Goal: Task Accomplishment & Management: Manage account settings

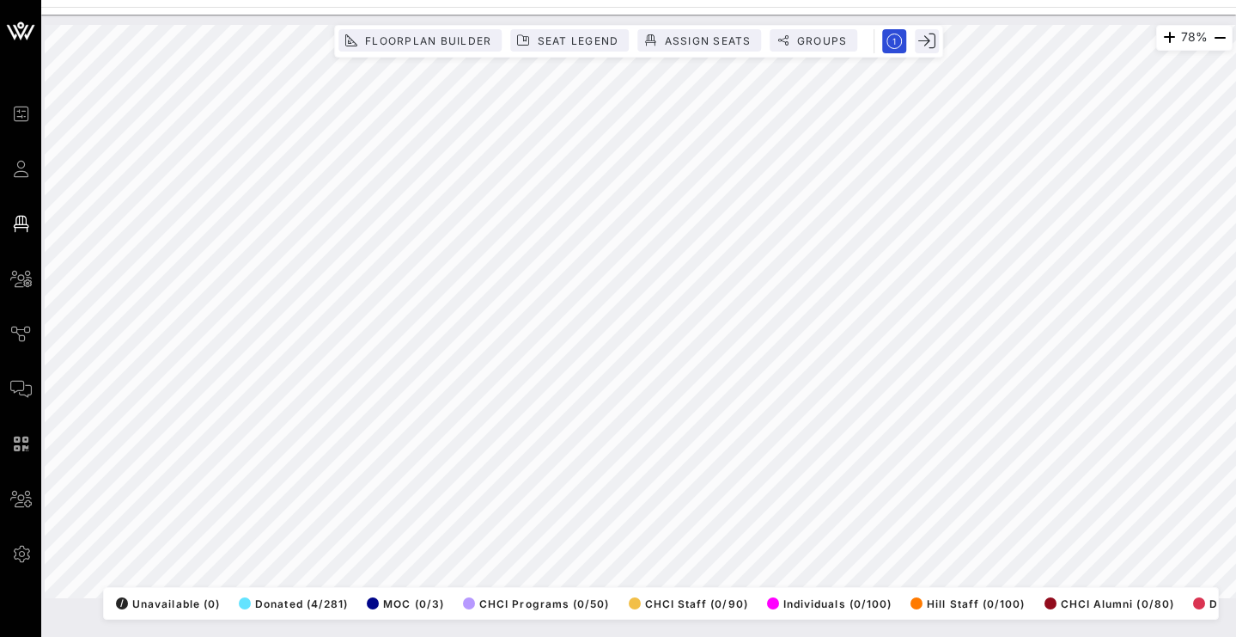
click at [719, 0] on div at bounding box center [638, 3] width 1195 height 7
click at [617, 1] on div at bounding box center [638, 3] width 1195 height 7
click at [609, 36] on div "66% Floorplan Builder Seat Legend Assign Seats Groups Exit All Reserved Shared …" at bounding box center [639, 311] width 1188 height 573
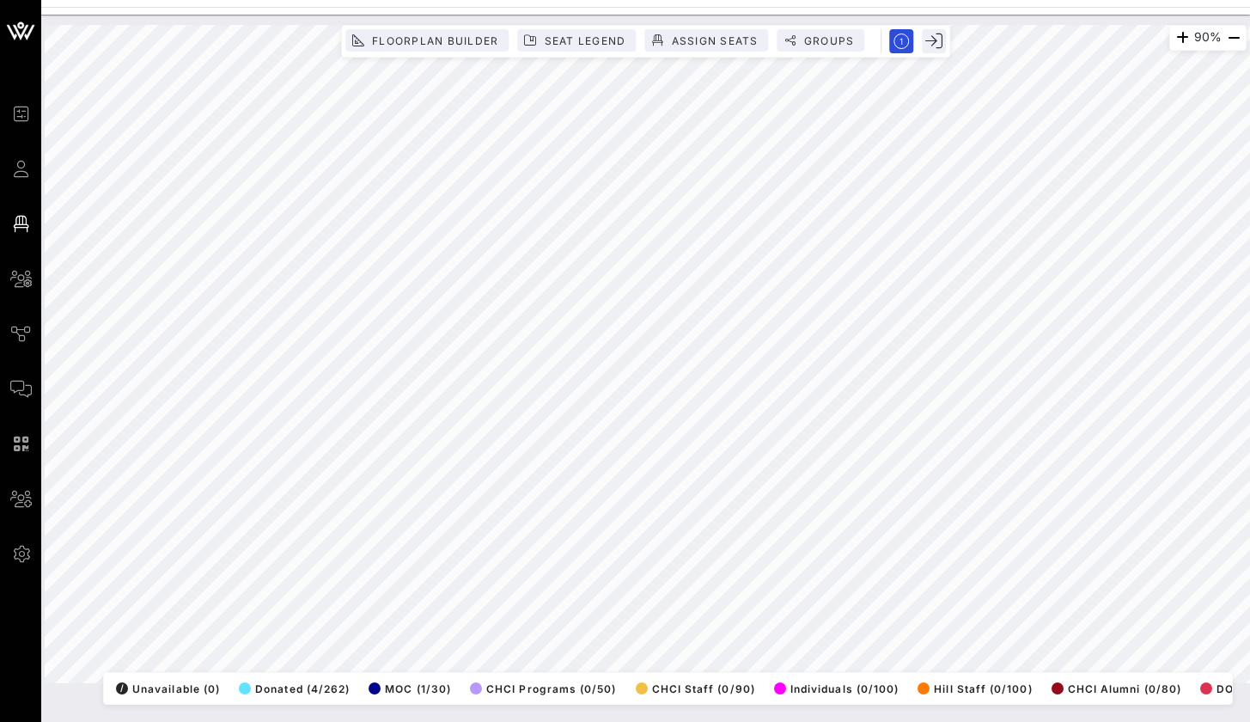
click at [545, 0] on div at bounding box center [645, 3] width 1209 height 7
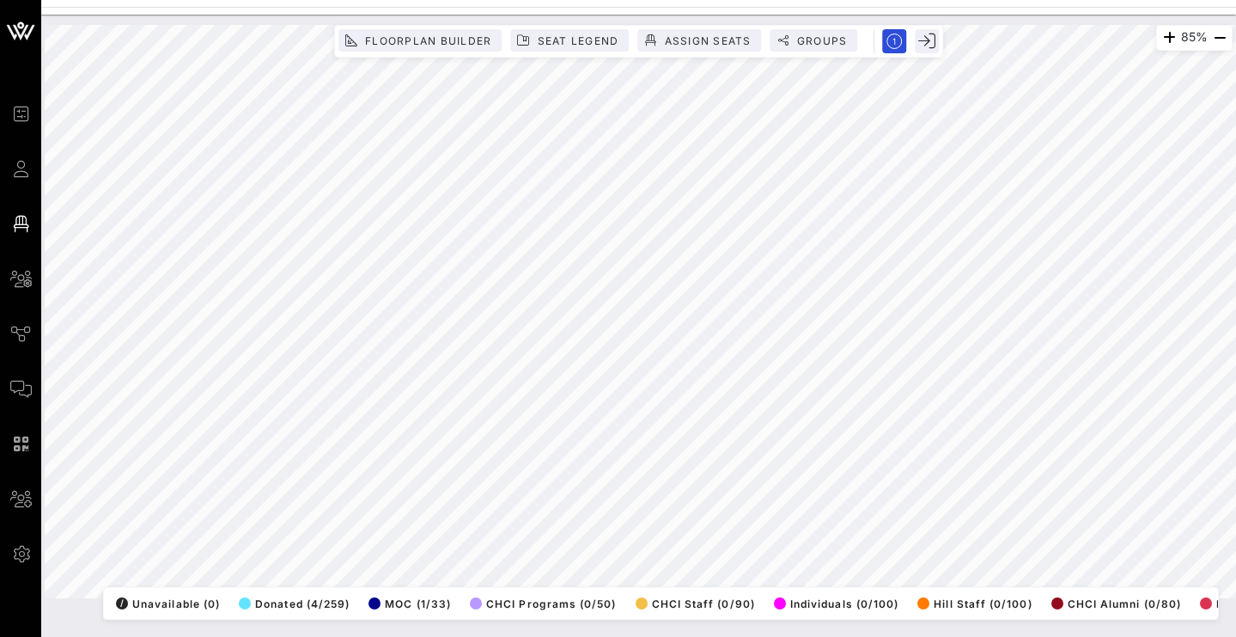
click at [767, 23] on div "85% Floorplan Builder Seat Legend Assign Seats Groups Exit All Reserved Shared …" at bounding box center [638, 312] width 1209 height 594
click at [565, 26] on div "77% Floorplan Builder Seat Legend Assign Seats Groups Exit All Reserved Shared …" at bounding box center [639, 311] width 1188 height 573
click at [713, 631] on div "77% Floorplan Builder Seat Legend Assign Seats Groups Exit All Reserved Shared …" at bounding box center [638, 326] width 1195 height 622
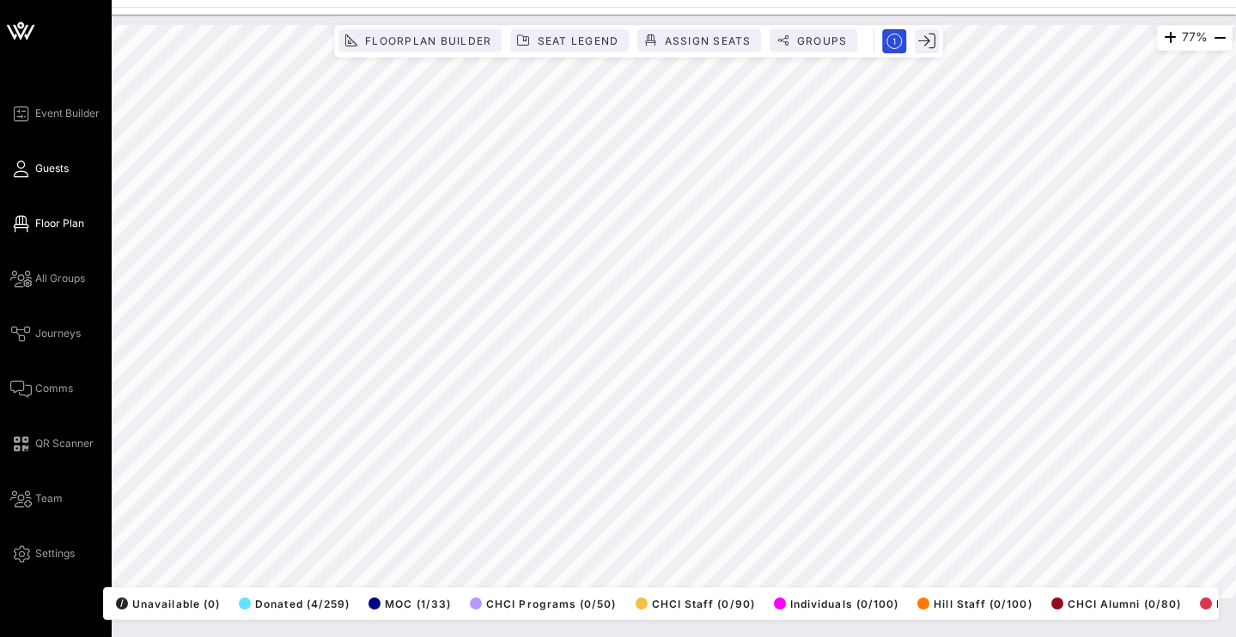
click at [24, 170] on icon at bounding box center [20, 169] width 21 height 3
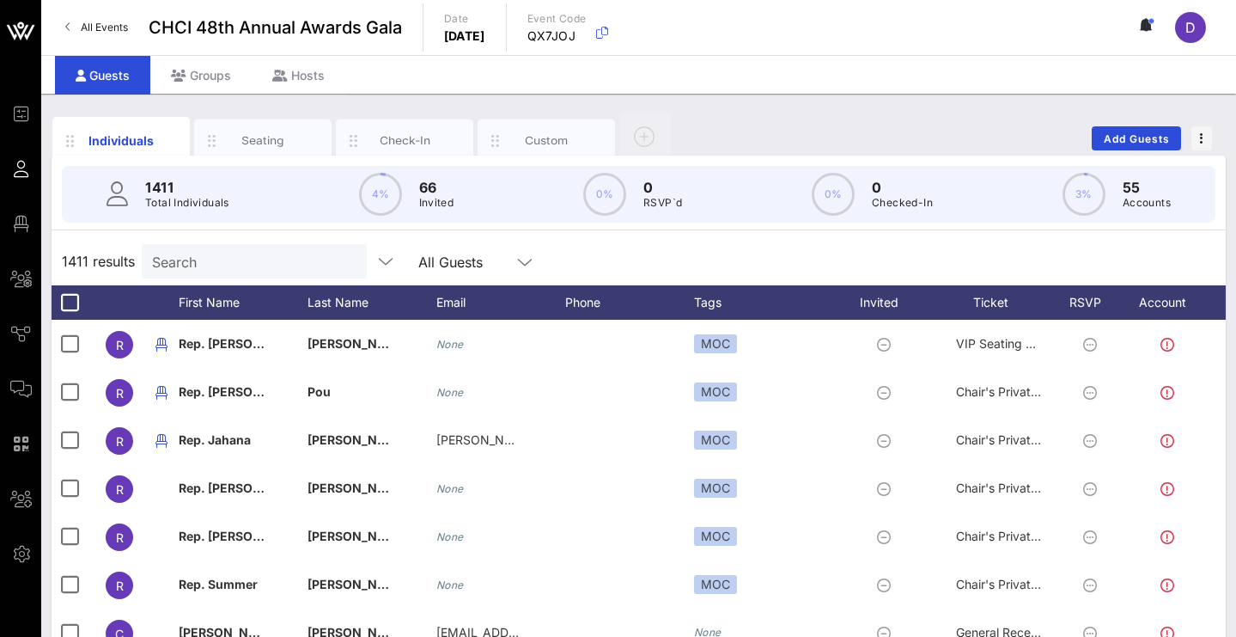
click at [270, 262] on input "Search" at bounding box center [252, 261] width 201 height 22
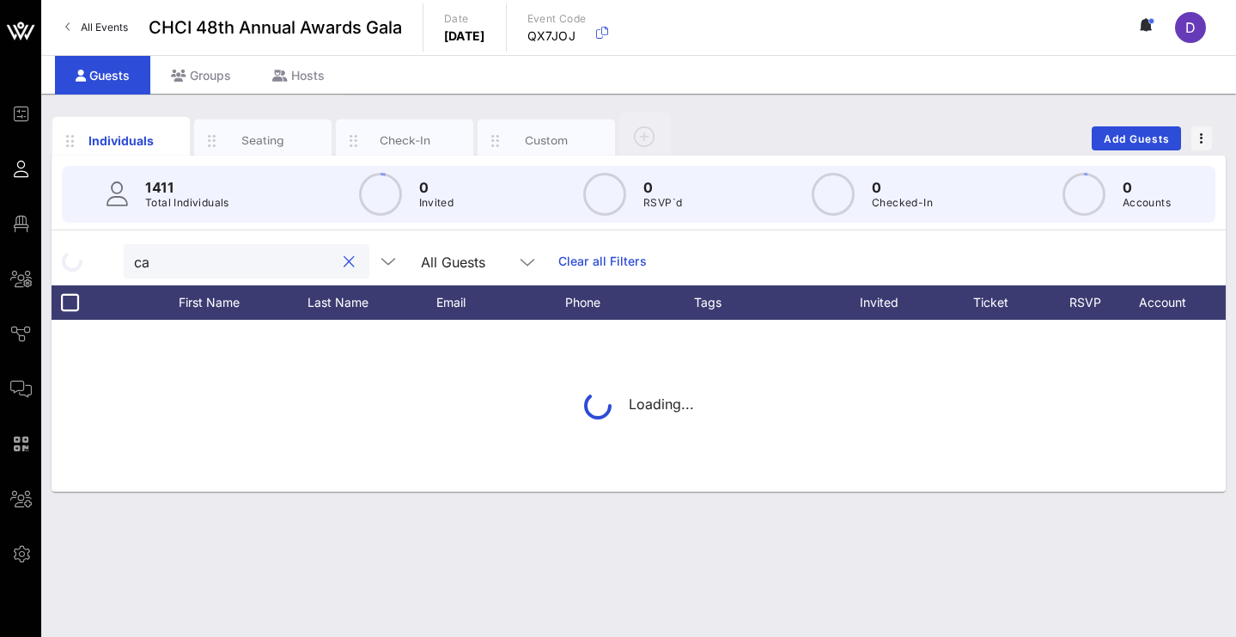
type input "c"
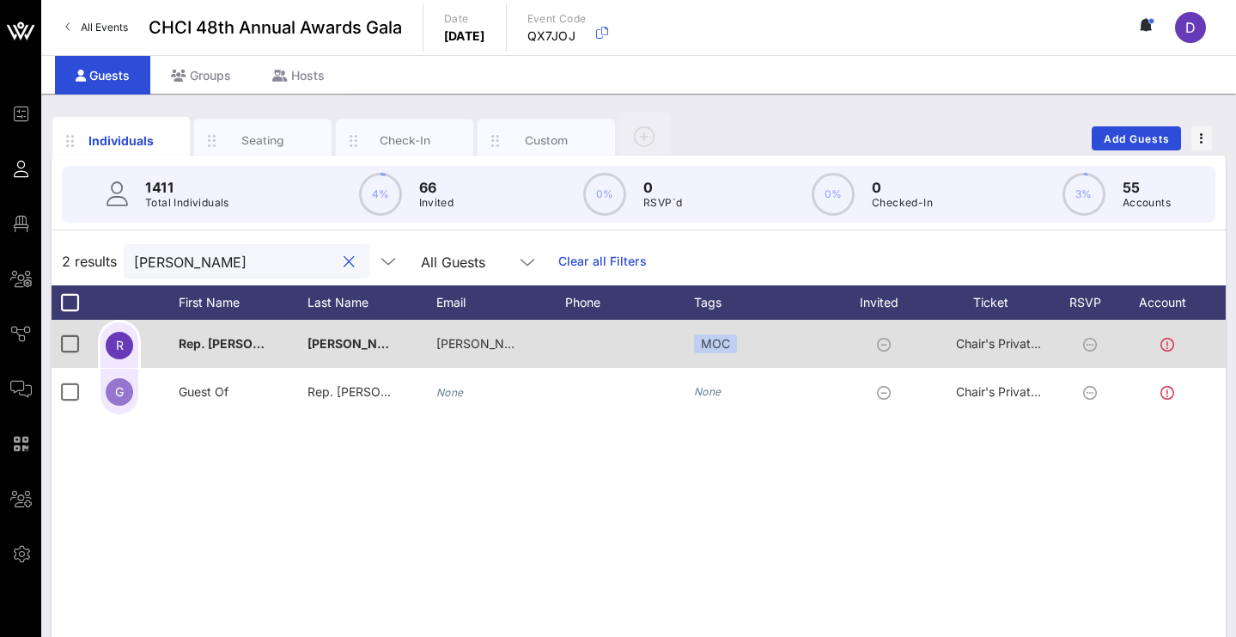
type input "[PERSON_NAME]"
click at [326, 353] on div "[PERSON_NAME]" at bounding box center [351, 344] width 86 height 48
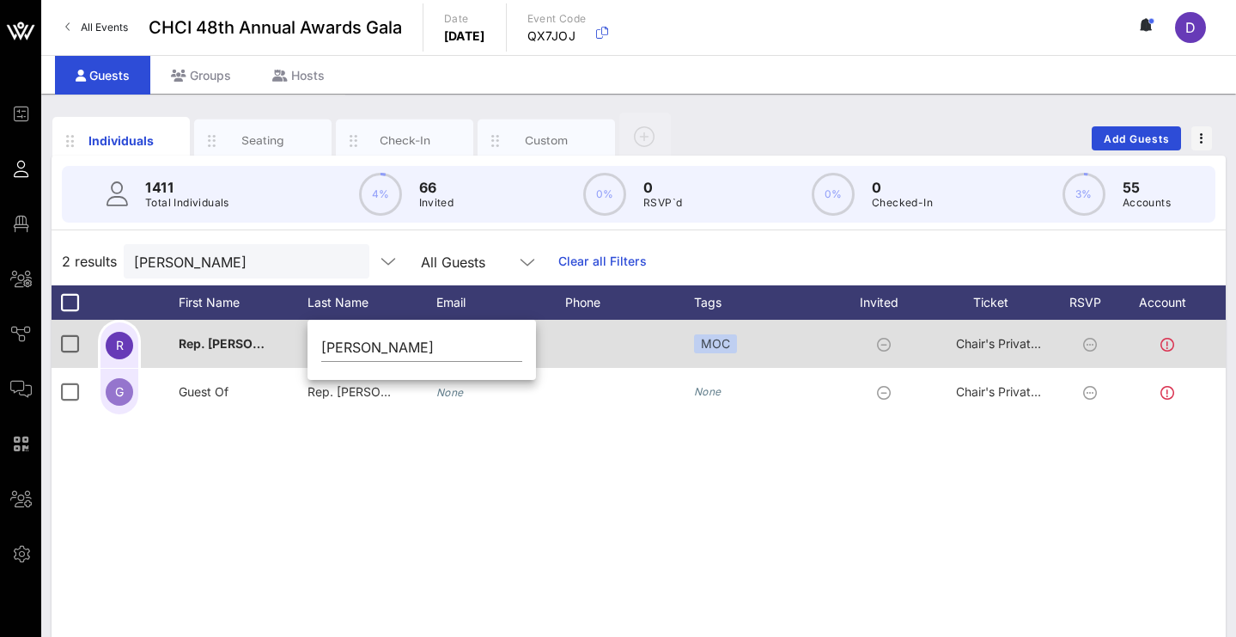
click at [238, 344] on span "Rep. [PERSON_NAME]" at bounding box center [244, 343] width 131 height 15
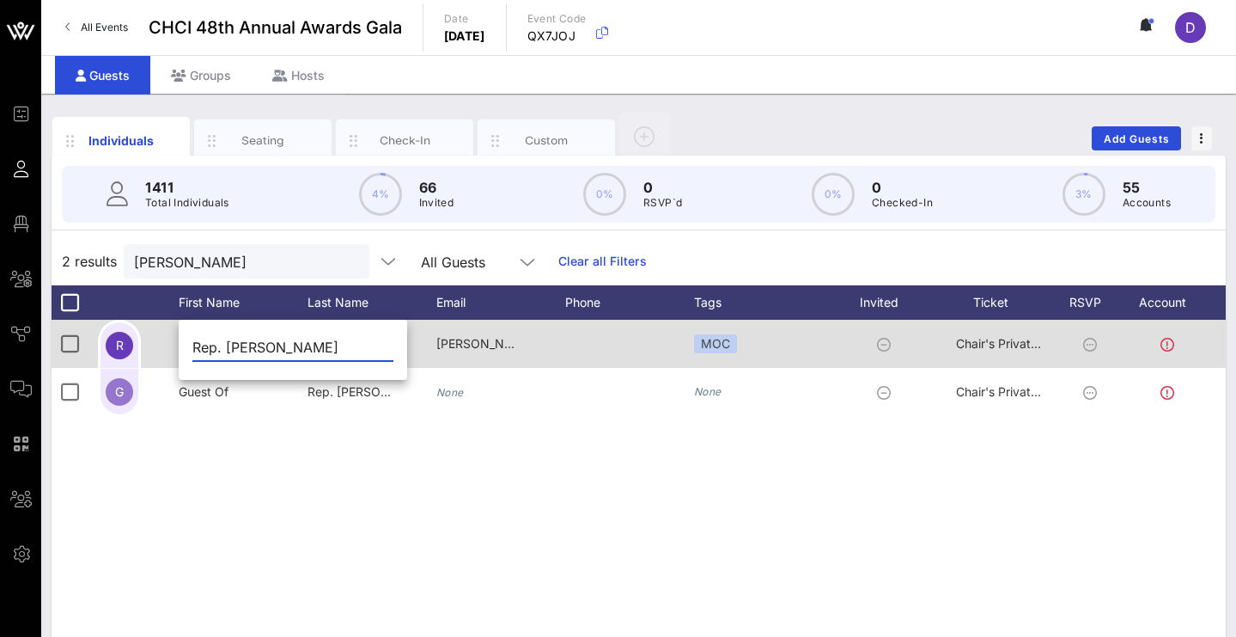
click at [121, 340] on span "R" at bounding box center [120, 345] width 8 height 15
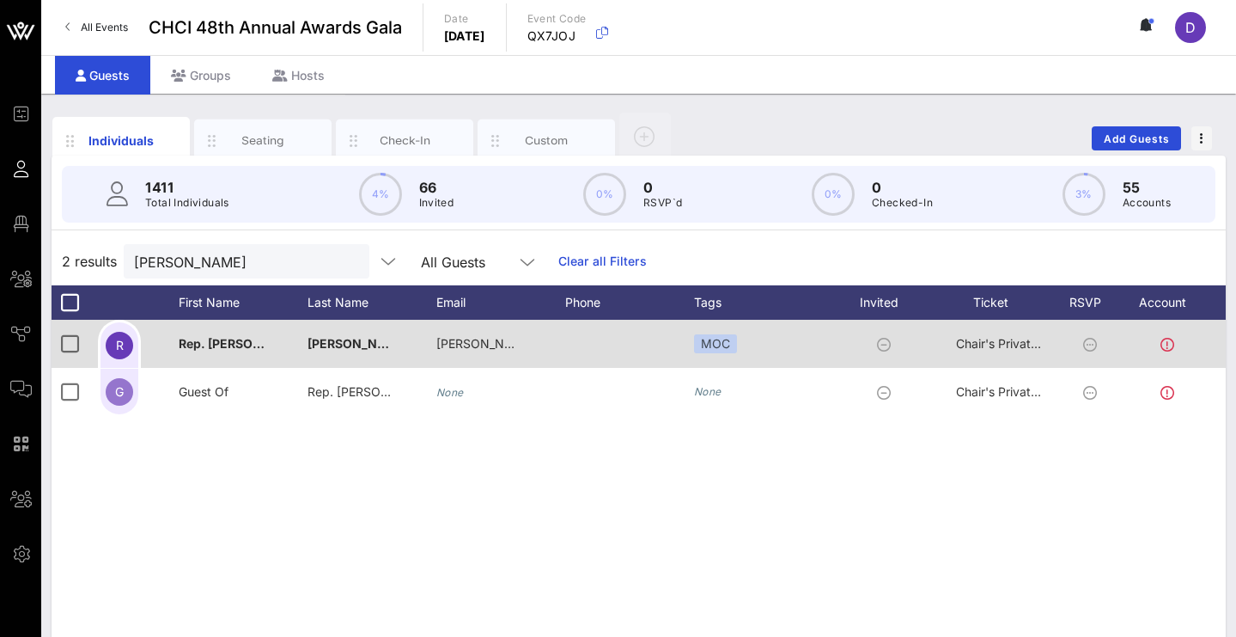
click at [122, 343] on span "R" at bounding box center [120, 345] width 8 height 15
click at [1167, 344] on icon at bounding box center [1168, 345] width 14 height 14
click at [1086, 344] on icon at bounding box center [1090, 345] width 14 height 14
click at [1089, 343] on icon at bounding box center [1090, 345] width 14 height 14
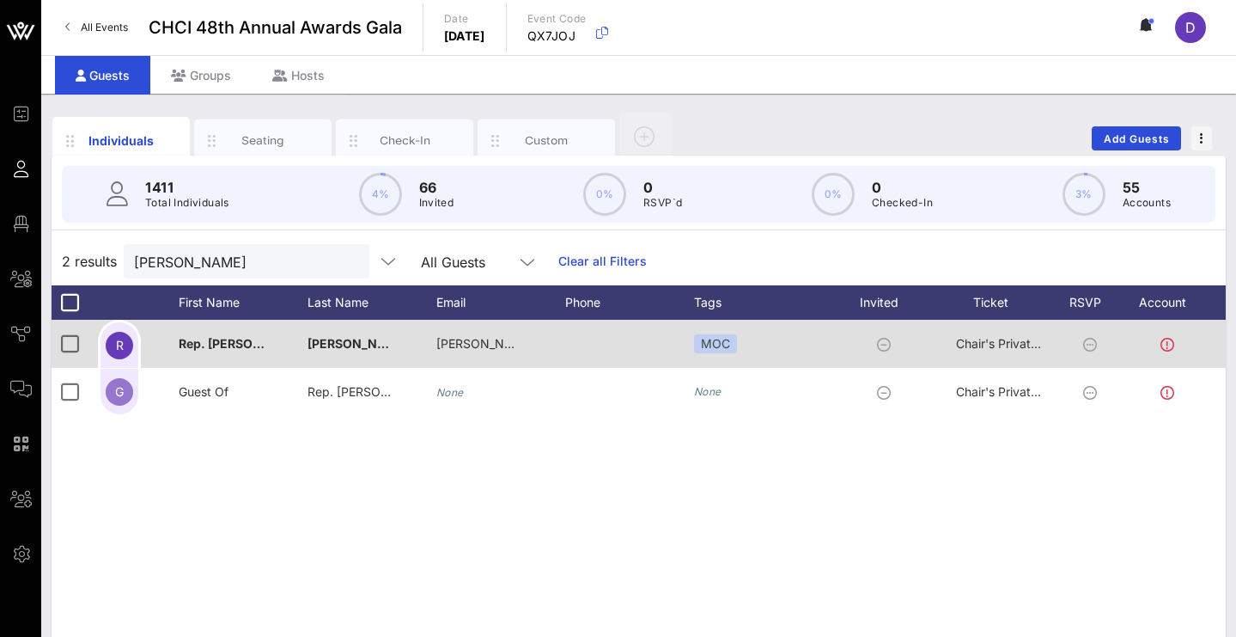
click at [1089, 343] on icon at bounding box center [1090, 345] width 14 height 14
click at [1091, 341] on icon at bounding box center [1090, 345] width 14 height 14
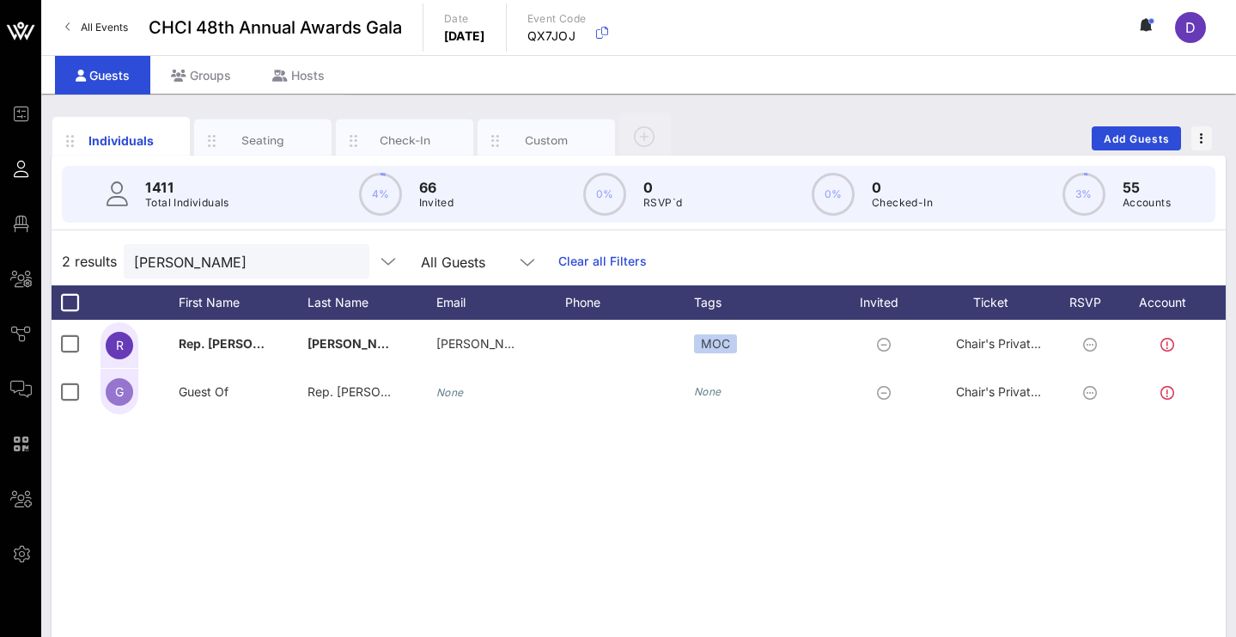
click at [859, 479] on div "R Rep. Ritchie Torres [EMAIL_ADDRESS][DOMAIN_NAME] MOC Chair's Private Receptio…" at bounding box center [639, 577] width 1174 height 515
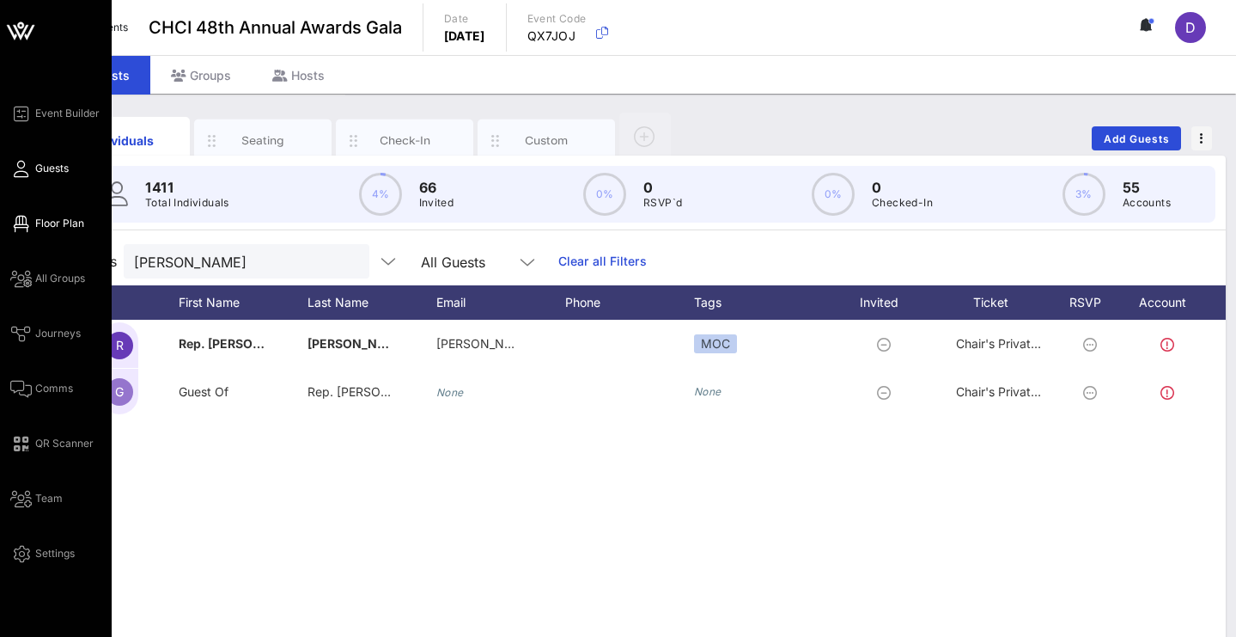
click at [74, 223] on span "Floor Plan" at bounding box center [59, 223] width 49 height 15
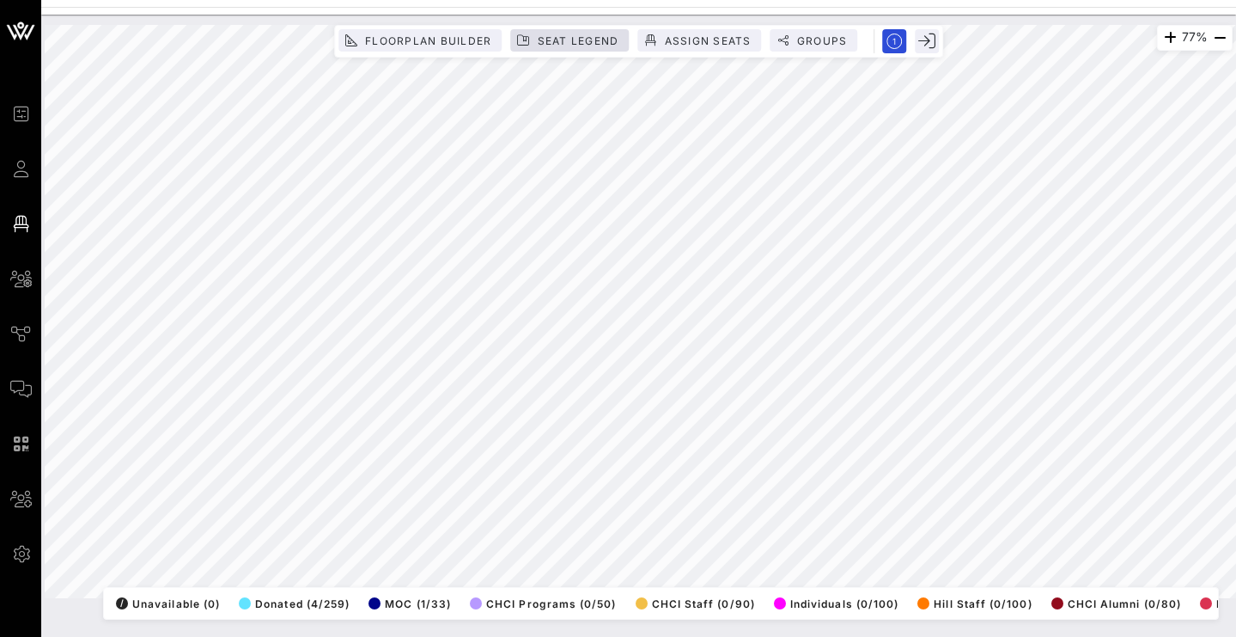
click at [596, 31] on button "Seat Legend" at bounding box center [569, 40] width 119 height 22
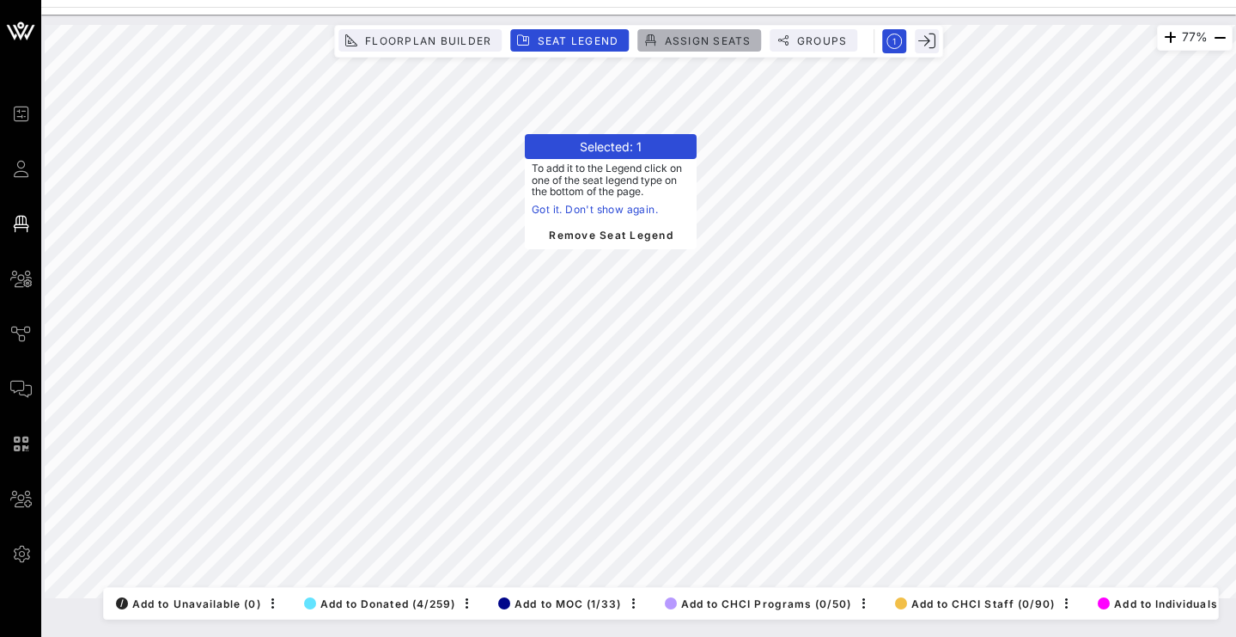
click at [702, 42] on span "Assign Seats" at bounding box center [707, 40] width 88 height 13
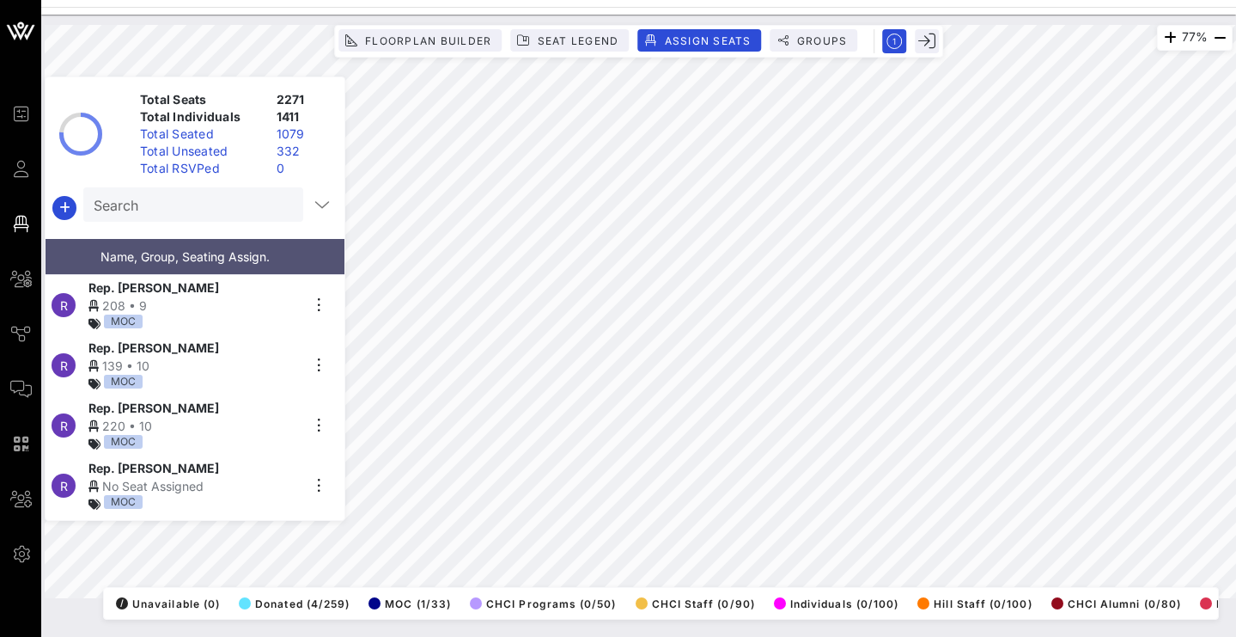
click at [209, 200] on input "Search" at bounding box center [192, 204] width 196 height 22
type input "i"
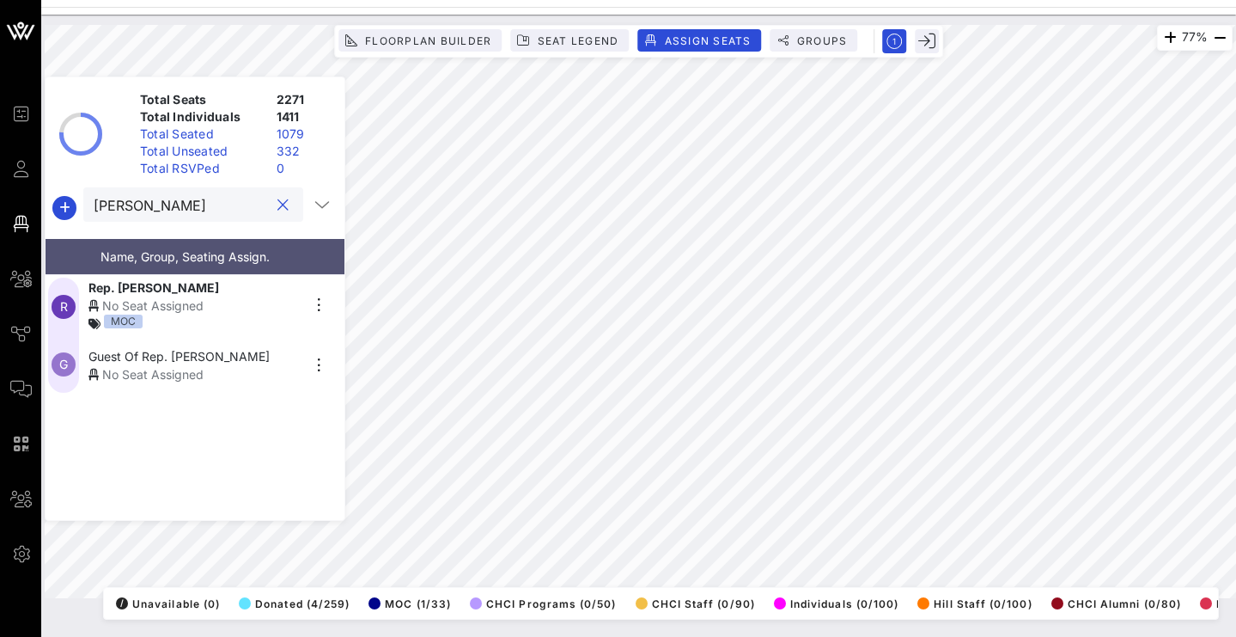
type input "[PERSON_NAME]"
drag, startPoint x: 213, startPoint y: 230, endPoint x: 320, endPoint y: 311, distance: 134.4
click at [317, 313] on icon "button" at bounding box center [318, 305] width 21 height 21
click at [320, 311] on icon "button" at bounding box center [318, 305] width 21 height 21
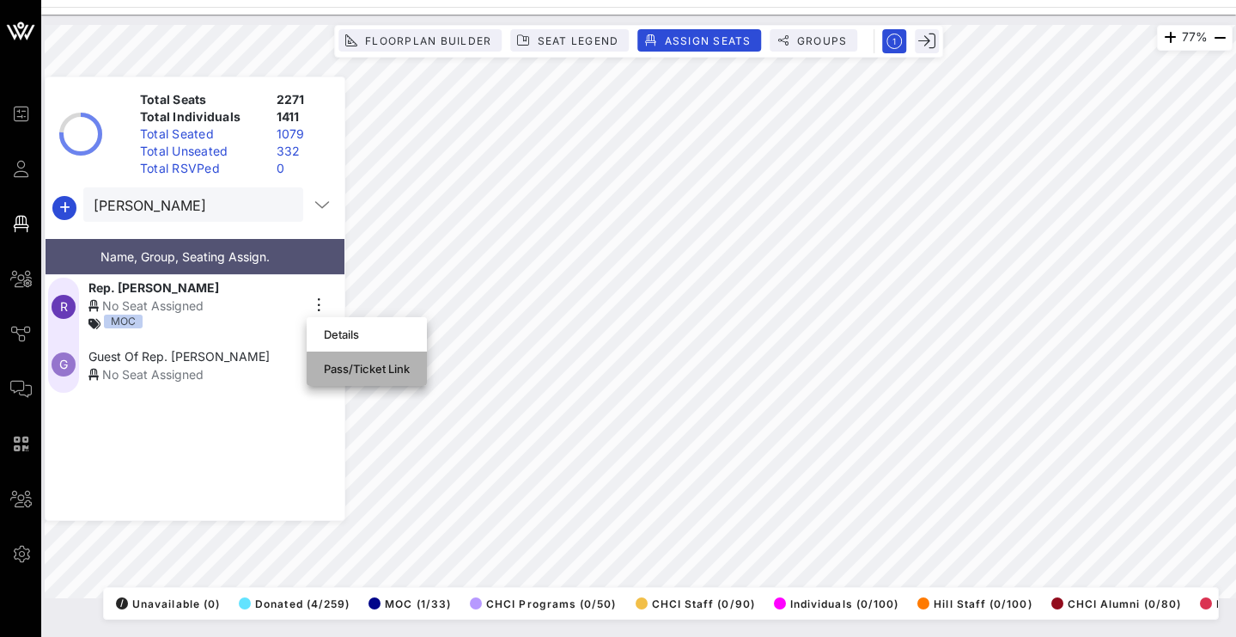
click at [348, 367] on div "Pass/Ticket Link" at bounding box center [367, 369] width 86 height 14
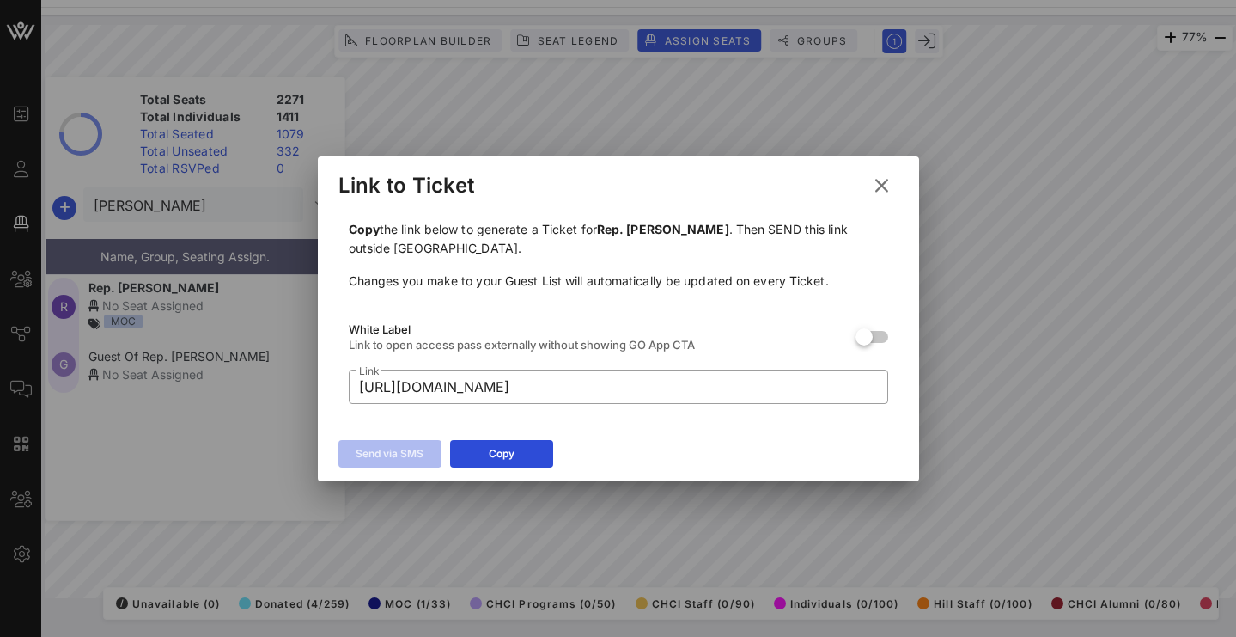
click at [868, 178] on button at bounding box center [882, 185] width 34 height 31
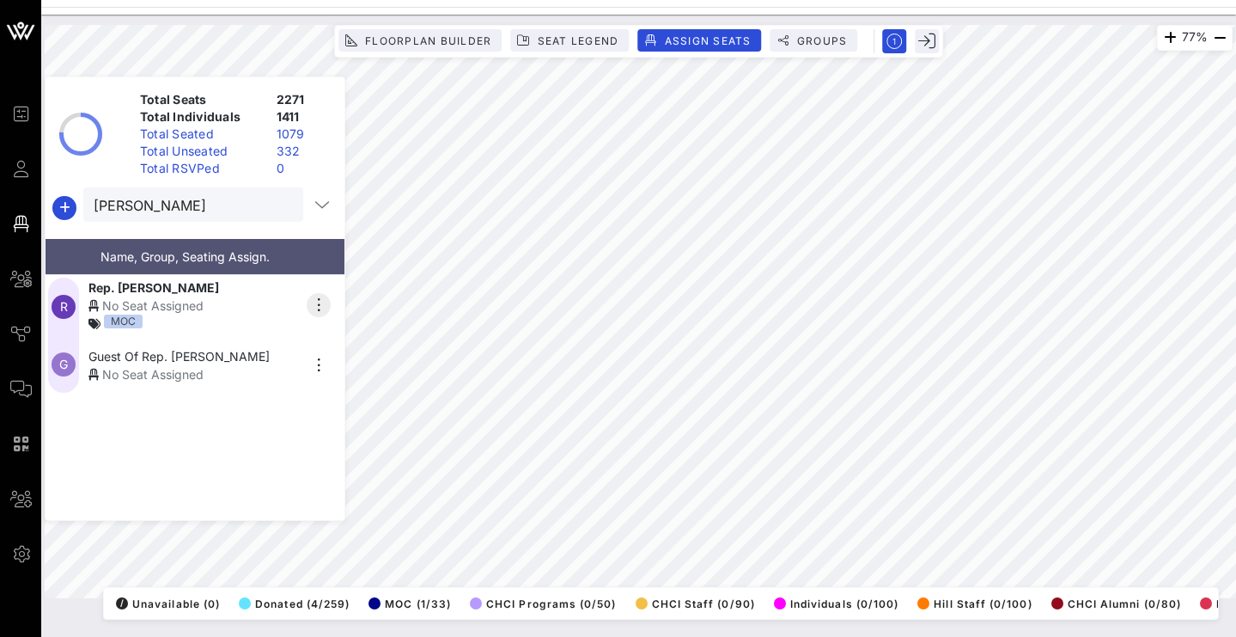
click at [319, 305] on icon "button" at bounding box center [318, 305] width 21 height 21
click at [340, 329] on div "Details" at bounding box center [367, 334] width 86 height 14
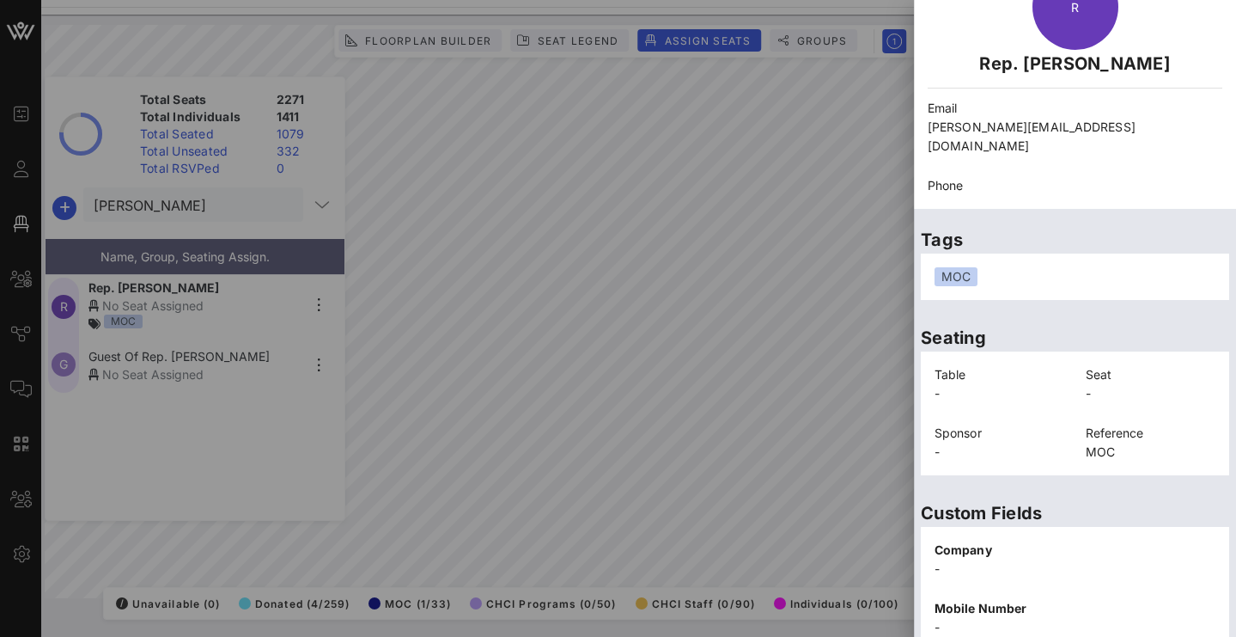
scroll to position [388, 0]
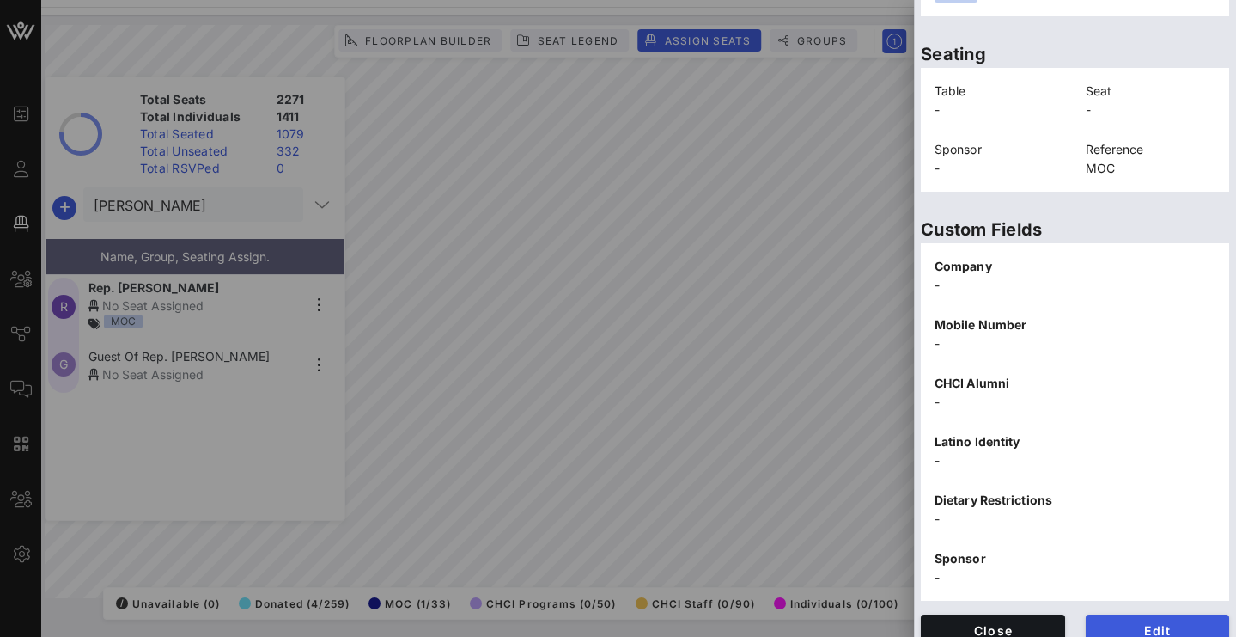
click at [1140, 623] on span "Edit" at bounding box center [1158, 630] width 117 height 15
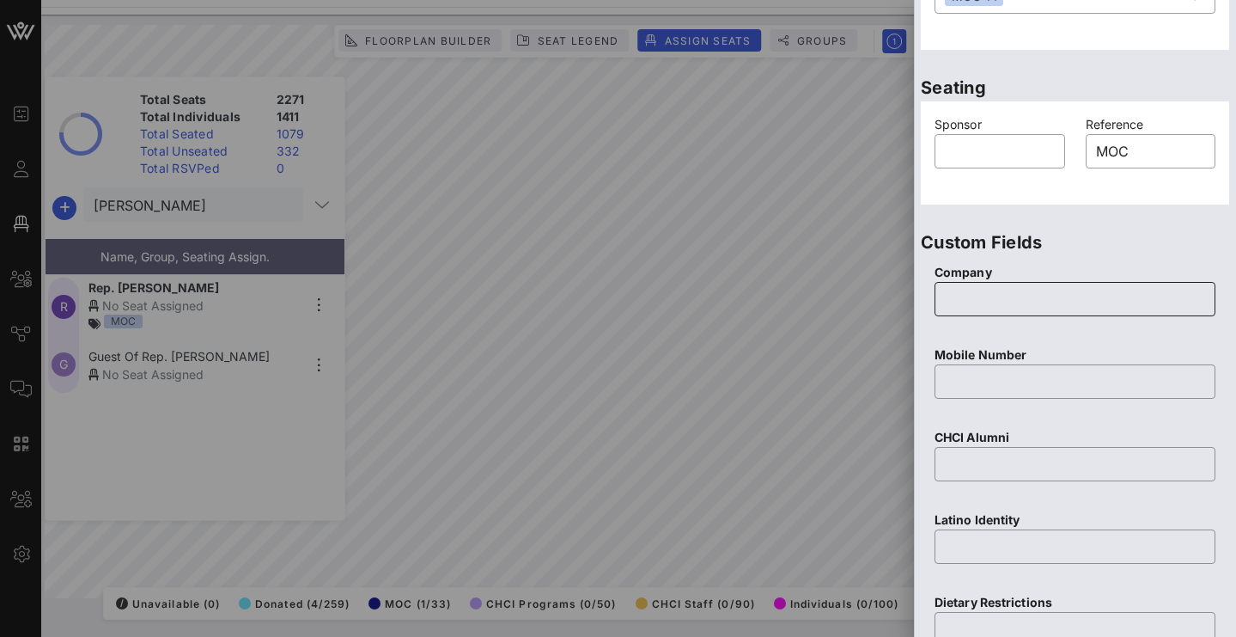
click at [1009, 299] on input "text" at bounding box center [1075, 298] width 260 height 27
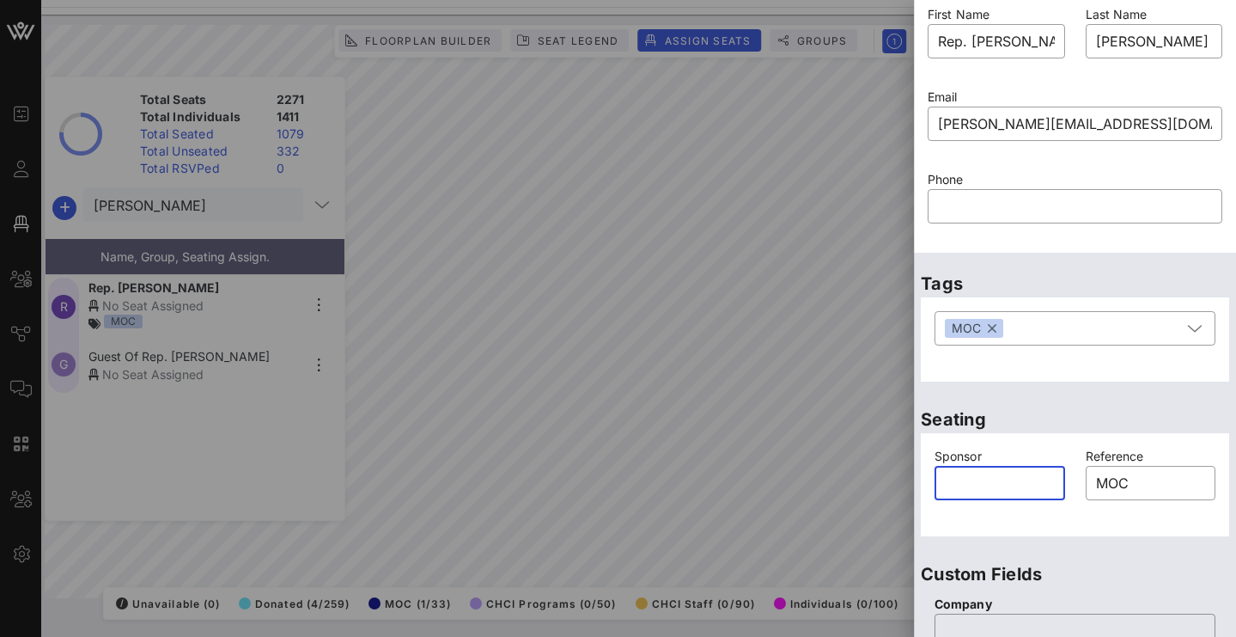
click at [990, 485] on input "text" at bounding box center [1000, 482] width 110 height 27
type input "Capital One Foundation"
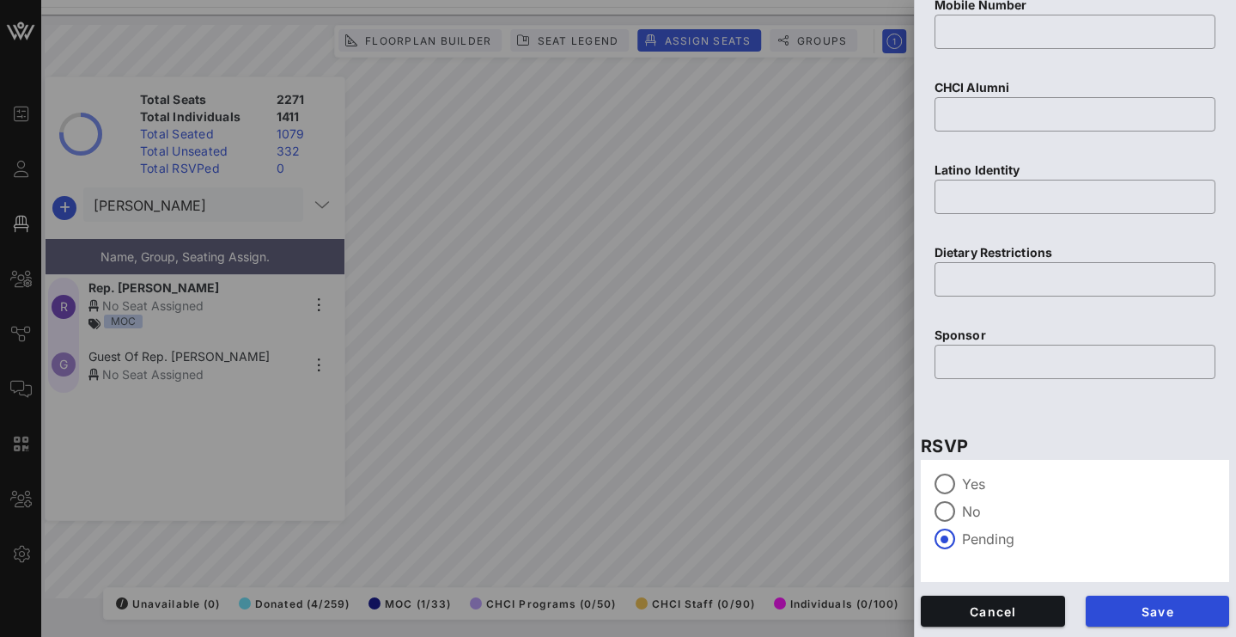
scroll to position [738, 0]
click at [952, 488] on div at bounding box center [944, 483] width 29 height 29
click at [1113, 617] on span "Save" at bounding box center [1158, 611] width 117 height 15
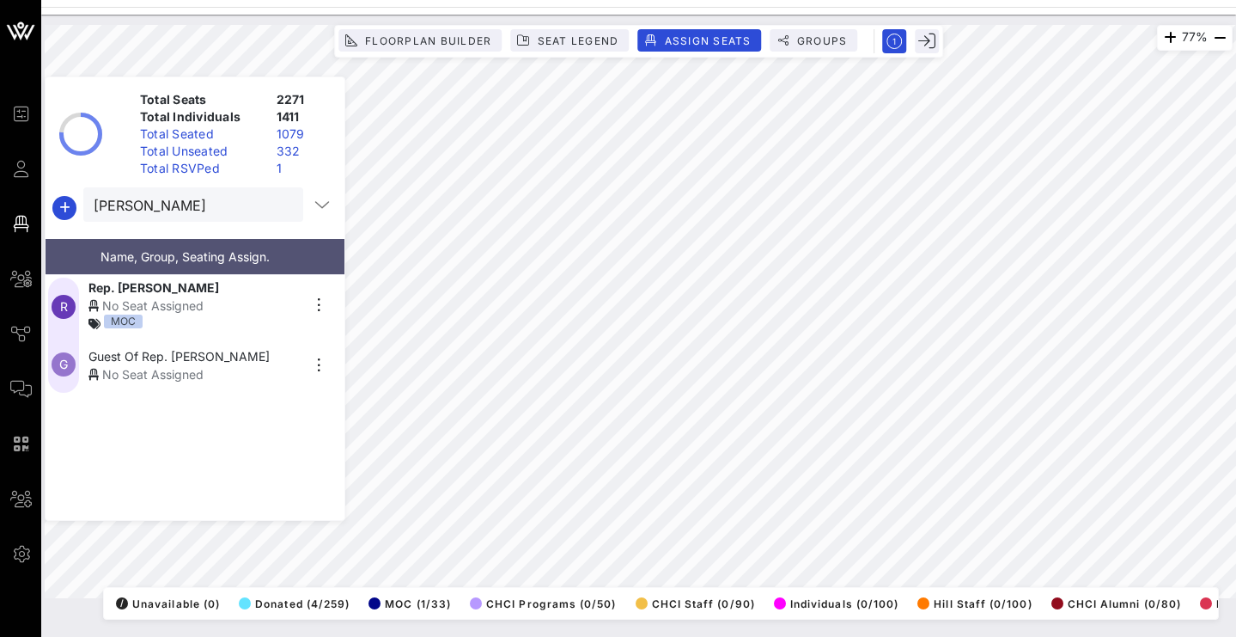
click at [253, 307] on div "No Seat Assigned" at bounding box center [193, 305] width 211 height 18
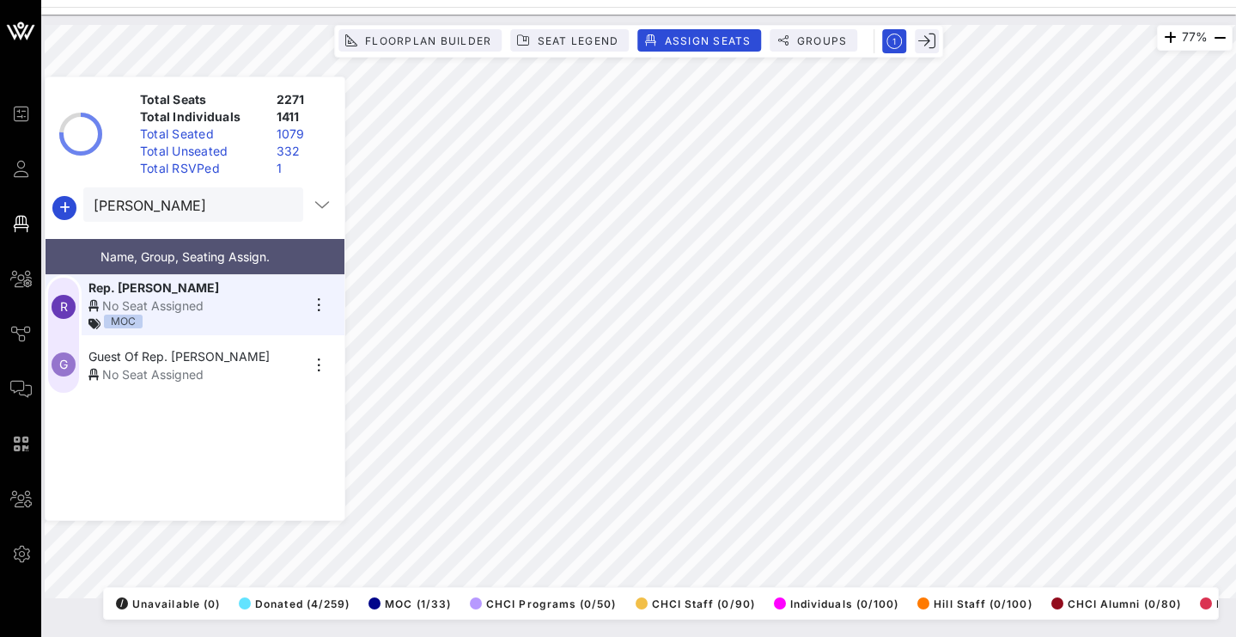
click at [184, 304] on div "No Seat Assigned" at bounding box center [193, 305] width 211 height 18
click at [321, 314] on icon "button" at bounding box center [318, 305] width 21 height 21
click at [373, 337] on div "Details" at bounding box center [367, 334] width 86 height 14
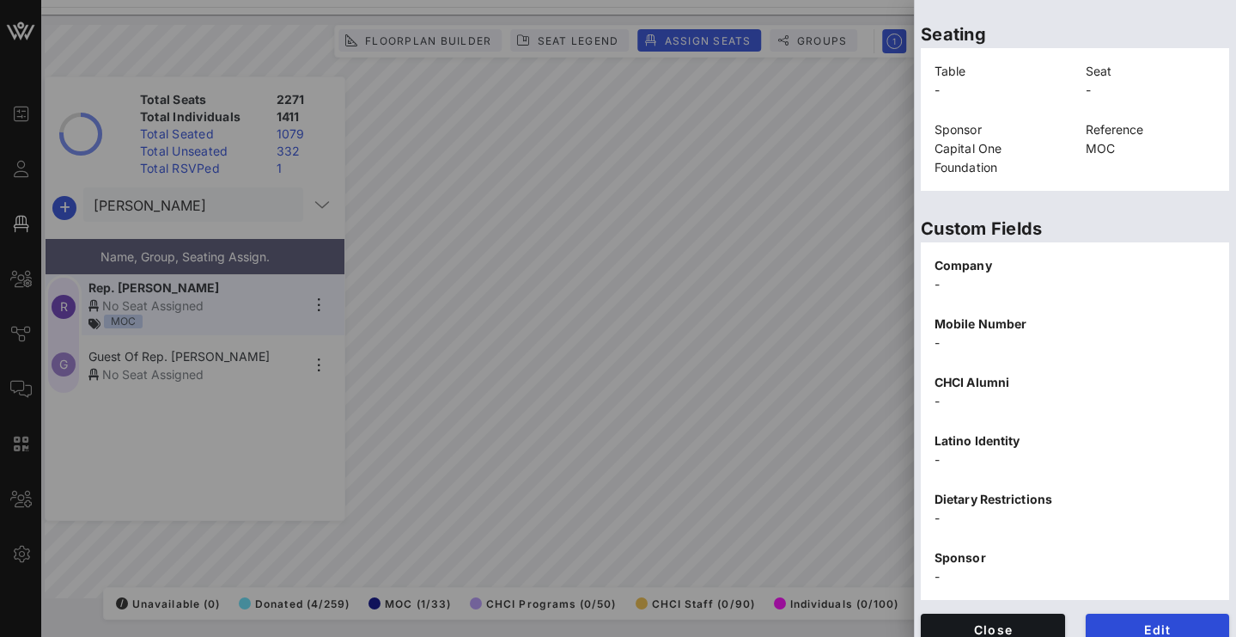
scroll to position [407, 0]
click at [1102, 619] on button "Edit" at bounding box center [1158, 629] width 144 height 31
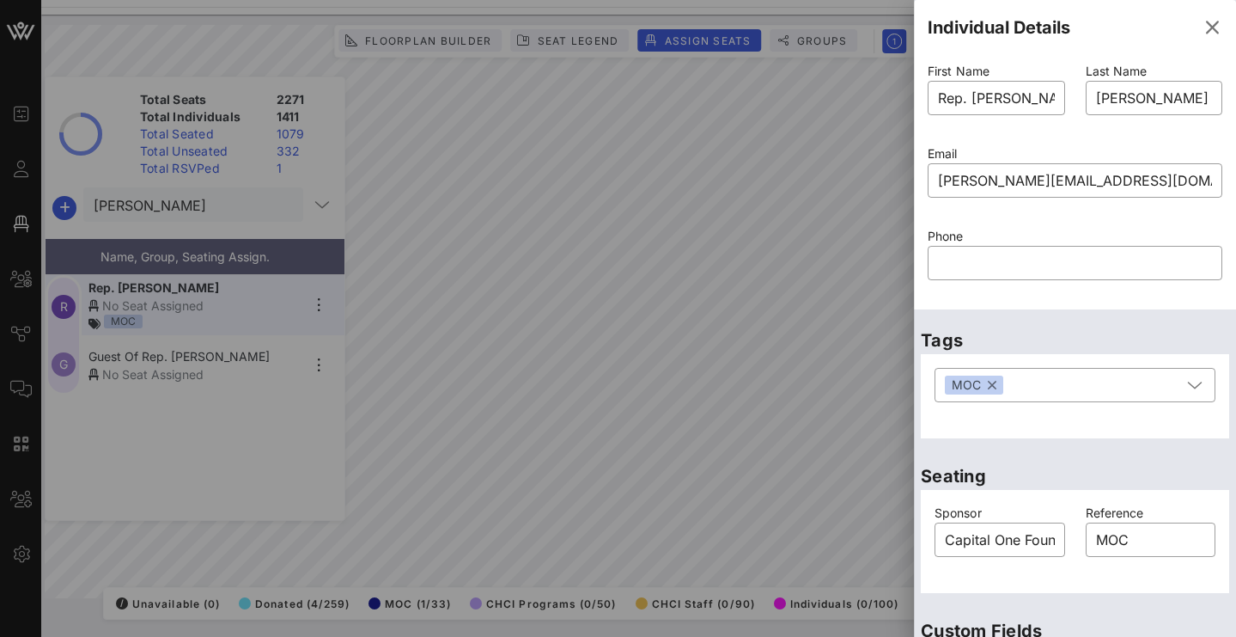
scroll to position [0, 0]
click at [993, 548] on input "Capital One Foundation" at bounding box center [1000, 539] width 110 height 27
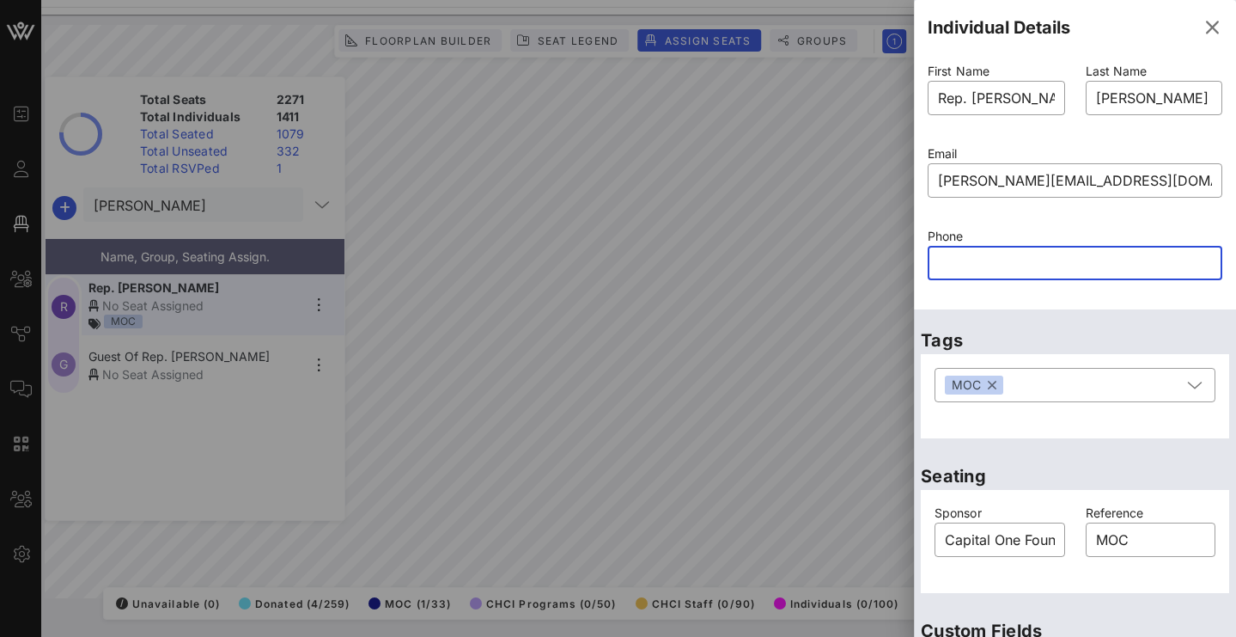
click at [1051, 269] on input "text" at bounding box center [1075, 262] width 274 height 27
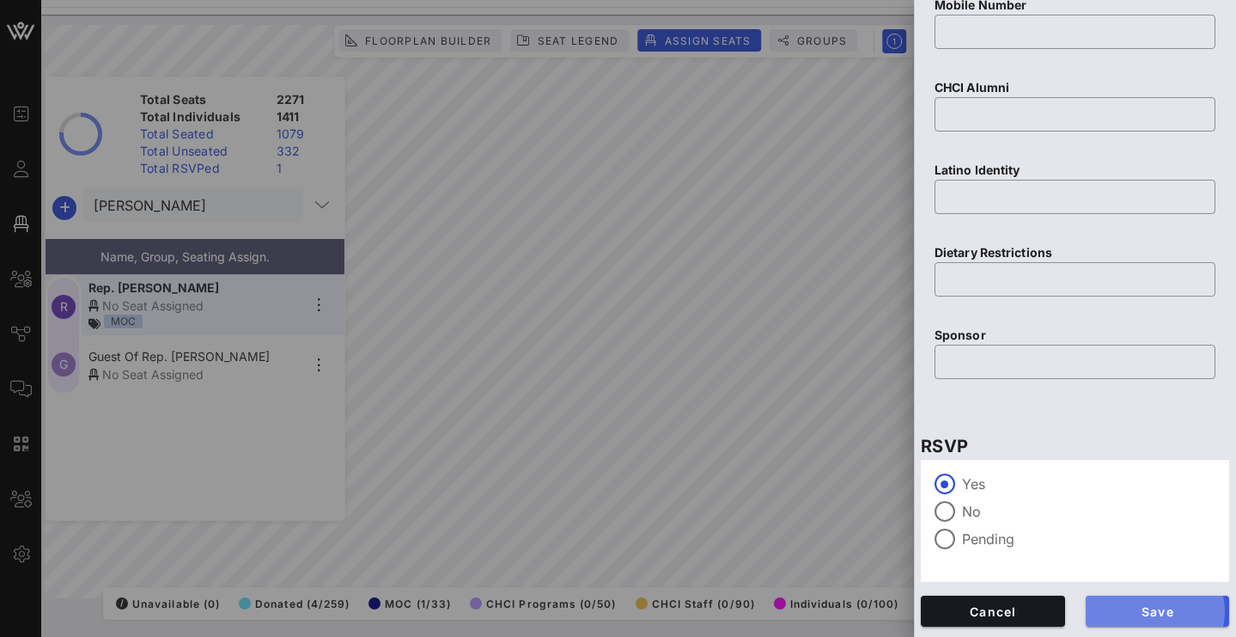
click at [1140, 625] on button "Save" at bounding box center [1158, 610] width 144 height 31
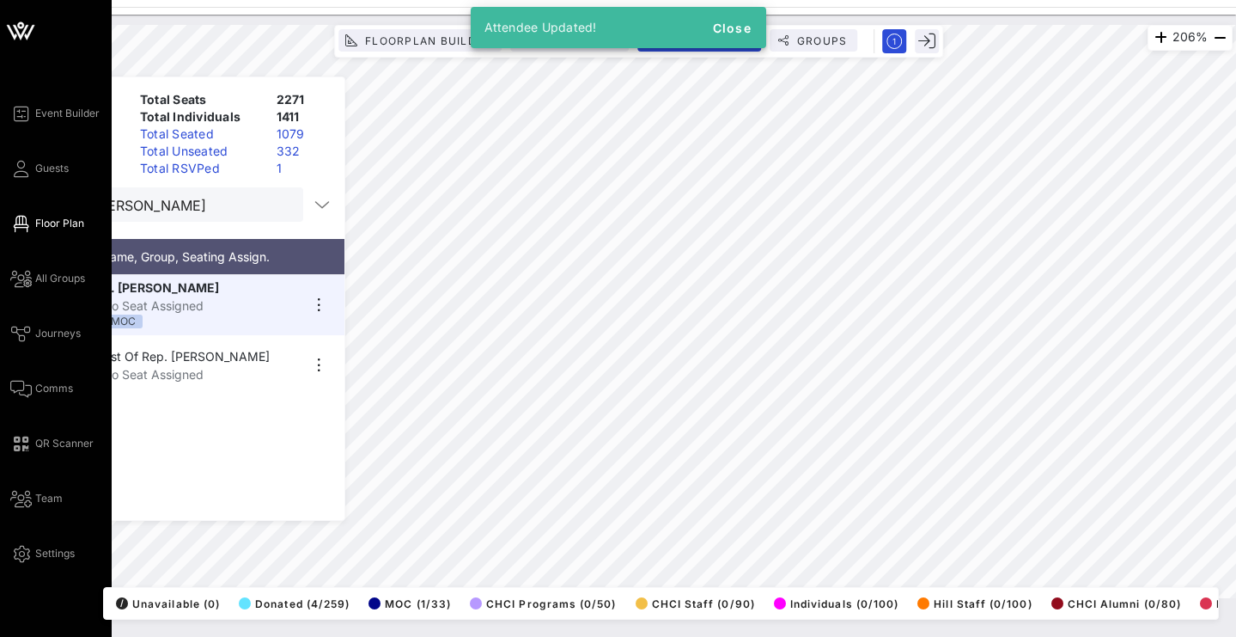
click at [26, 180] on div "Event Builder Guests Floor Plan All Groups Journeys Comms QR Scanner Team Setti…" at bounding box center [60, 333] width 101 height 460
click at [30, 168] on icon at bounding box center [20, 169] width 21 height 3
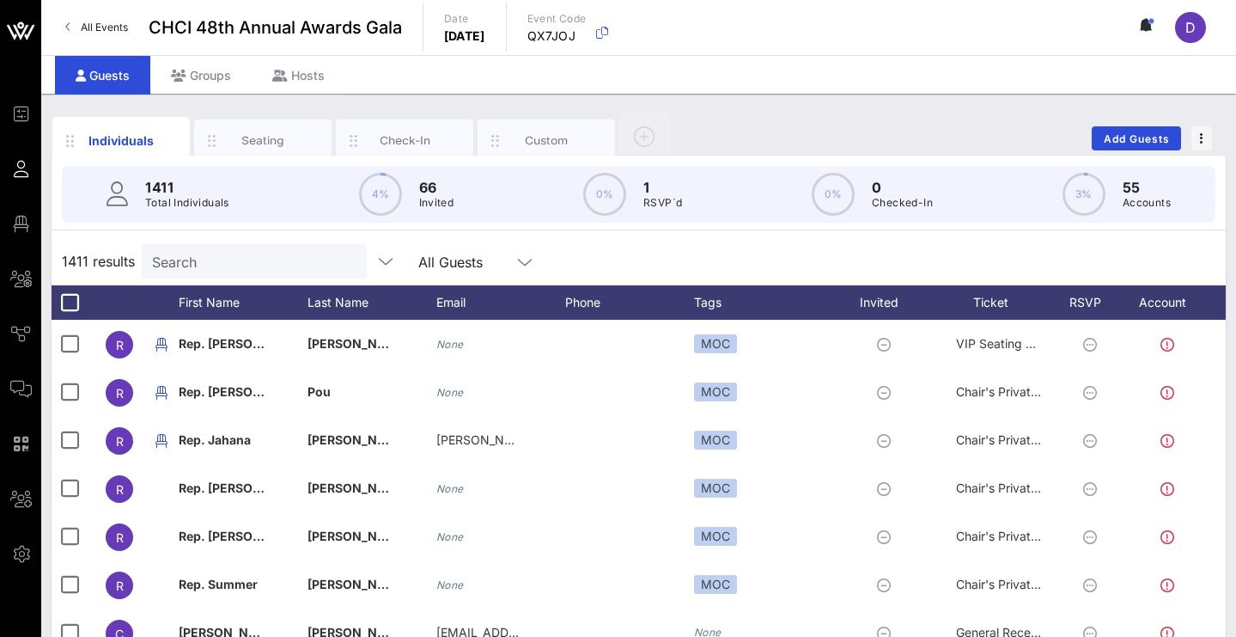
click at [262, 269] on input "Search" at bounding box center [252, 261] width 201 height 22
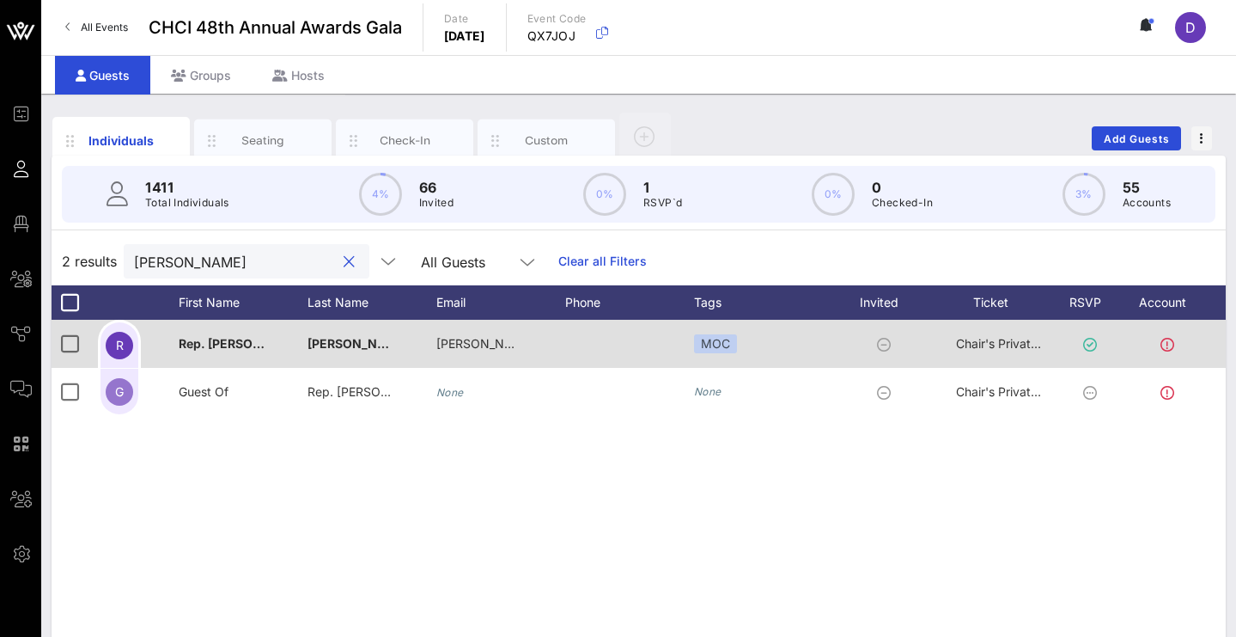
type input "[PERSON_NAME]"
click at [213, 341] on span "Rep. [PERSON_NAME]" at bounding box center [244, 343] width 131 height 15
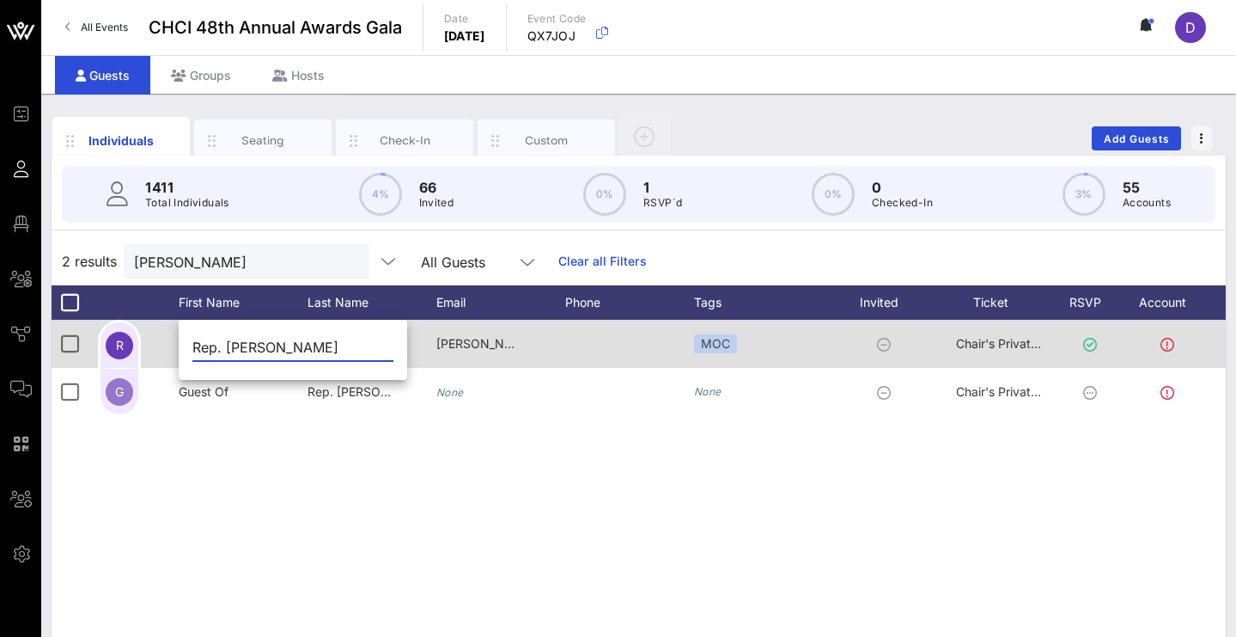
click at [881, 348] on icon at bounding box center [884, 345] width 14 height 14
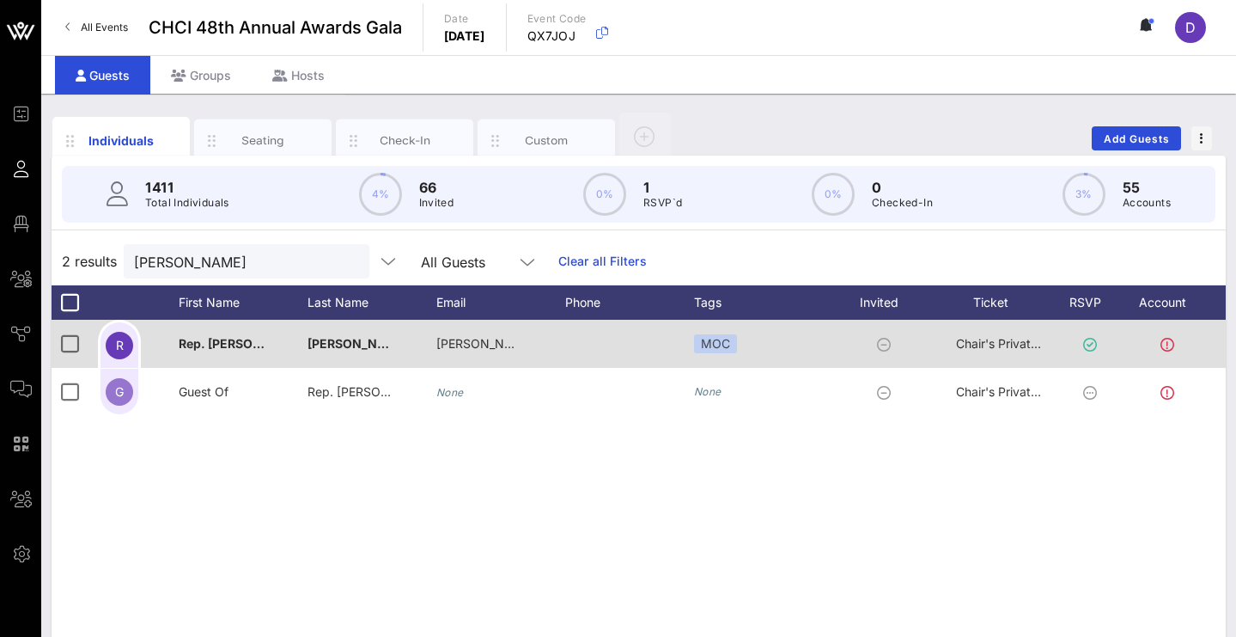
click at [1162, 342] on icon at bounding box center [1168, 345] width 14 height 14
click at [628, 341] on div at bounding box center [629, 344] width 129 height 48
click at [197, 341] on span "Rep. [PERSON_NAME]" at bounding box center [244, 343] width 131 height 15
click at [197, 341] on div "Rep. [PERSON_NAME]" at bounding box center [306, 351] width 229 height 57
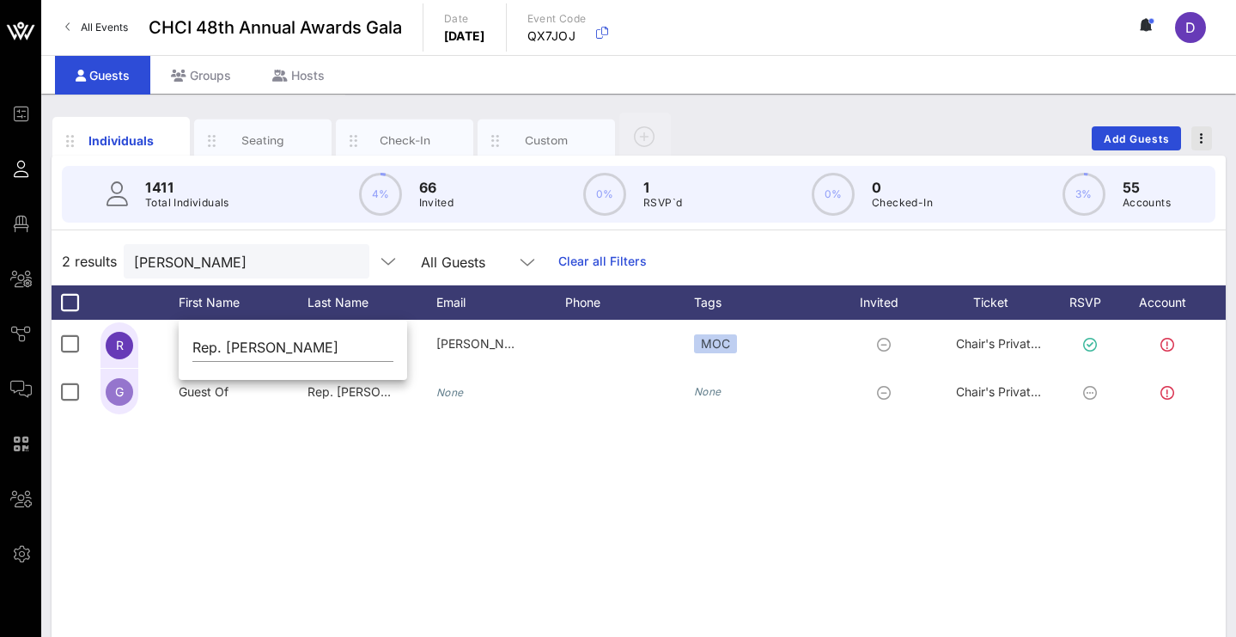
click at [1201, 136] on icon "button" at bounding box center [1201, 138] width 3 height 12
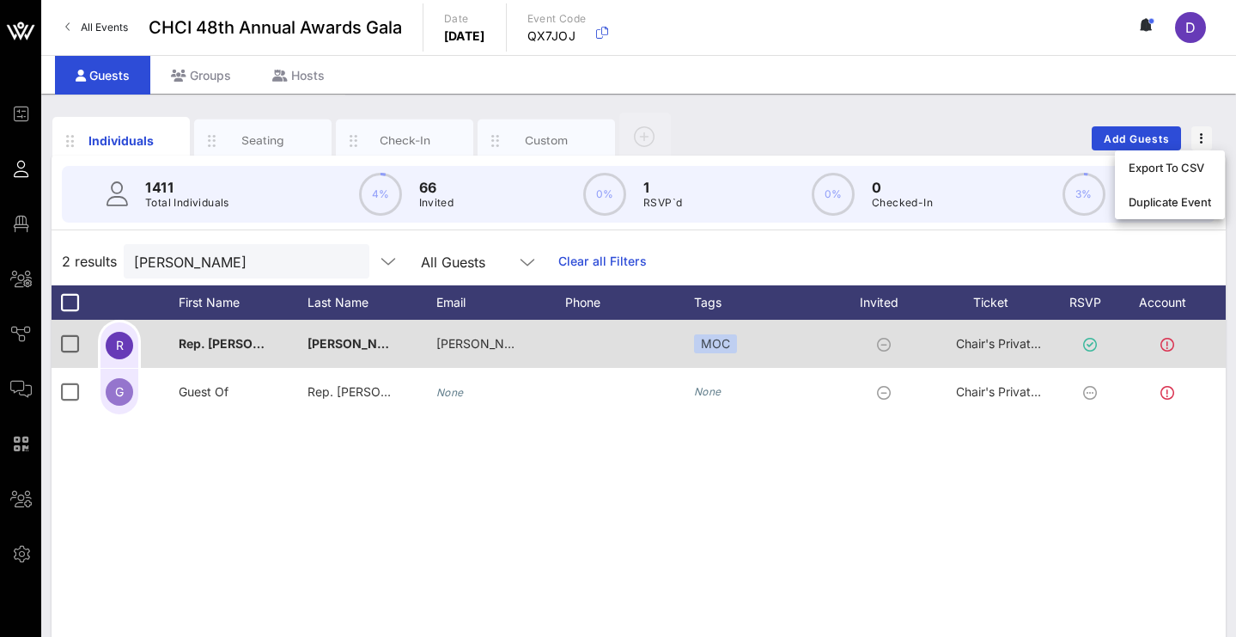
click at [265, 341] on div "Rep. [PERSON_NAME]" at bounding box center [243, 354] width 129 height 68
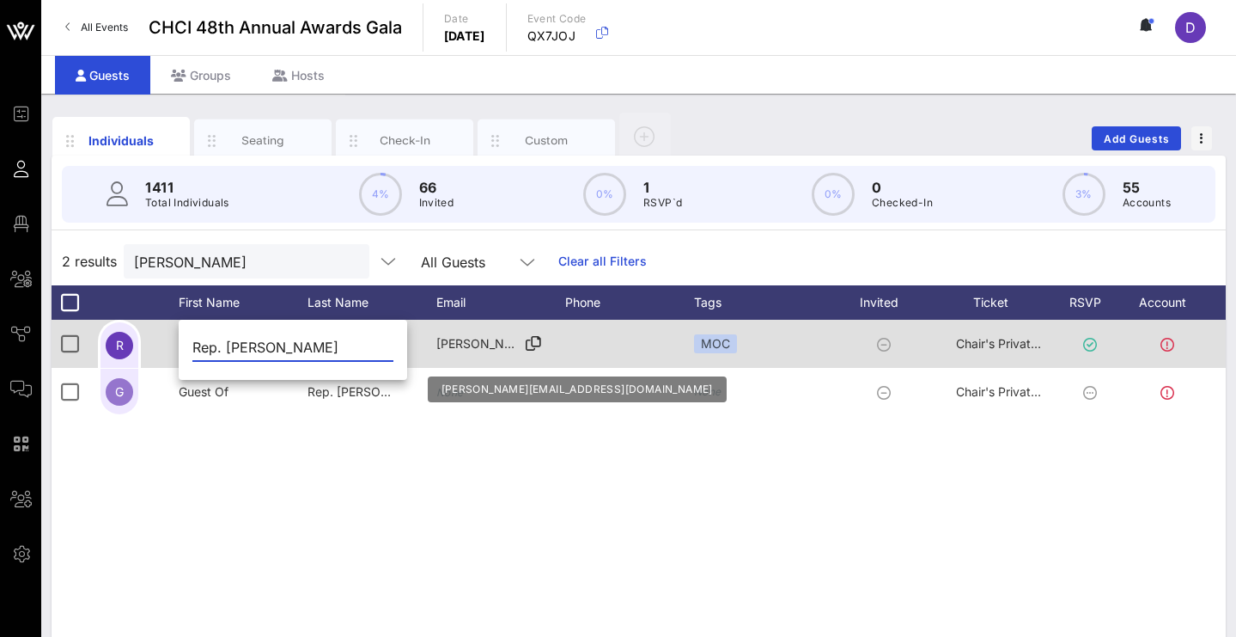
click at [490, 355] on div "[PERSON_NAME][EMAIL_ADDRESS][DOMAIN_NAME]" at bounding box center [479, 344] width 86 height 48
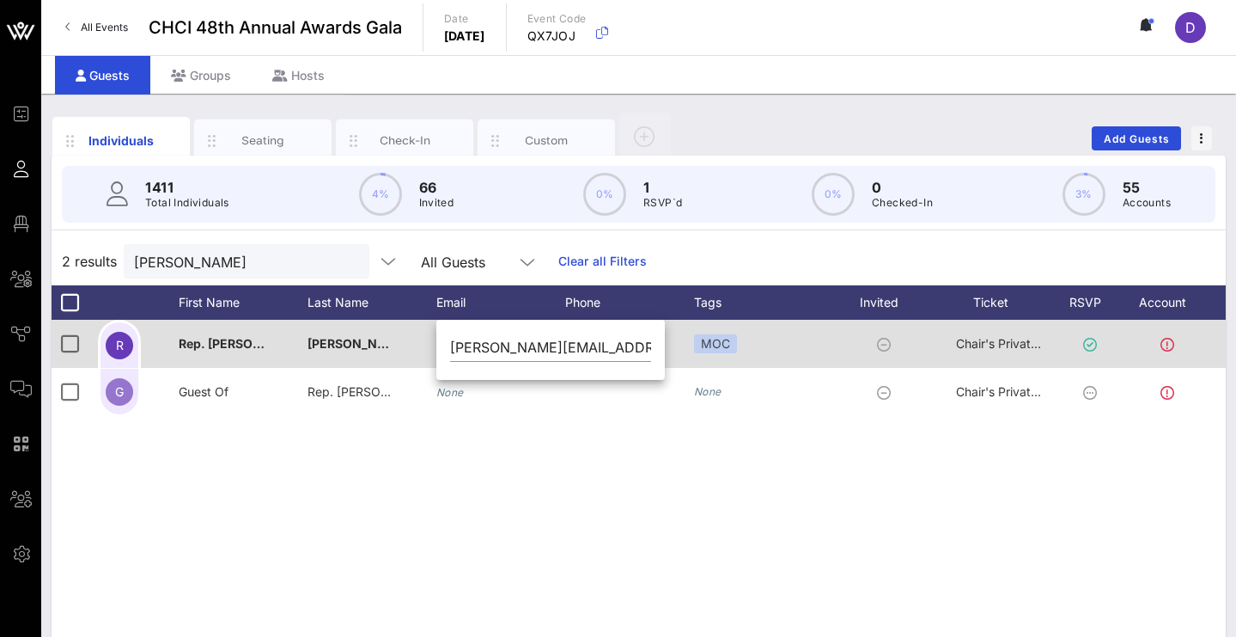
click at [729, 352] on div "MOC" at bounding box center [767, 344] width 146 height 48
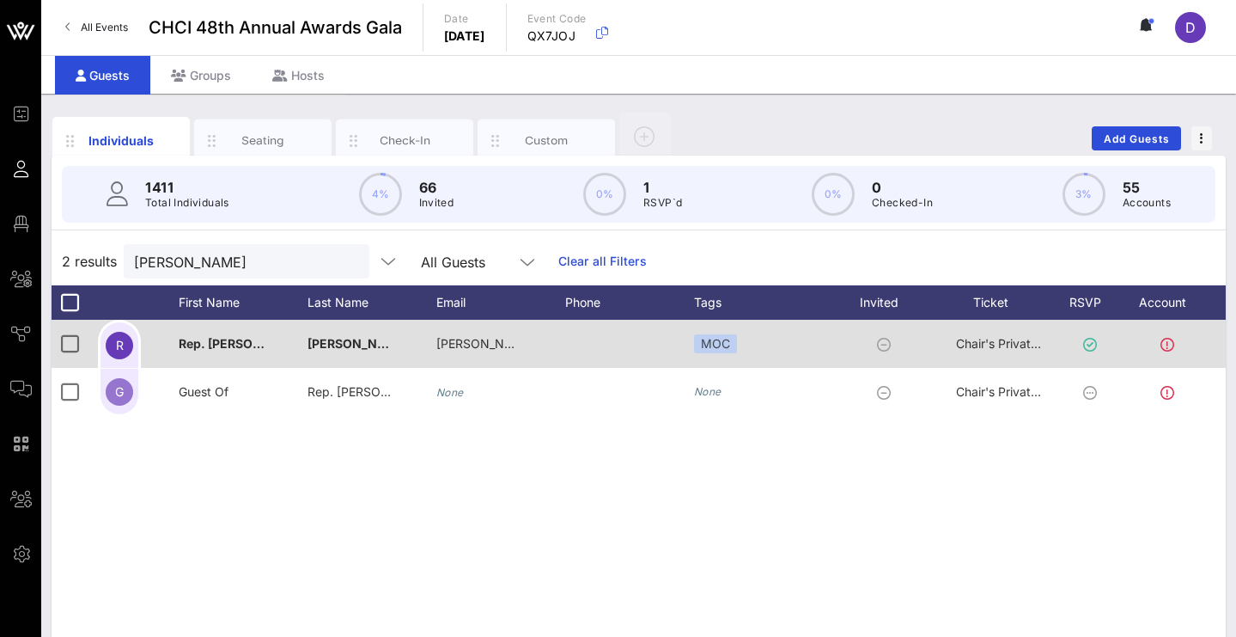
click at [882, 345] on icon at bounding box center [884, 345] width 14 height 14
click at [1013, 342] on span "Chair's Private Reception" at bounding box center [1027, 343] width 142 height 15
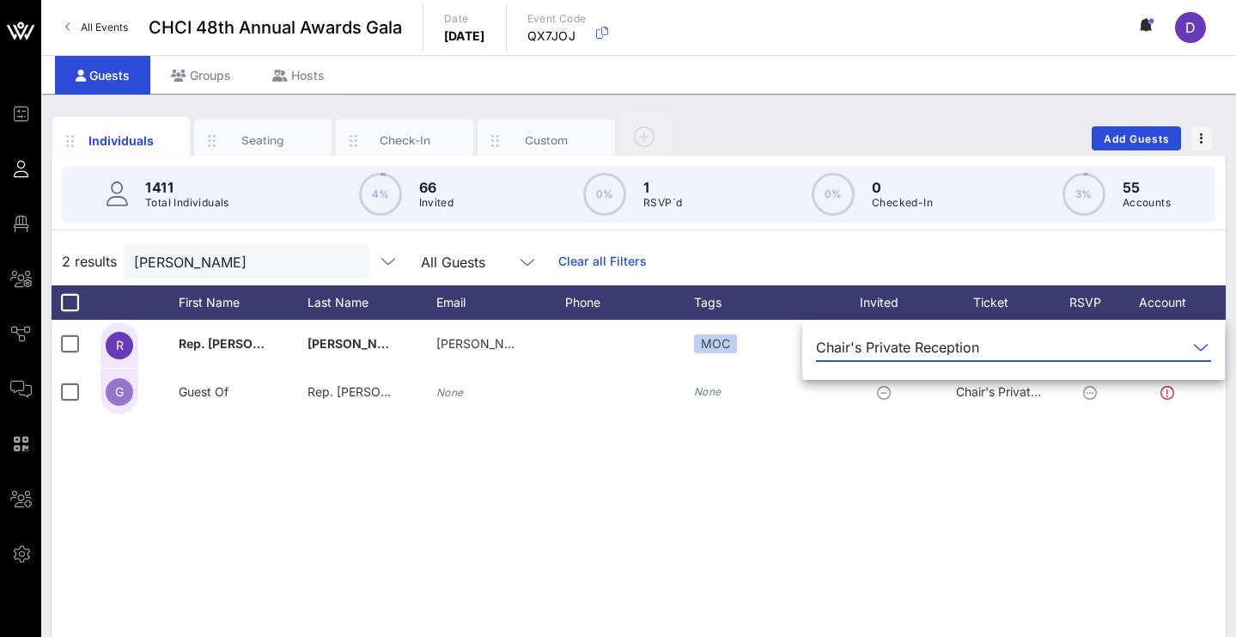
click at [881, 527] on div "R Rep. Ritchie Torres [EMAIL_ADDRESS][DOMAIN_NAME] MOC Chair's Private Receptio…" at bounding box center [639, 577] width 1174 height 515
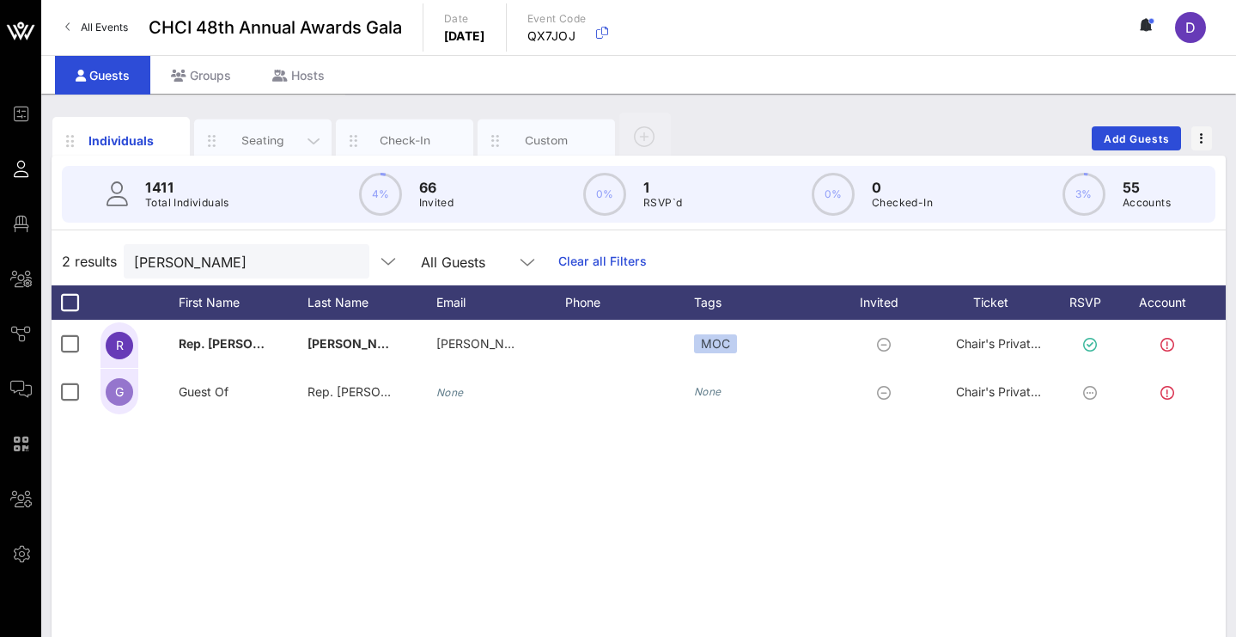
click at [296, 143] on div "Seating" at bounding box center [263, 140] width 76 height 16
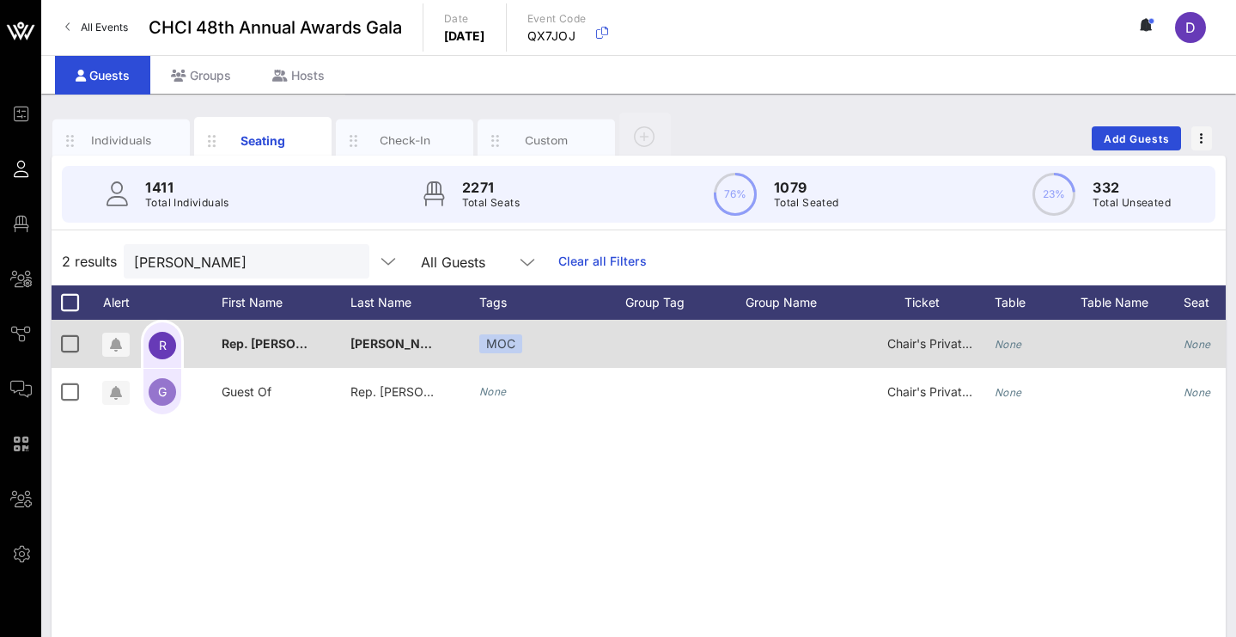
click at [1156, 345] on div at bounding box center [1132, 344] width 103 height 48
click at [1015, 345] on icon "None" at bounding box center [1008, 344] width 27 height 13
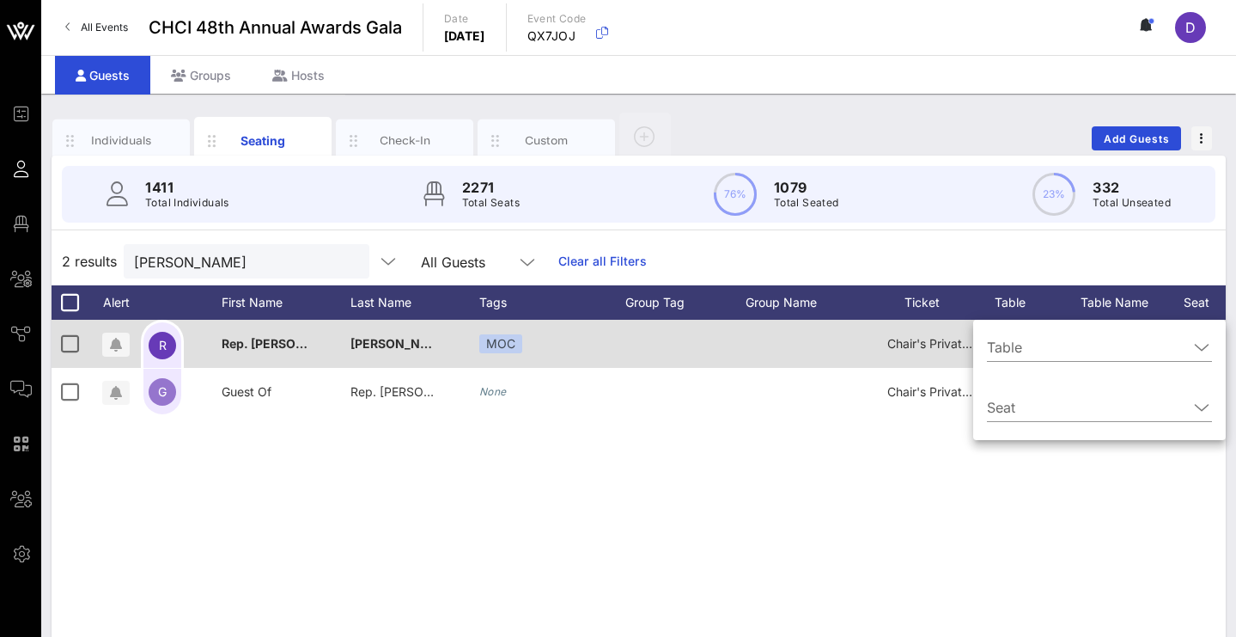
click at [1015, 345] on input "Table" at bounding box center [1087, 346] width 201 height 27
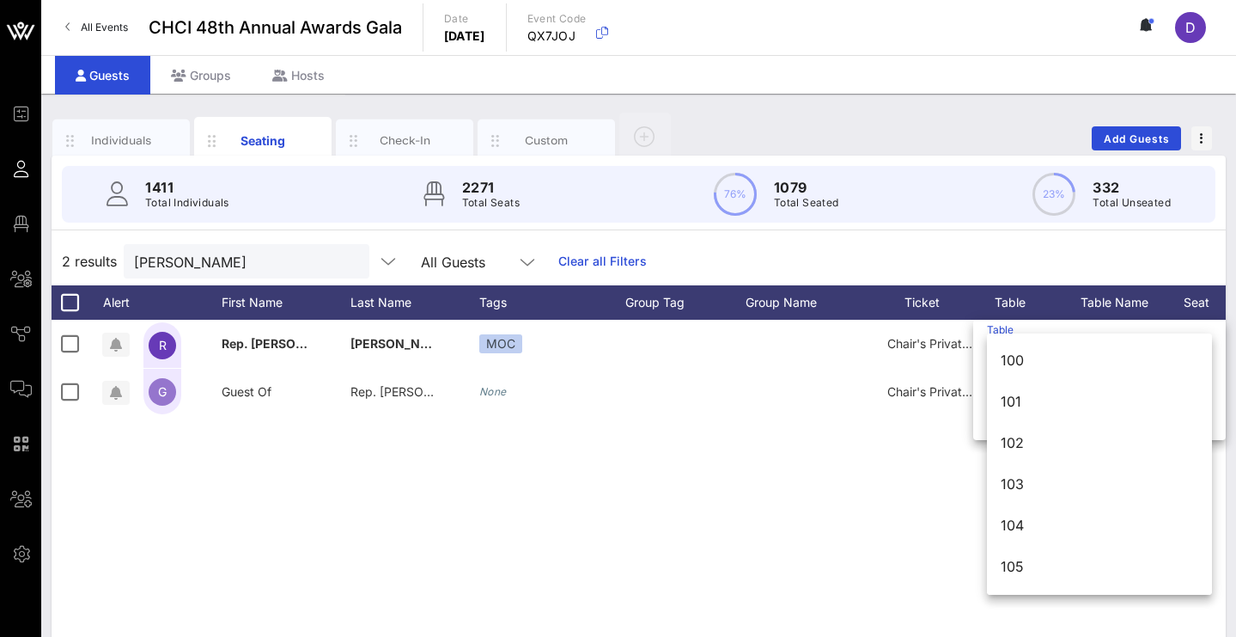
click at [867, 491] on div "R Rep. [PERSON_NAME] MOC Chair's Private Reception None None MOC G Guest Of Rep…" at bounding box center [639, 577] width 1174 height 515
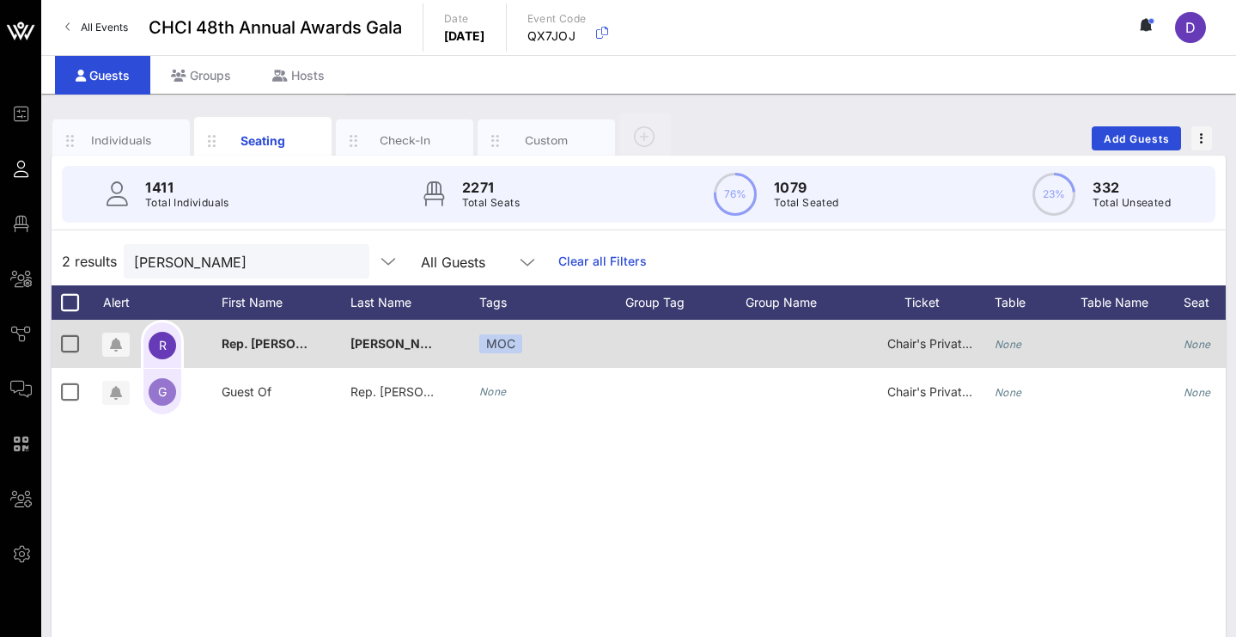
click at [1054, 345] on div "None" at bounding box center [1038, 354] width 86 height 68
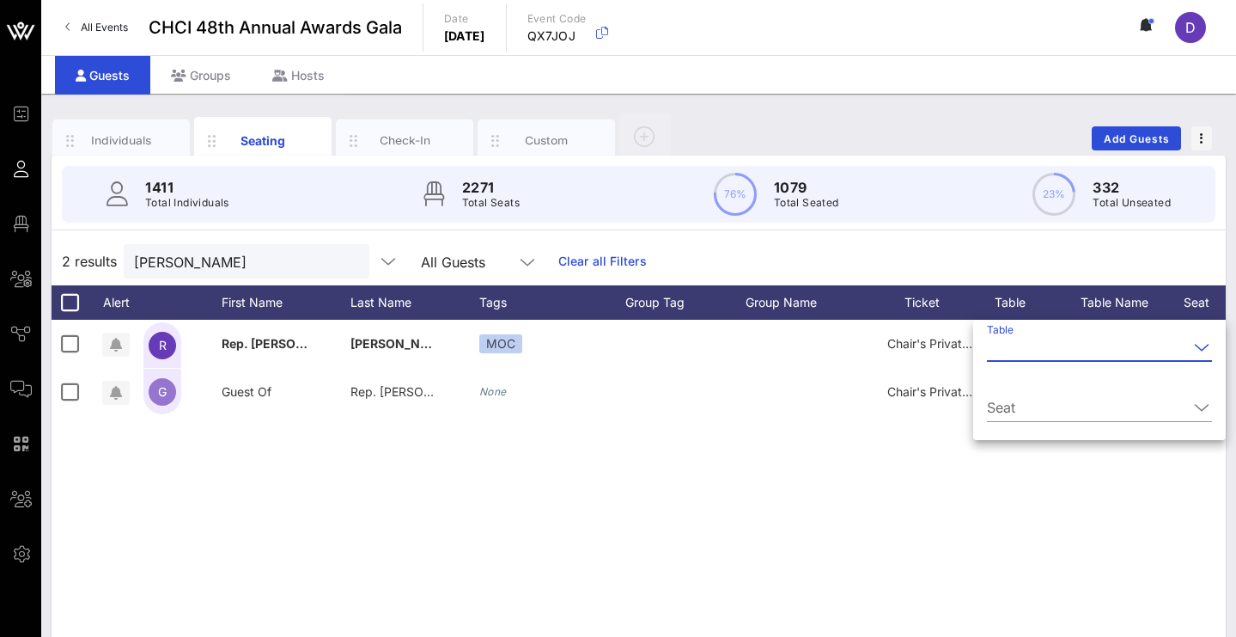
click at [1206, 349] on icon at bounding box center [1201, 347] width 15 height 21
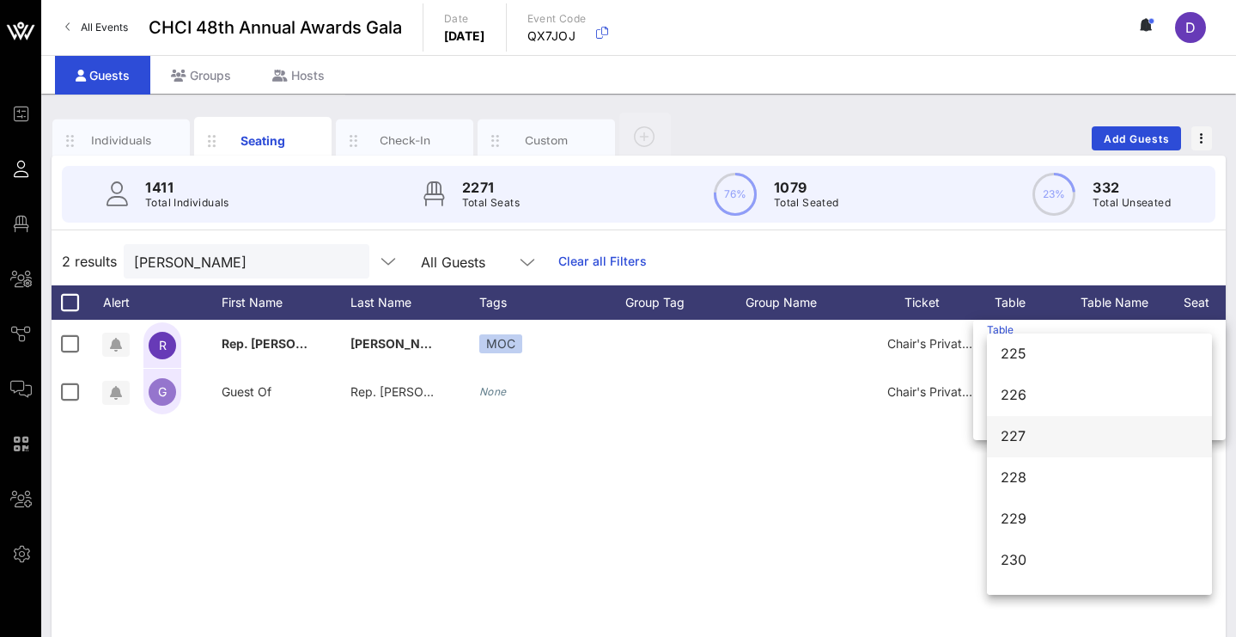
scroll to position [2783, 0]
click at [1058, 427] on div "223" at bounding box center [1100, 423] width 198 height 16
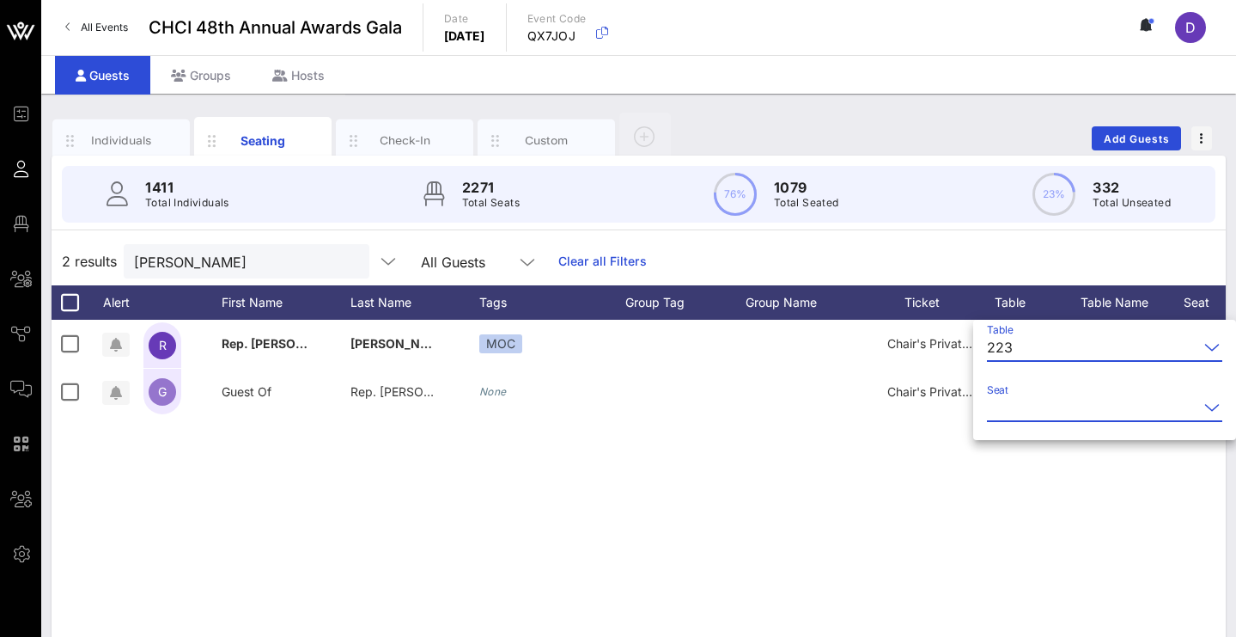
click at [1045, 411] on input "Seat" at bounding box center [1092, 406] width 211 height 27
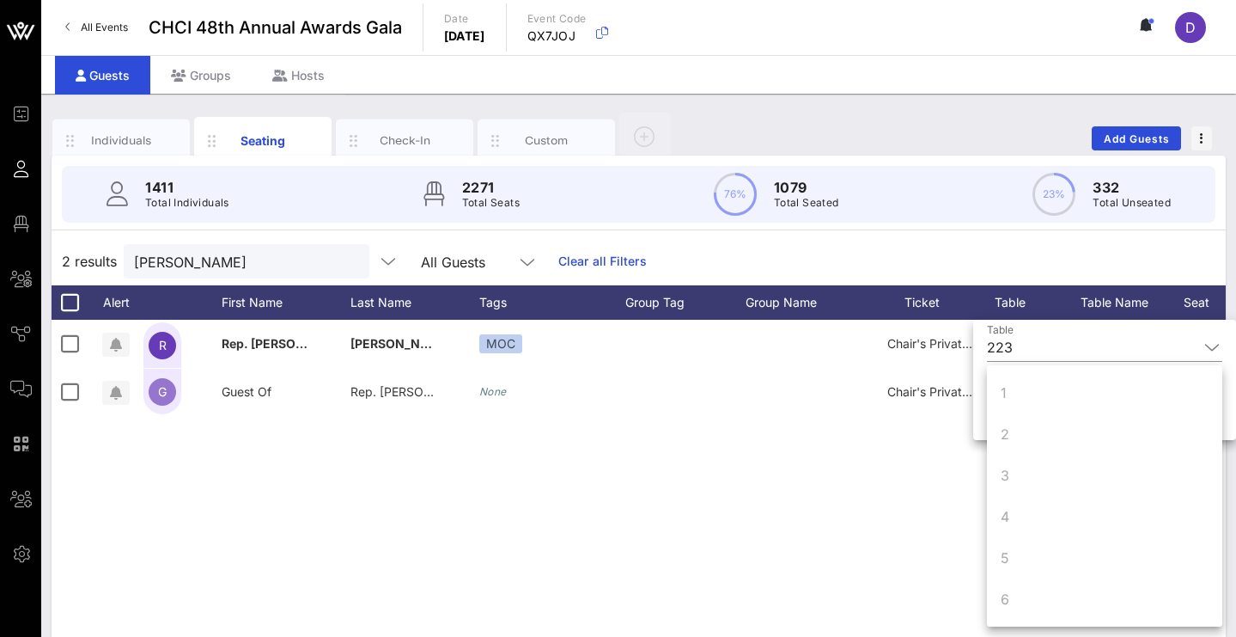
scroll to position [165, 0]
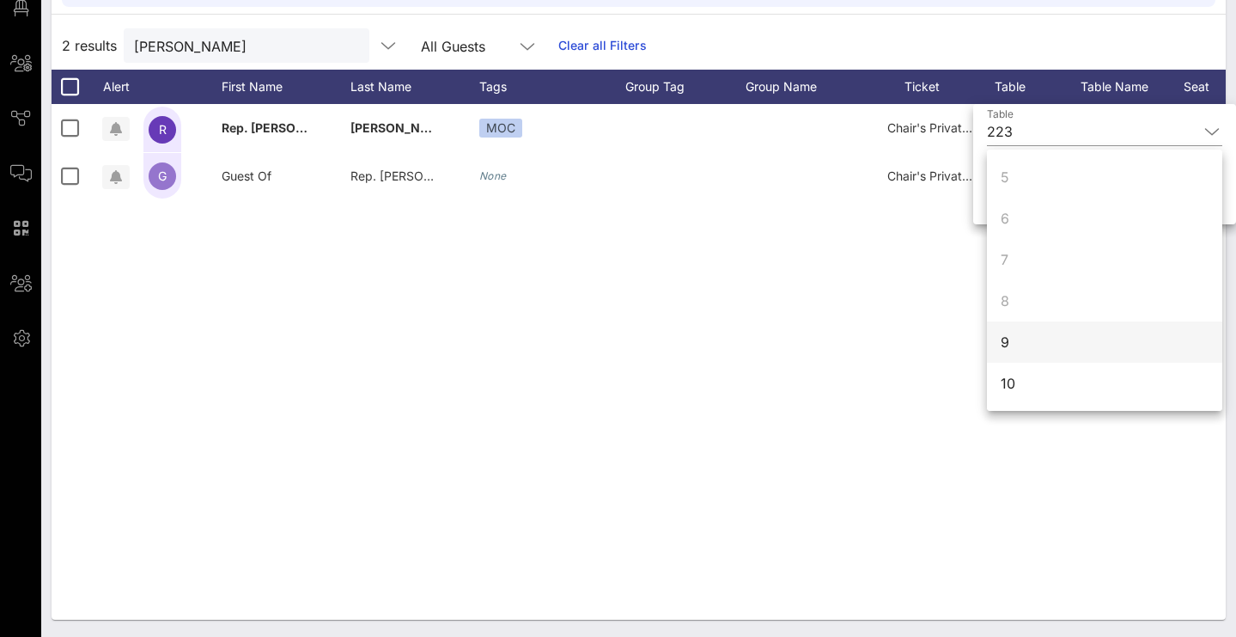
click at [1030, 342] on div "9" at bounding box center [1104, 341] width 235 height 41
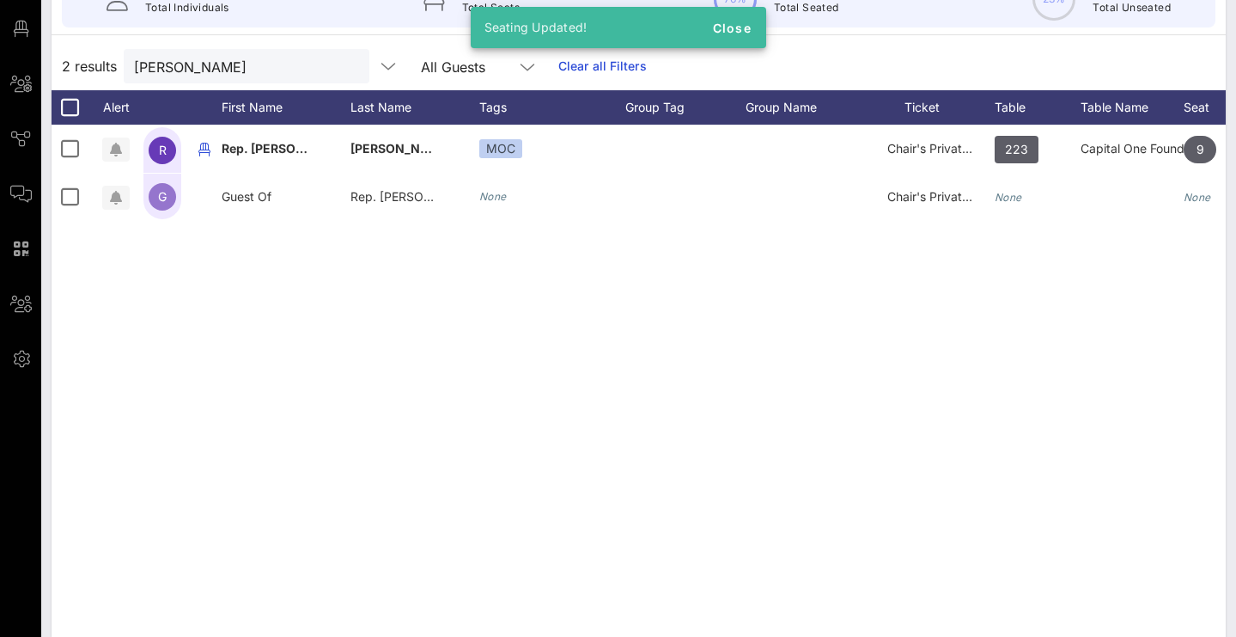
scroll to position [169, 0]
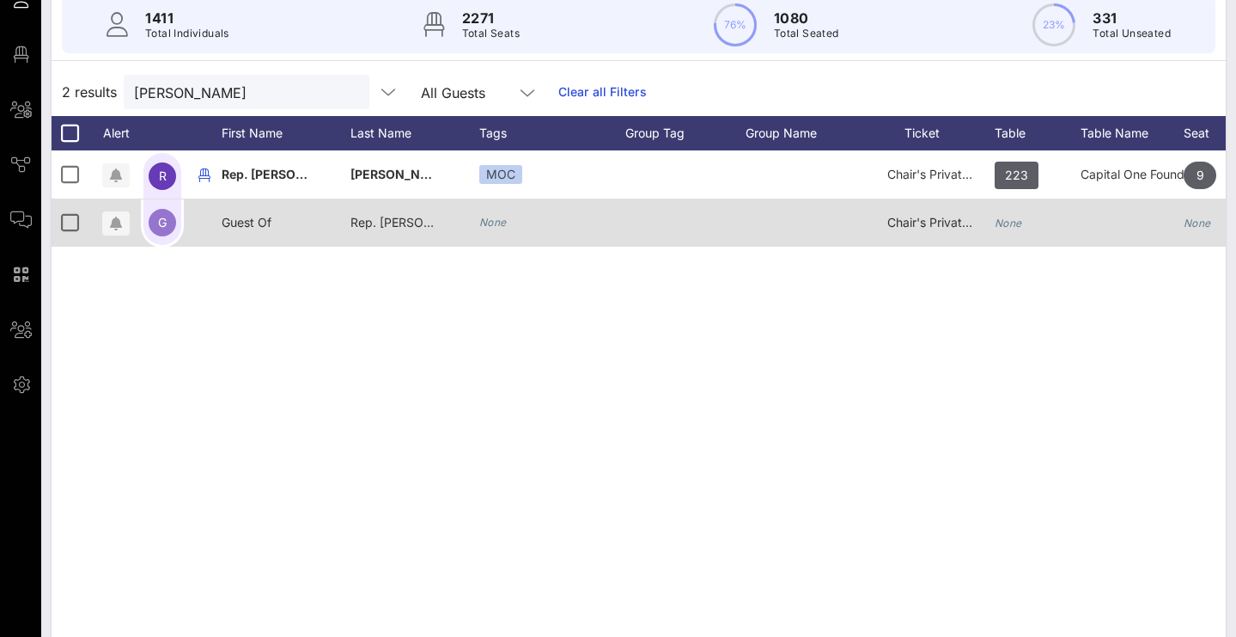
click at [1101, 223] on div at bounding box center [1132, 222] width 103 height 48
click at [1088, 215] on div at bounding box center [1132, 222] width 103 height 48
click at [1197, 227] on icon "None" at bounding box center [1197, 222] width 27 height 13
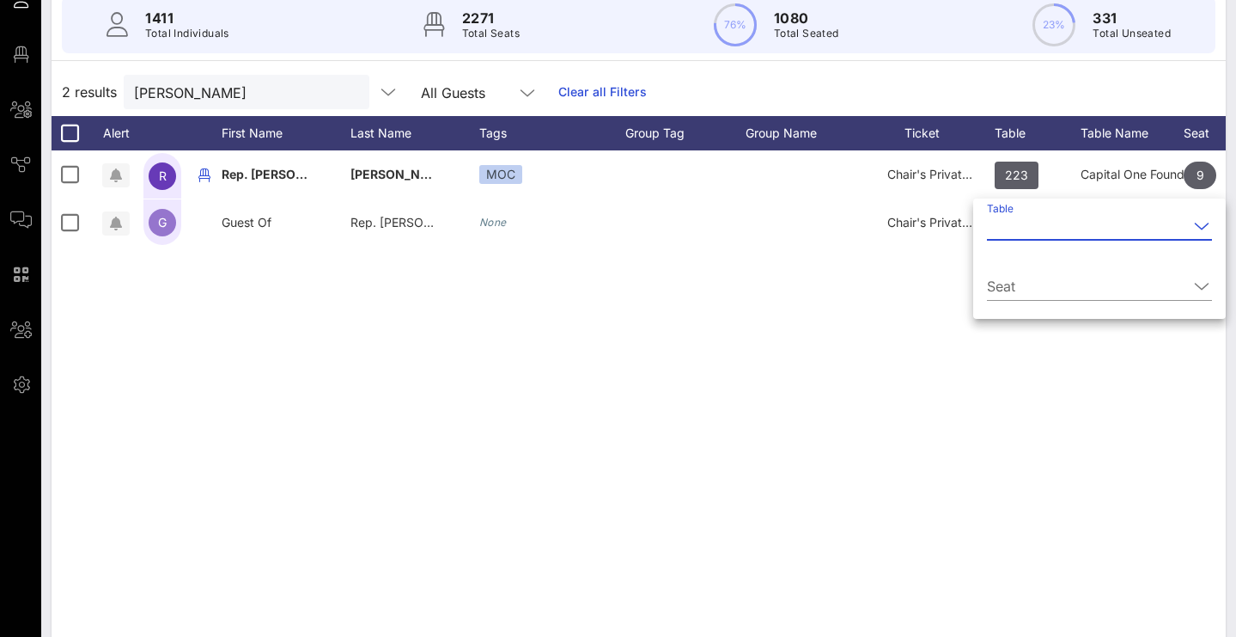
click at [1174, 228] on input "Table" at bounding box center [1087, 225] width 201 height 27
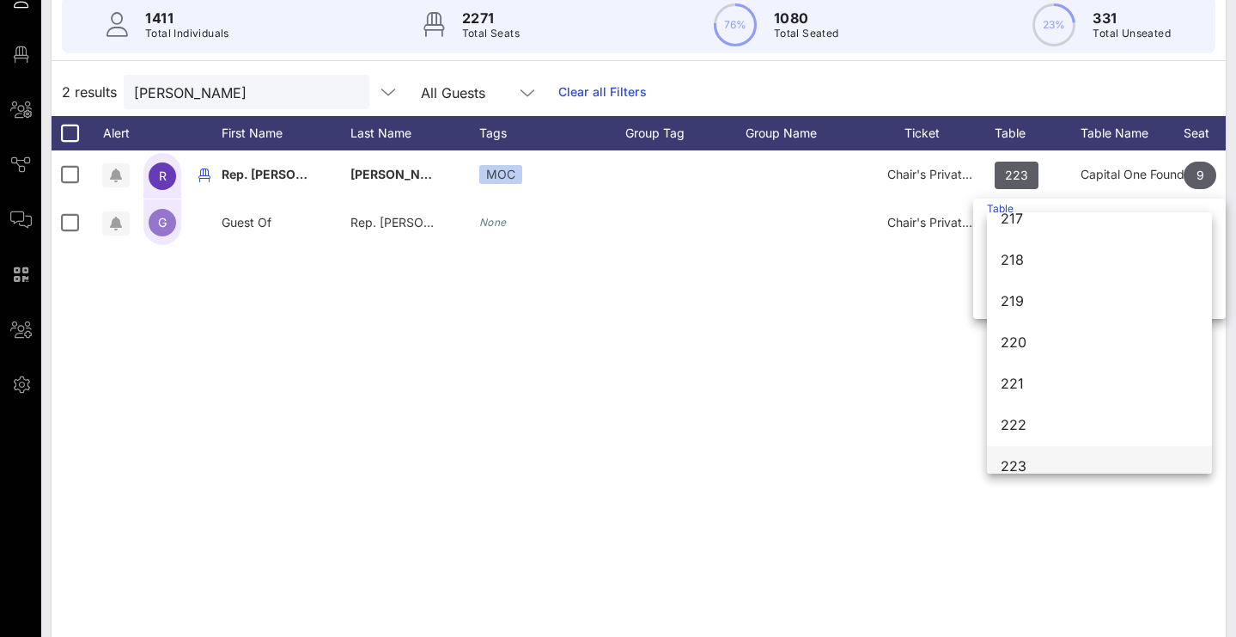
scroll to position [2622, 0]
click at [1071, 447] on div "223" at bounding box center [1100, 462] width 198 height 37
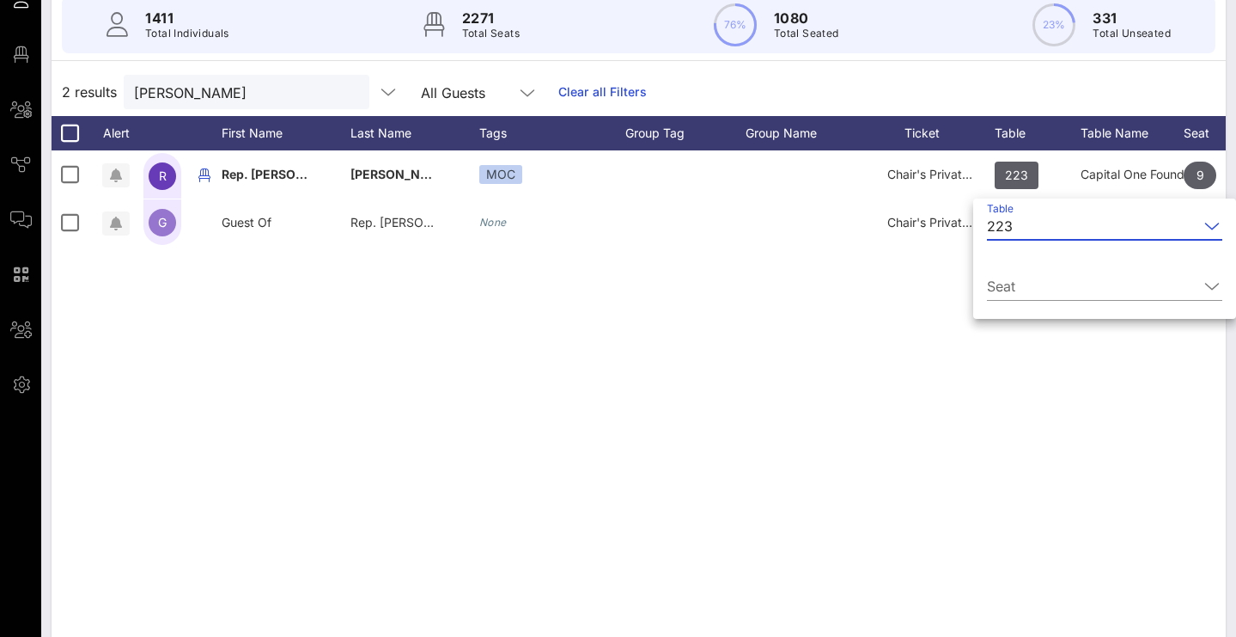
scroll to position [0, 0]
click at [1052, 290] on input "Seat" at bounding box center [1092, 285] width 211 height 27
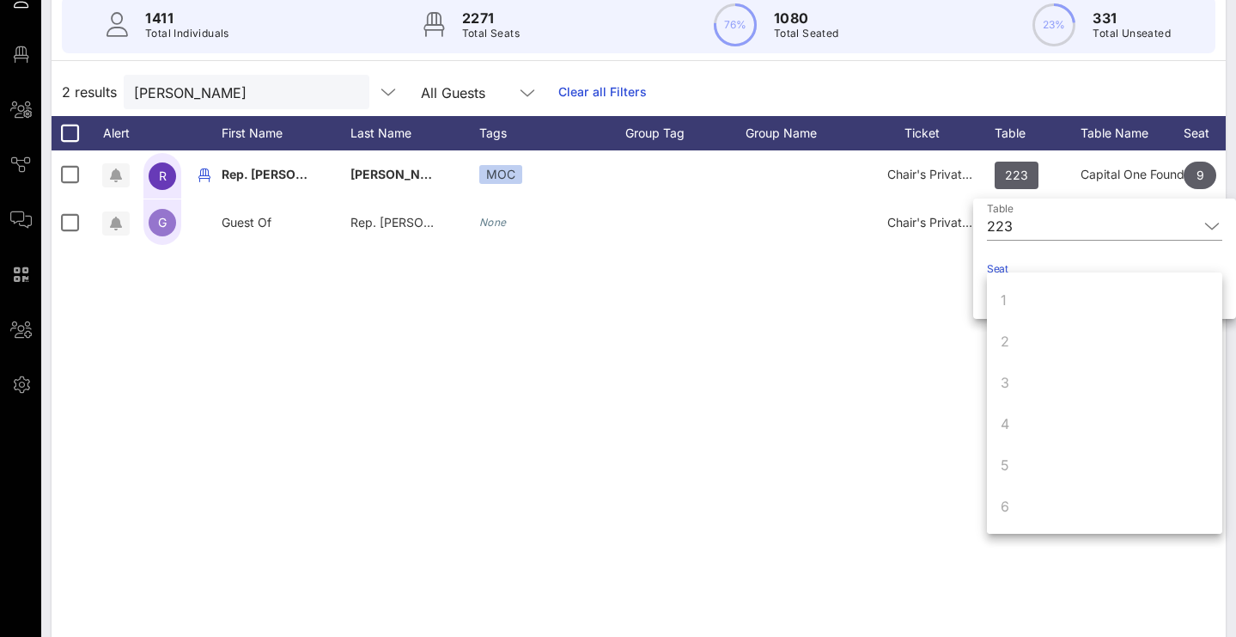
scroll to position [216, 0]
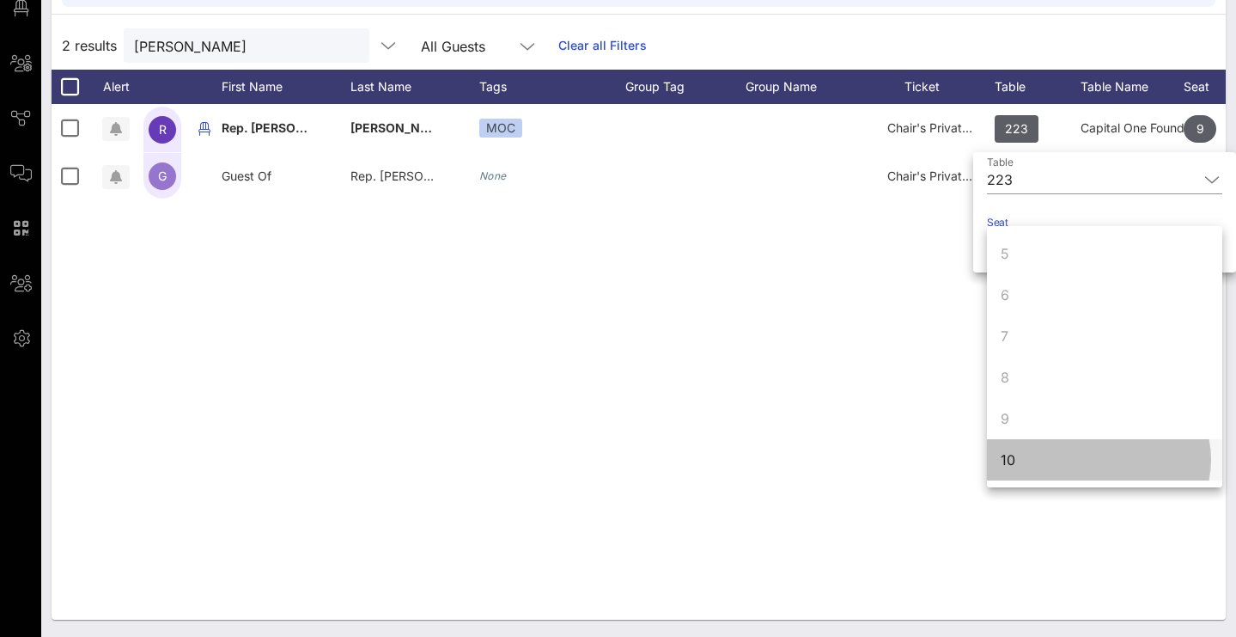
click at [1082, 460] on div "10" at bounding box center [1104, 459] width 235 height 41
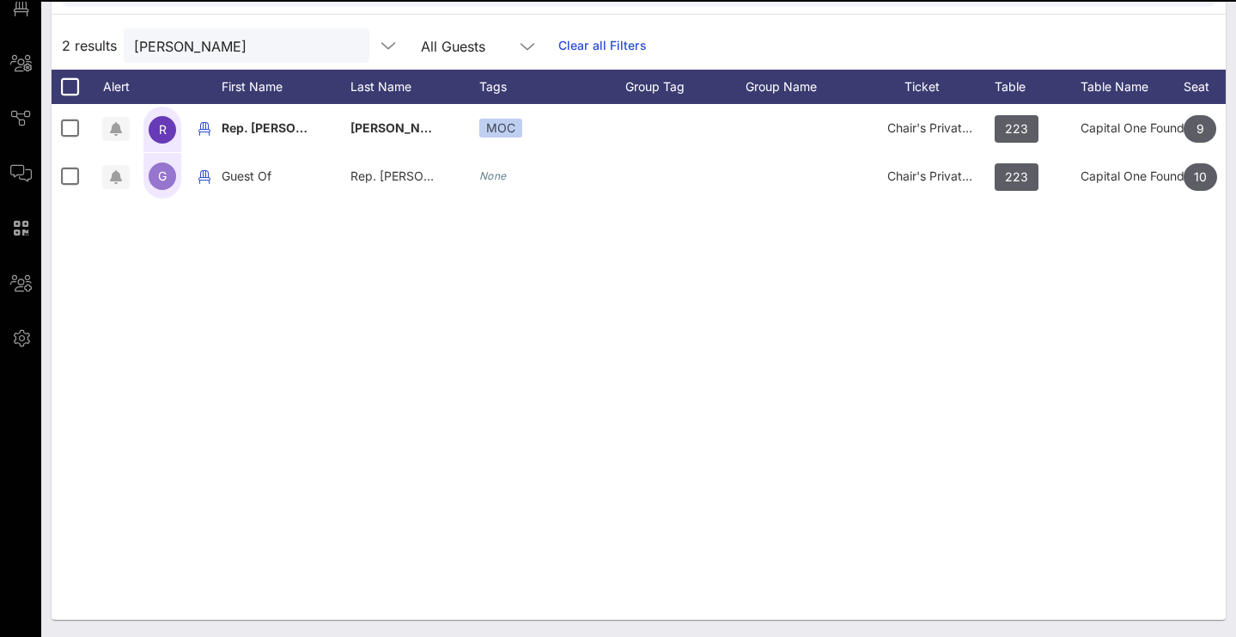
scroll to position [0, 0]
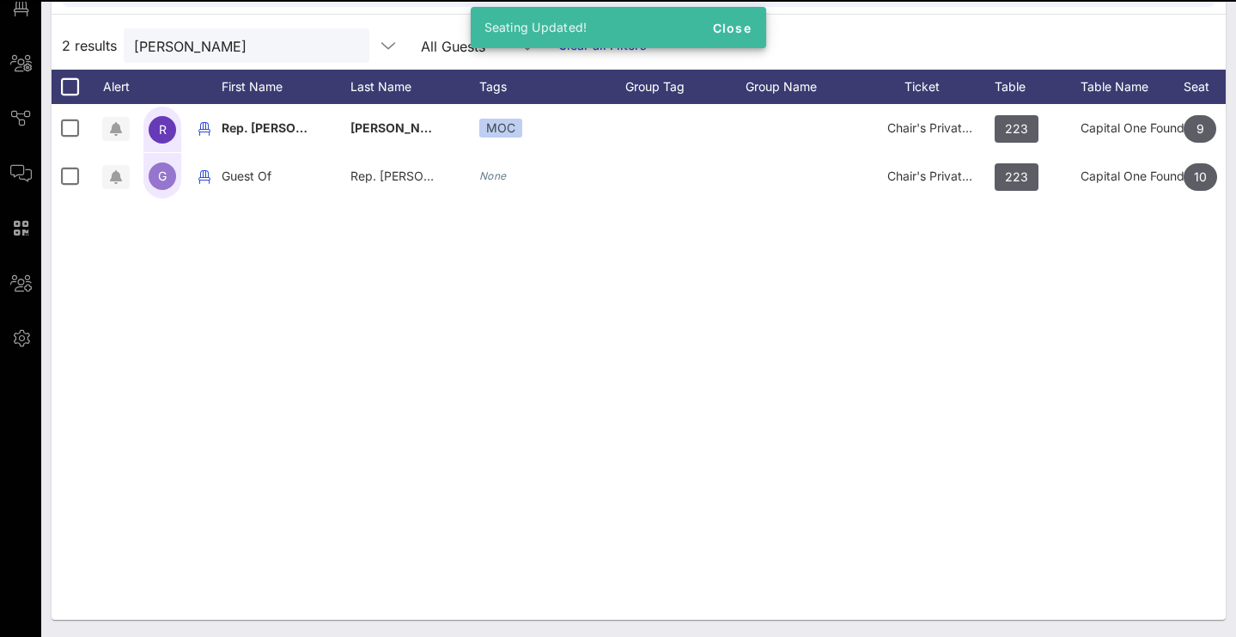
click at [969, 471] on div "R Rep. [PERSON_NAME] MOC Chair's Private Reception 223 Capital One Foundation 9…" at bounding box center [639, 361] width 1174 height 515
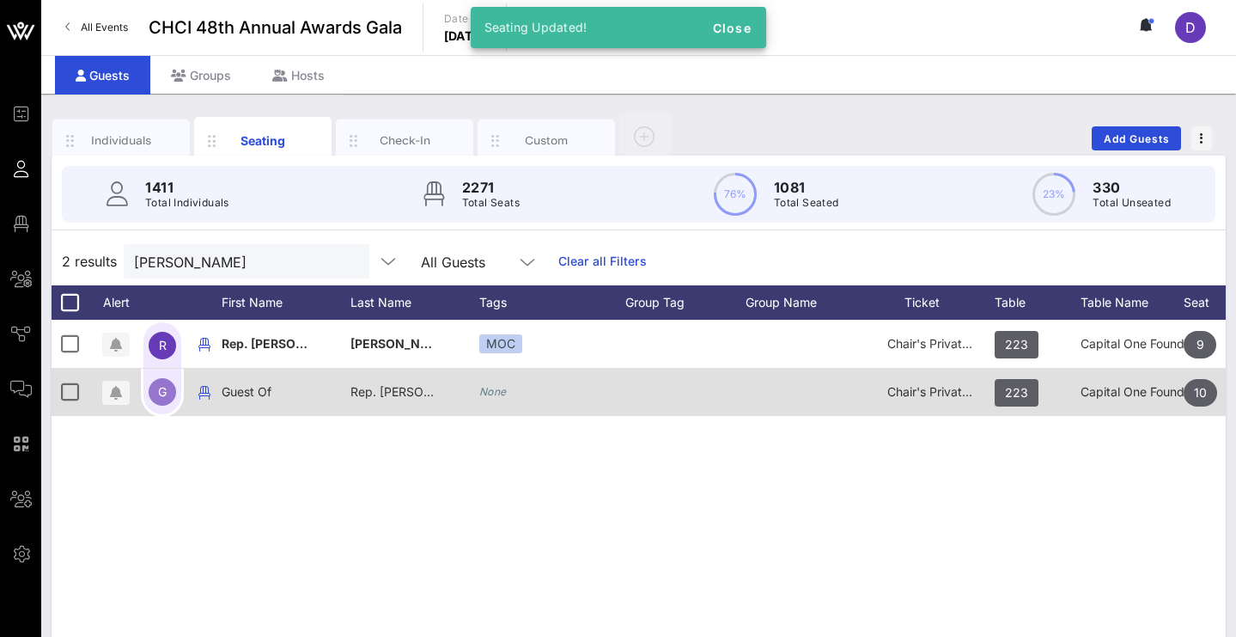
click at [387, 400] on div "Rep. [PERSON_NAME]" at bounding box center [394, 392] width 86 height 48
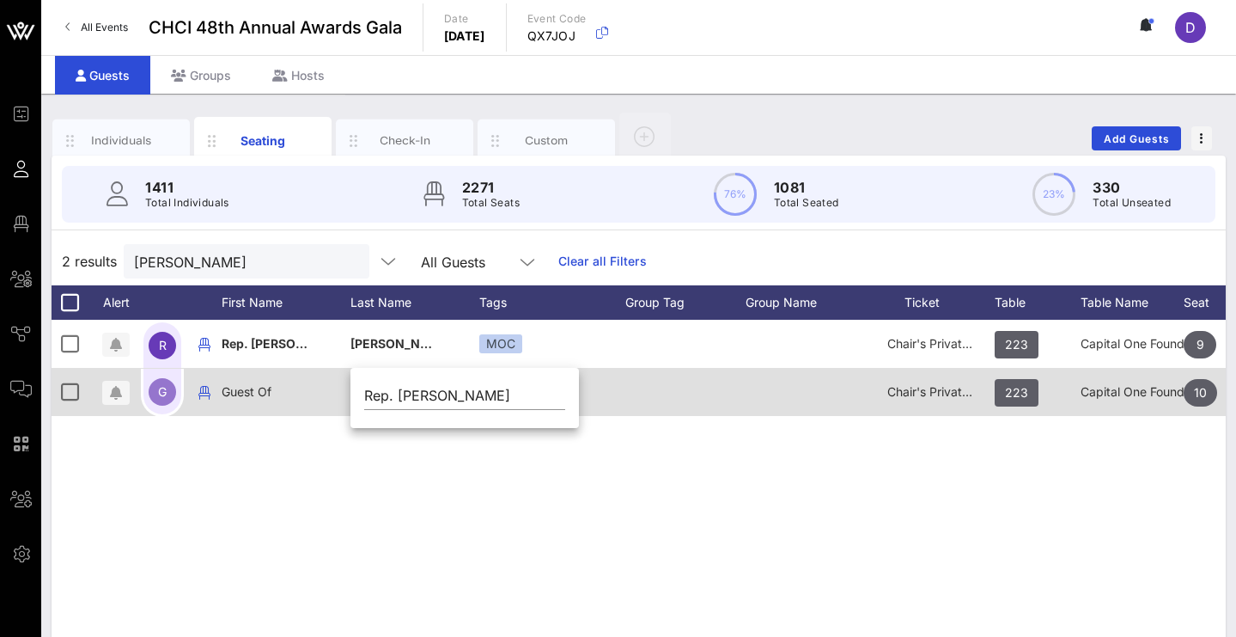
click at [285, 399] on div "Guest Of" at bounding box center [286, 402] width 129 height 68
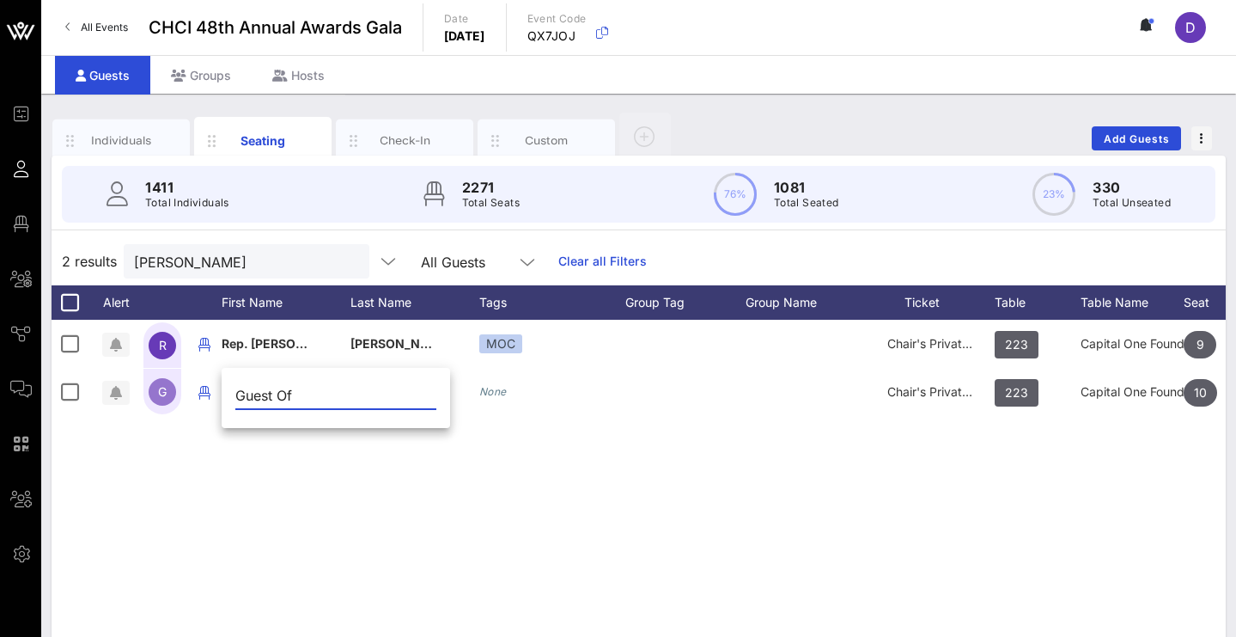
click at [308, 388] on input "Guest Of" at bounding box center [335, 394] width 201 height 27
type input "[PERSON_NAME]"
click at [567, 490] on div "R Rep. [PERSON_NAME] MOC Chair's Private Reception 223 Capital One Foundation 9…" at bounding box center [639, 577] width 1174 height 515
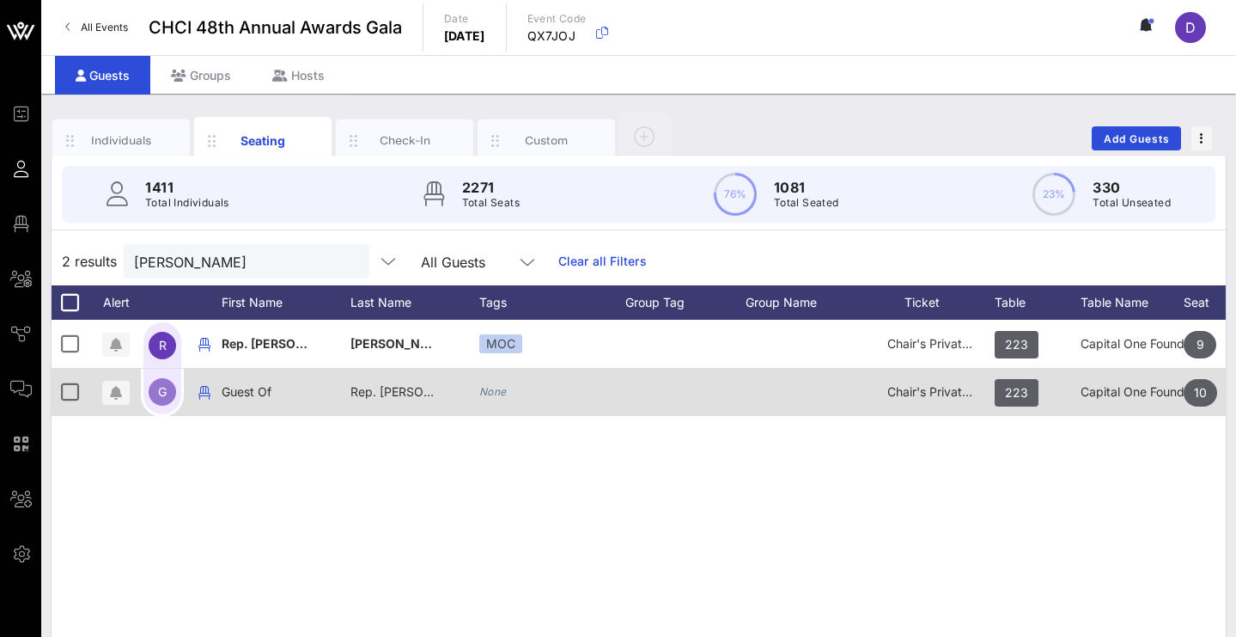
click at [409, 401] on div "Rep. [PERSON_NAME]" at bounding box center [394, 392] width 86 height 48
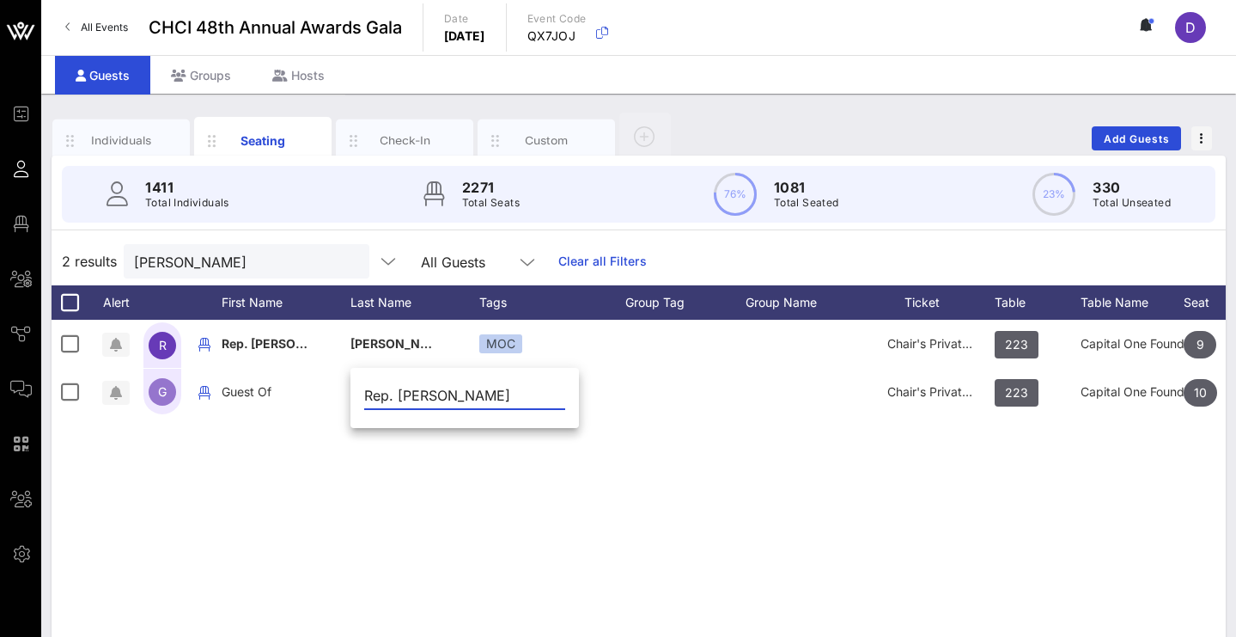
click at [410, 397] on input "Rep. [PERSON_NAME]" at bounding box center [464, 394] width 201 height 27
type input "[PERSON_NAME]"
click at [486, 542] on div "R Rep. [PERSON_NAME] MOC Chair's Private Reception 223 Capital One Foundation 9…" at bounding box center [639, 577] width 1174 height 515
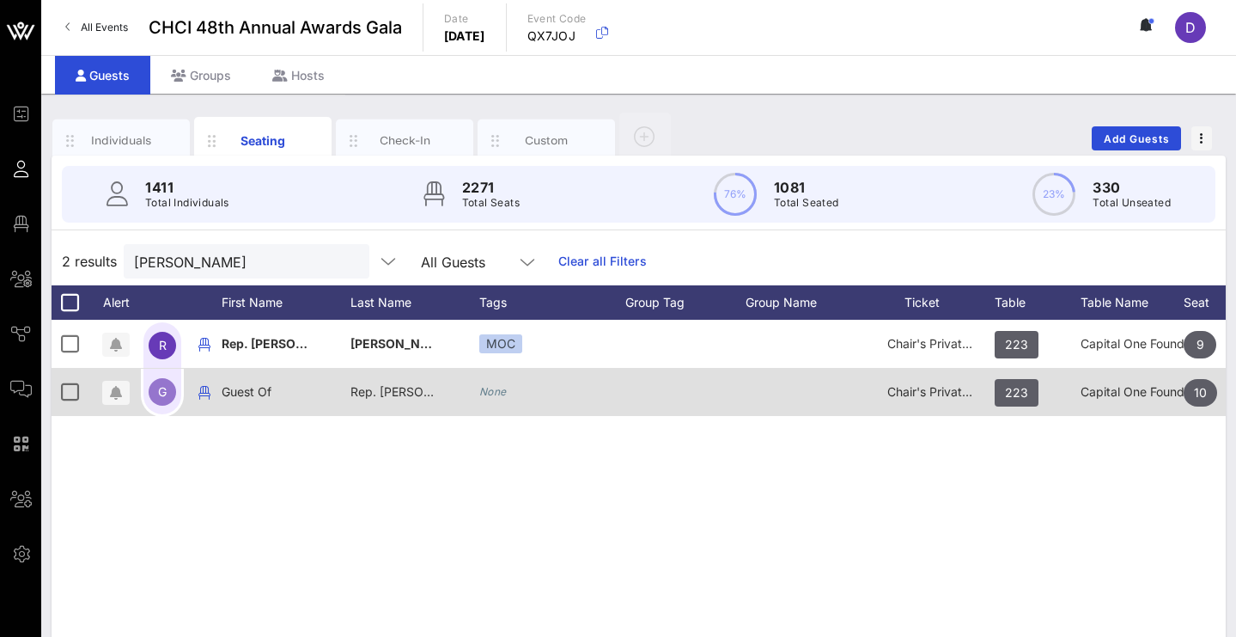
click at [498, 392] on icon "None" at bounding box center [492, 391] width 27 height 13
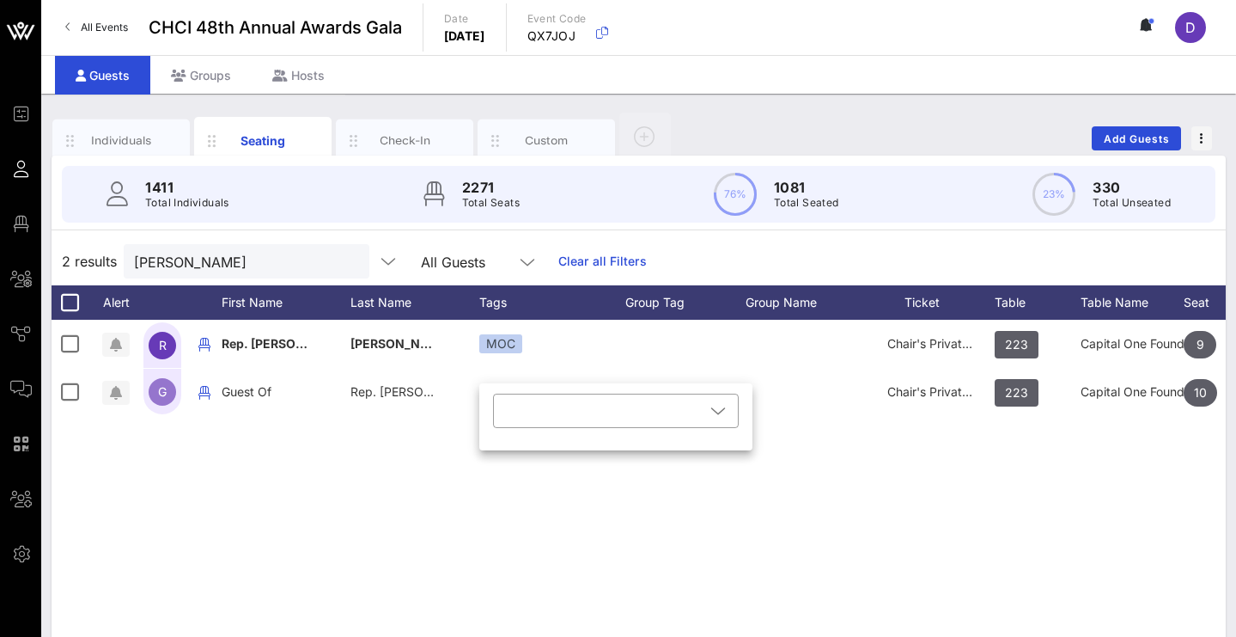
click at [820, 449] on div "R Rep. [PERSON_NAME] MOC Chair's Private Reception 223 Capital One Foundation 9…" at bounding box center [639, 577] width 1174 height 515
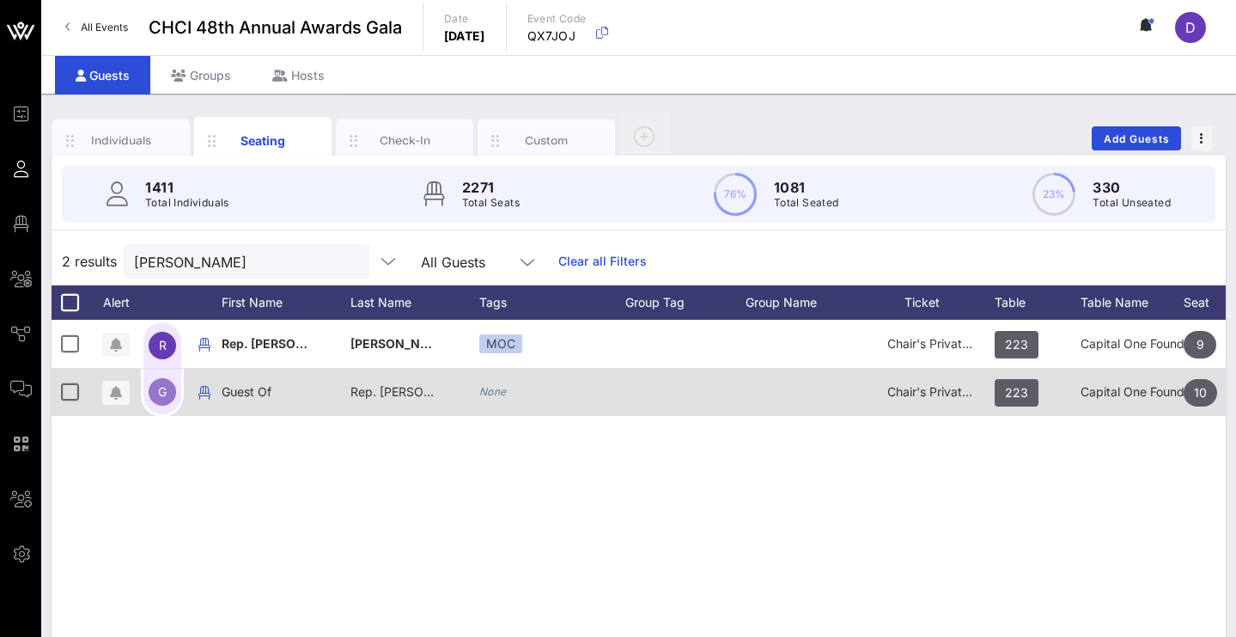
click at [251, 391] on span "Guest Of" at bounding box center [247, 391] width 50 height 15
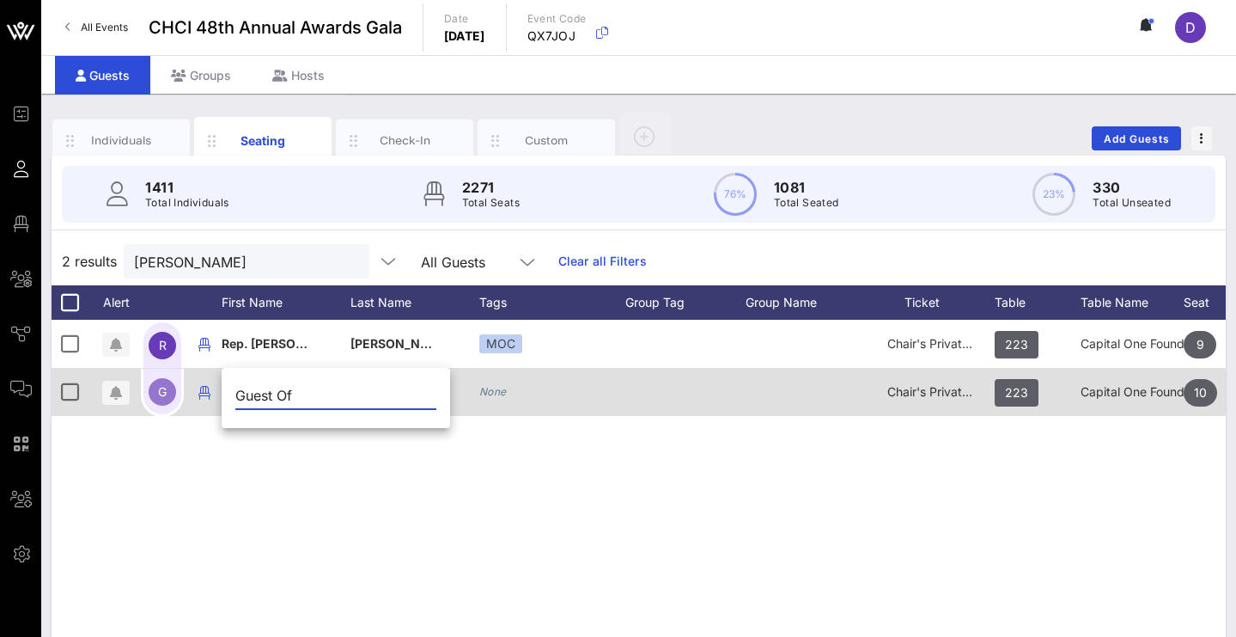
click at [251, 391] on input "Guest Of" at bounding box center [335, 394] width 201 height 27
type input "[PERSON_NAME]"
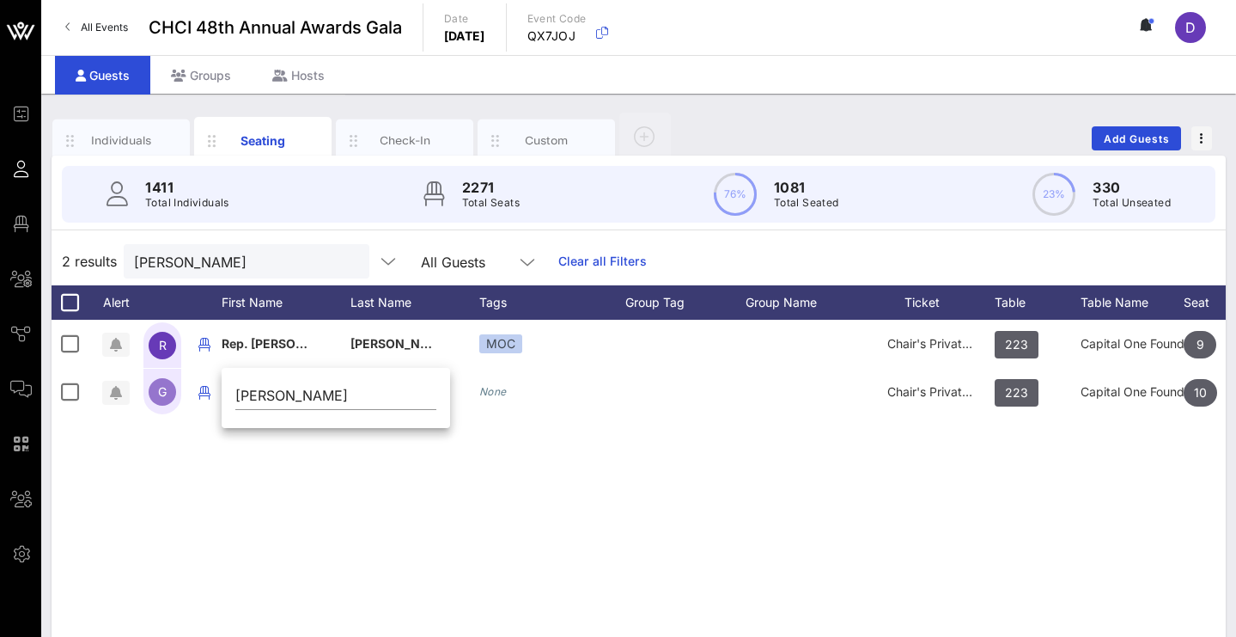
click at [372, 444] on div "R Rep. [PERSON_NAME] MOC Chair's Private Reception 223 Capital One Foundation 9…" at bounding box center [639, 577] width 1174 height 515
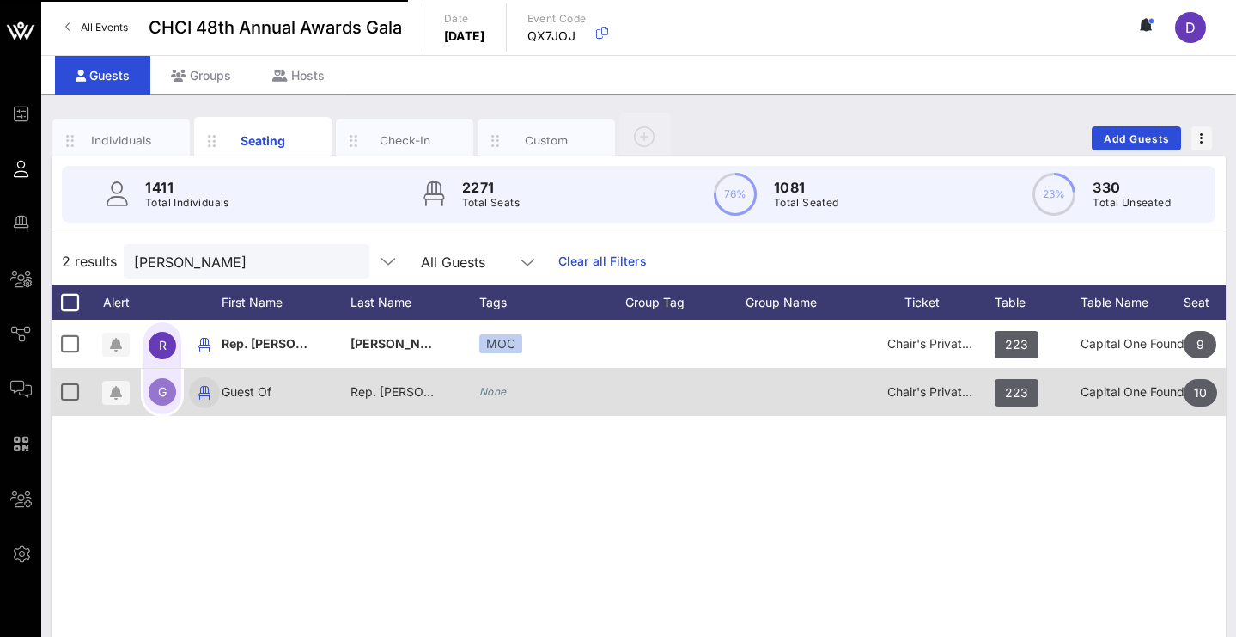
click at [172, 399] on div "G" at bounding box center [162, 391] width 27 height 27
click at [206, 393] on icon "button" at bounding box center [204, 392] width 21 height 21
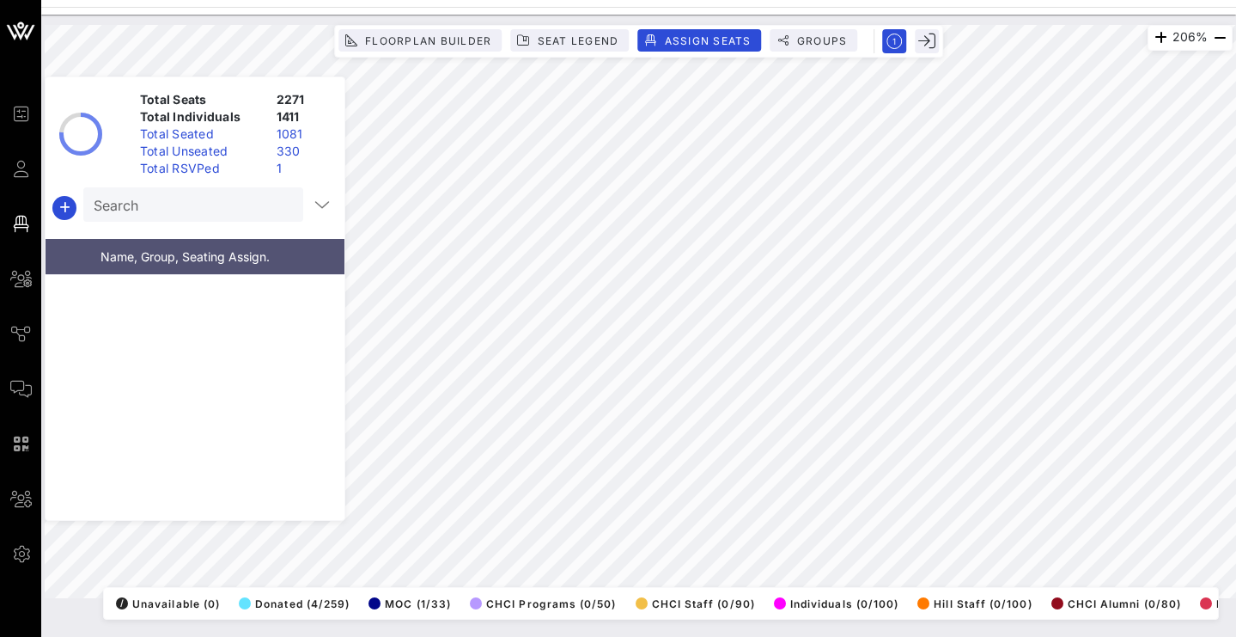
scroll to position [3307, 0]
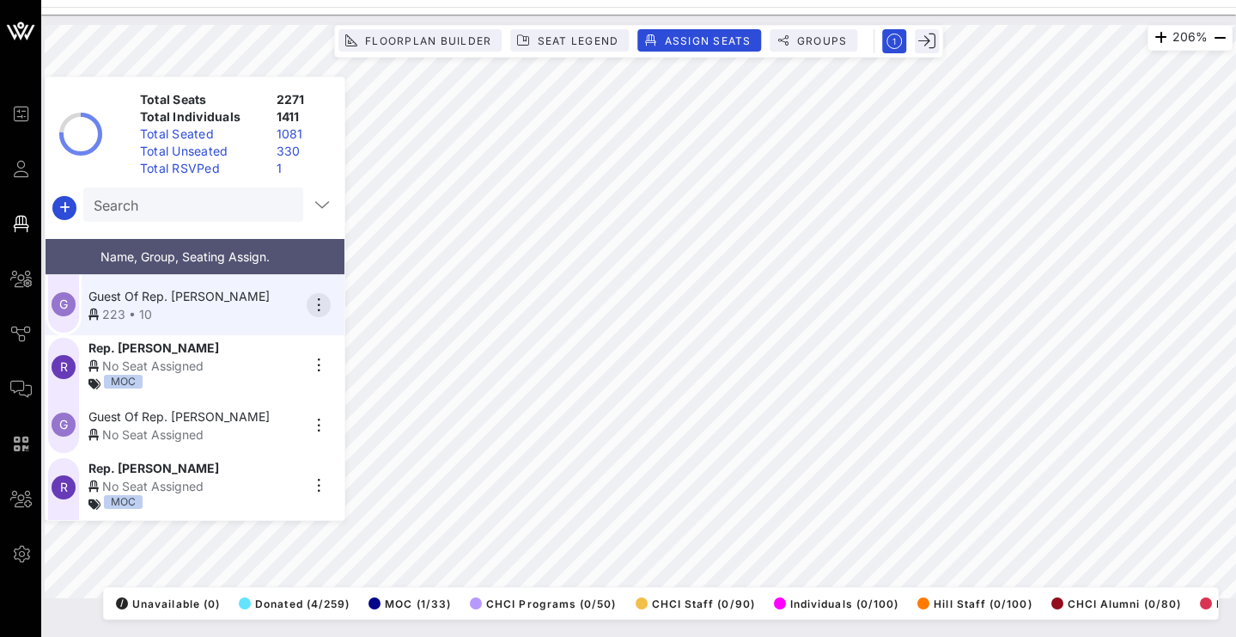
click at [318, 304] on icon "button" at bounding box center [318, 305] width 21 height 21
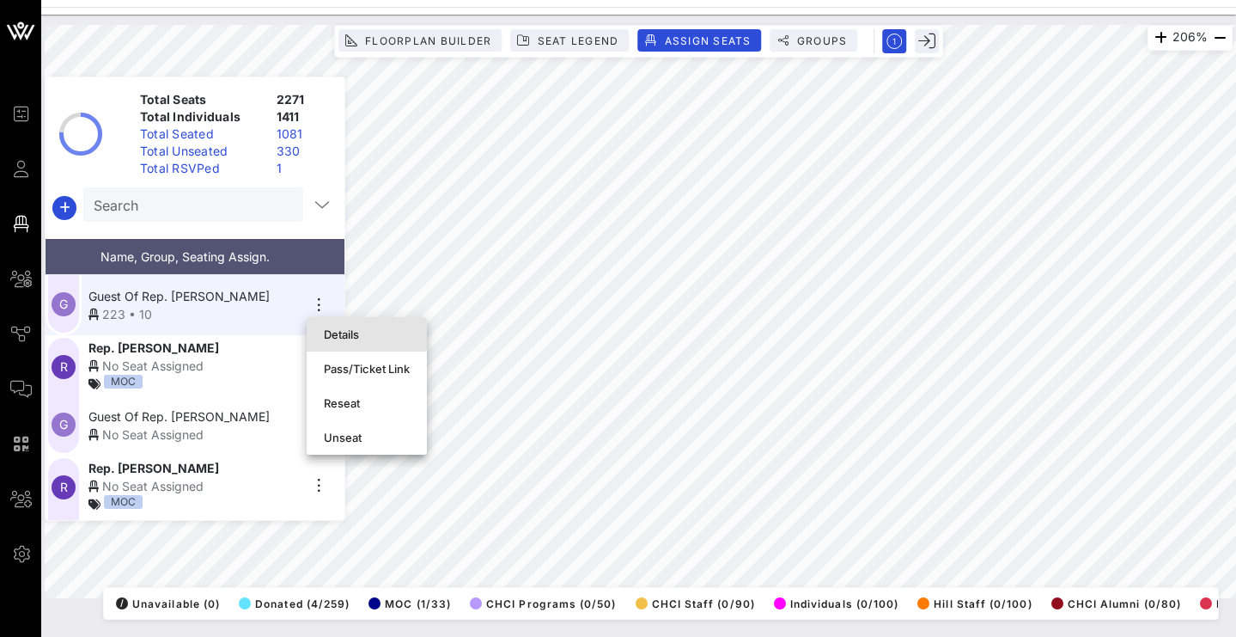
click at [332, 332] on div "Details" at bounding box center [367, 334] width 86 height 14
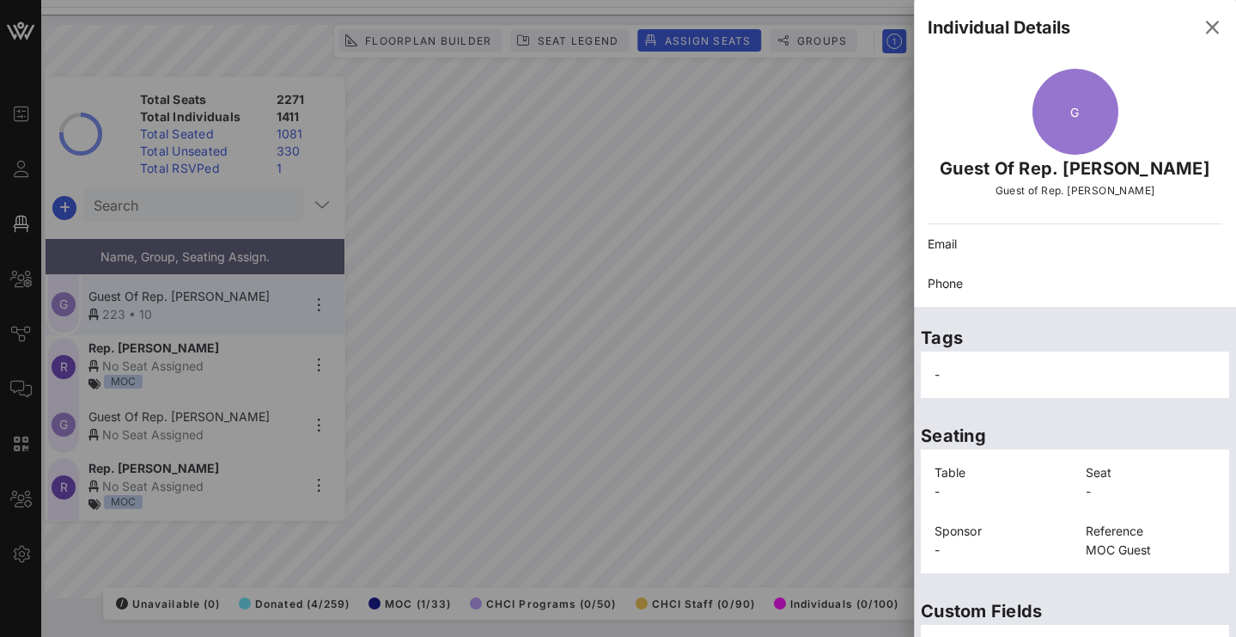
scroll to position [397, 0]
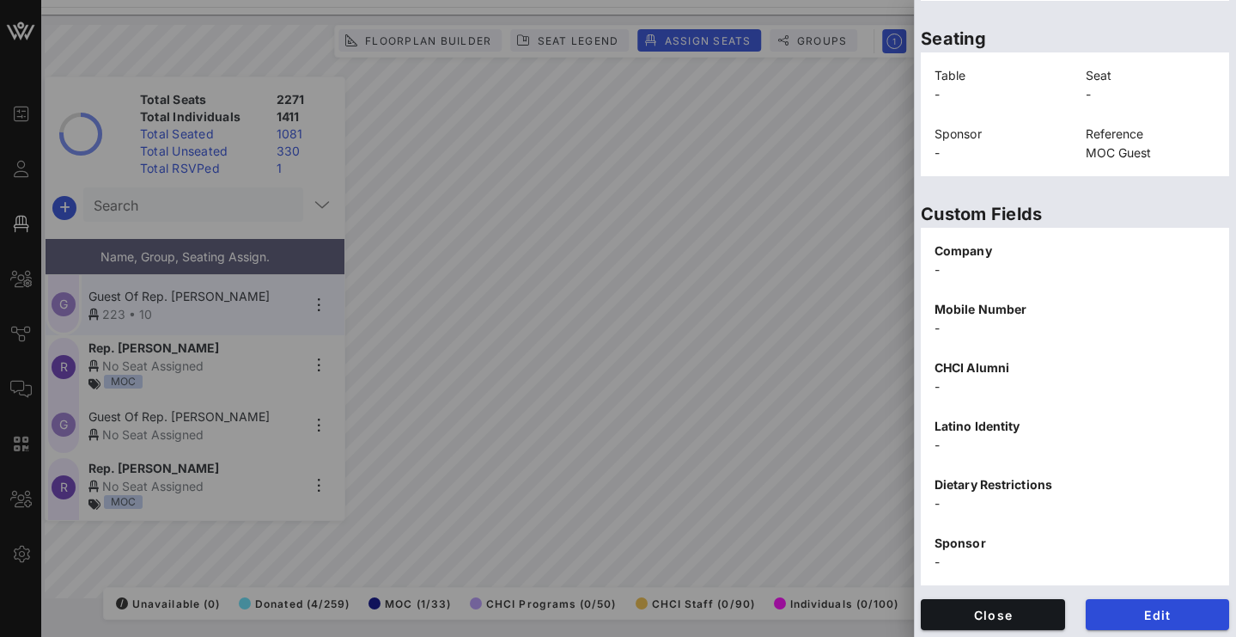
click at [985, 366] on p "CHCI Alumni" at bounding box center [1075, 367] width 281 height 19
click at [1133, 618] on span "Edit" at bounding box center [1158, 614] width 117 height 15
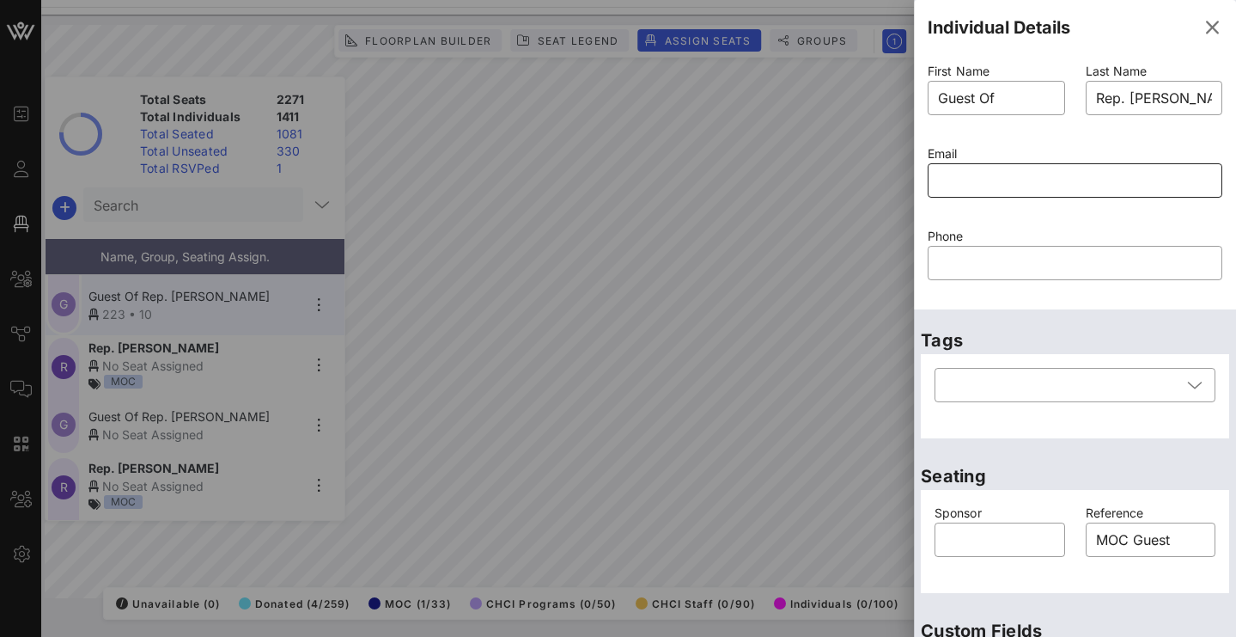
scroll to position [0, 0]
click at [1016, 101] on input "Guest Of" at bounding box center [996, 97] width 117 height 27
type input "[PERSON_NAME]"
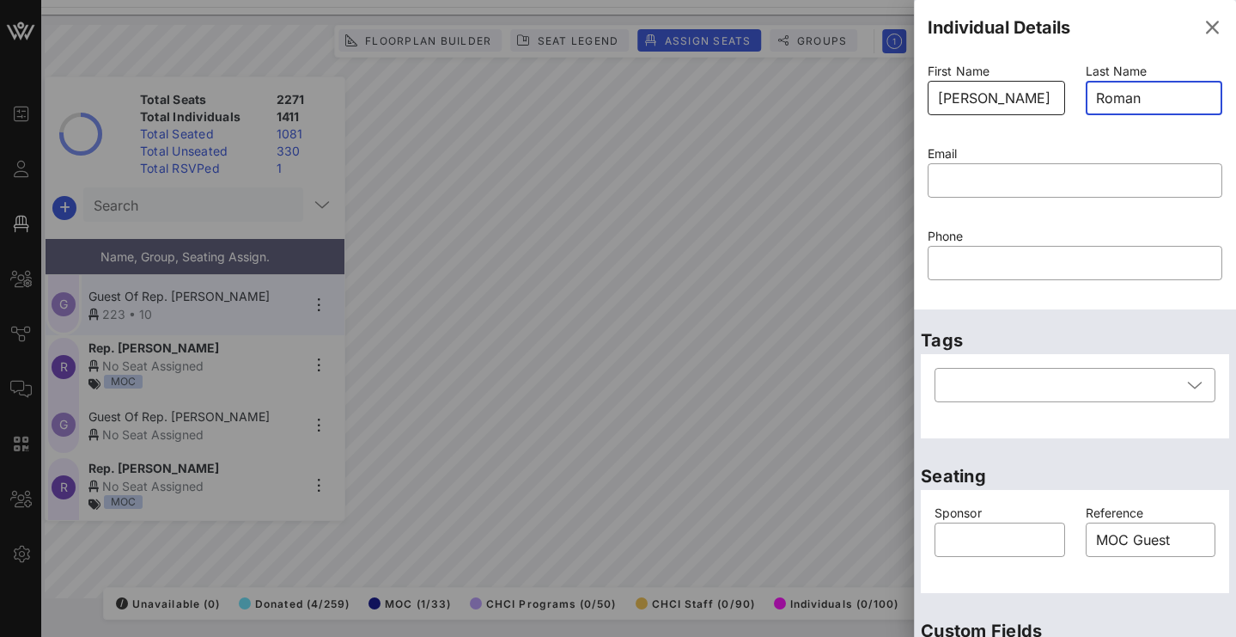
type input "Roman"
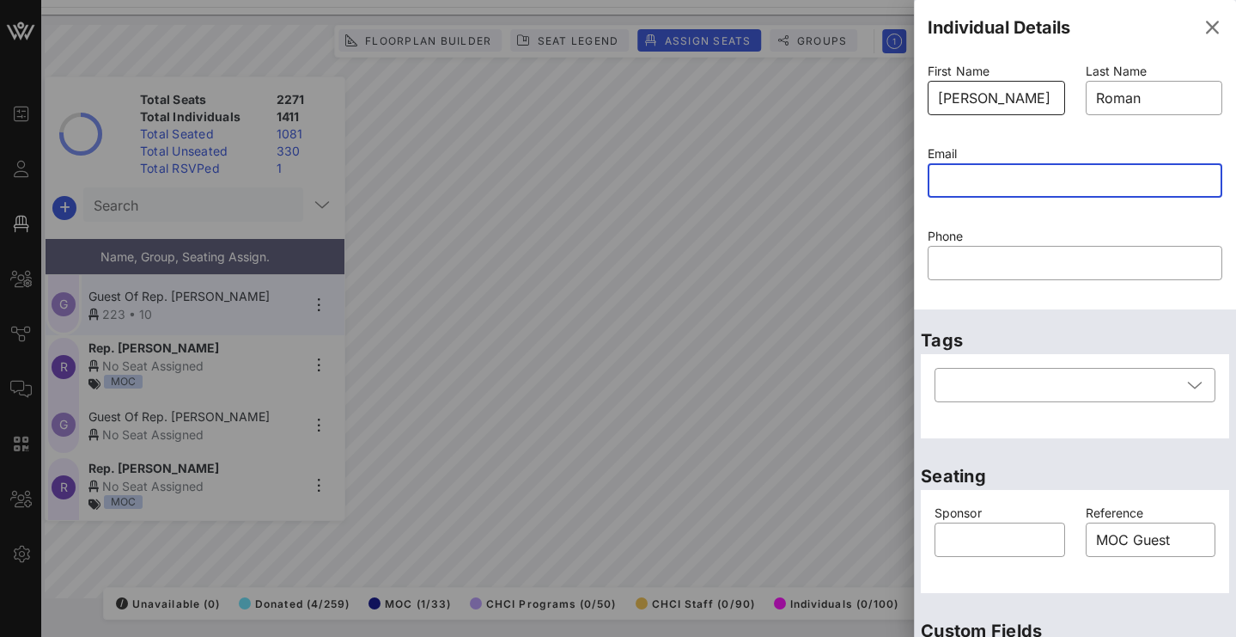
paste input "[EMAIL_ADDRESS][DOMAIN_NAME]"
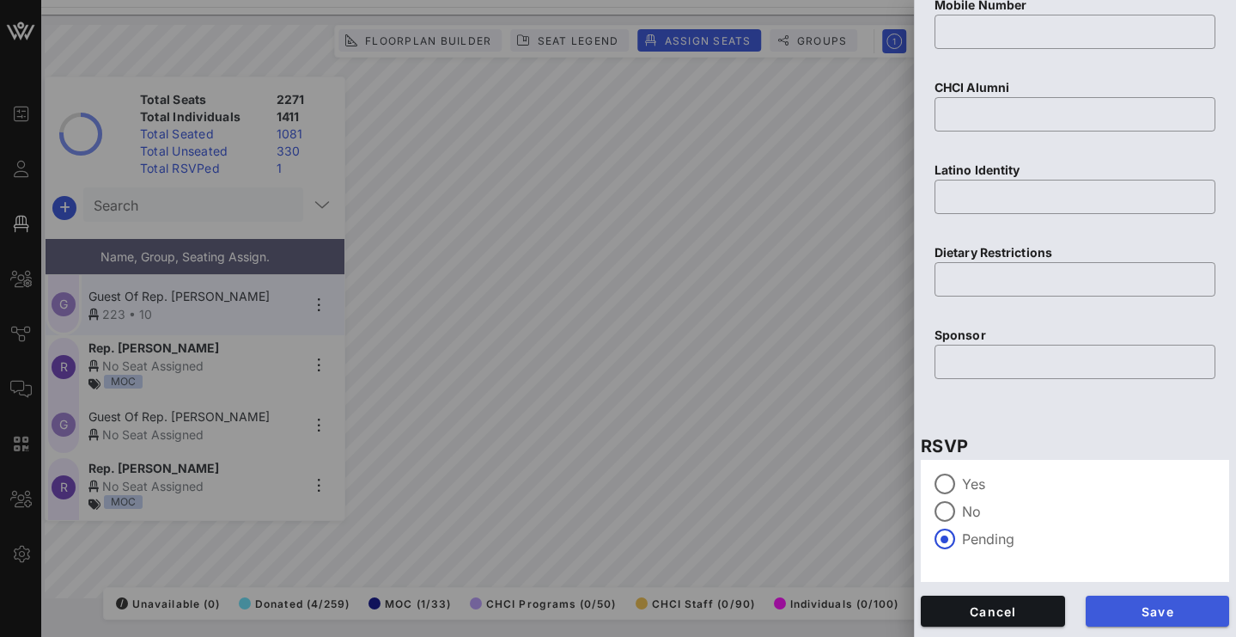
scroll to position [738, 0]
type input "[EMAIL_ADDRESS][DOMAIN_NAME]"
click at [945, 491] on div at bounding box center [944, 483] width 29 height 29
click at [1107, 609] on span "Save" at bounding box center [1158, 611] width 117 height 15
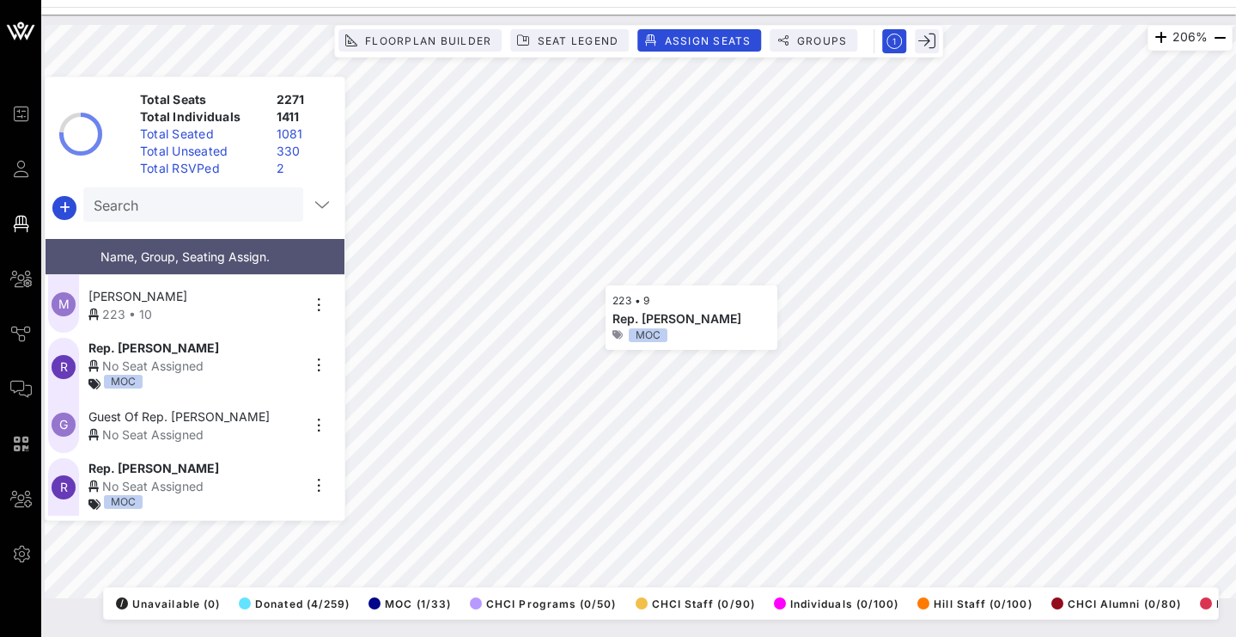
scroll to position [3247, 0]
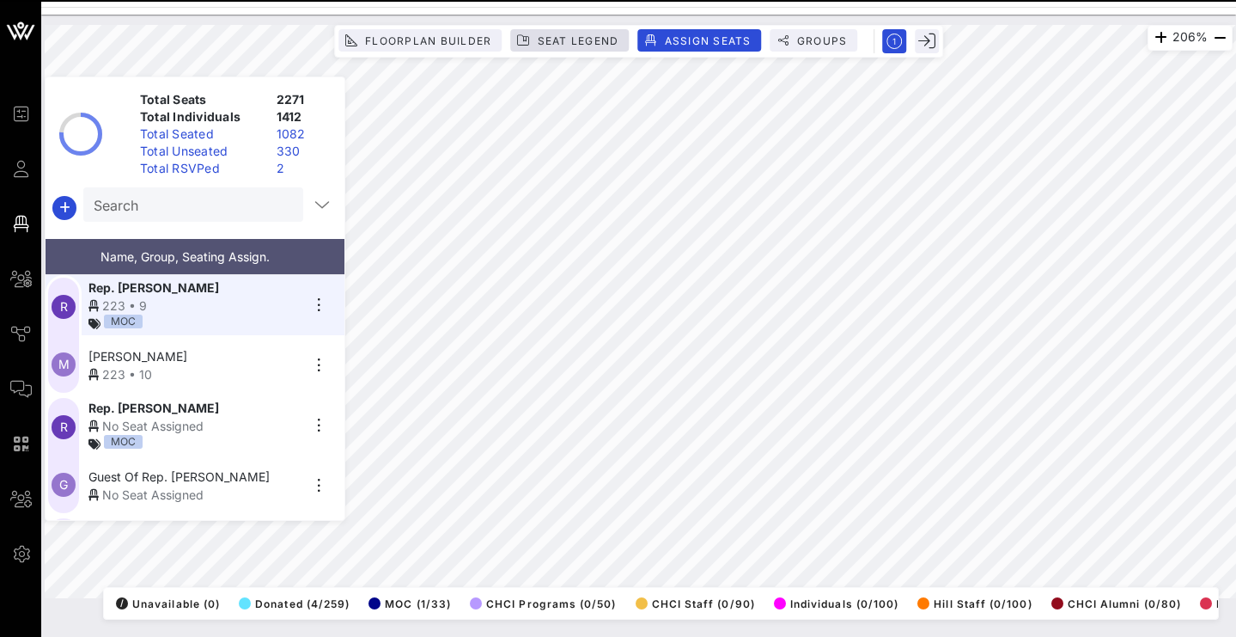
click at [603, 46] on span "Seat Legend" at bounding box center [577, 40] width 82 height 13
click at [604, 40] on span "Seat Legend" at bounding box center [577, 40] width 82 height 13
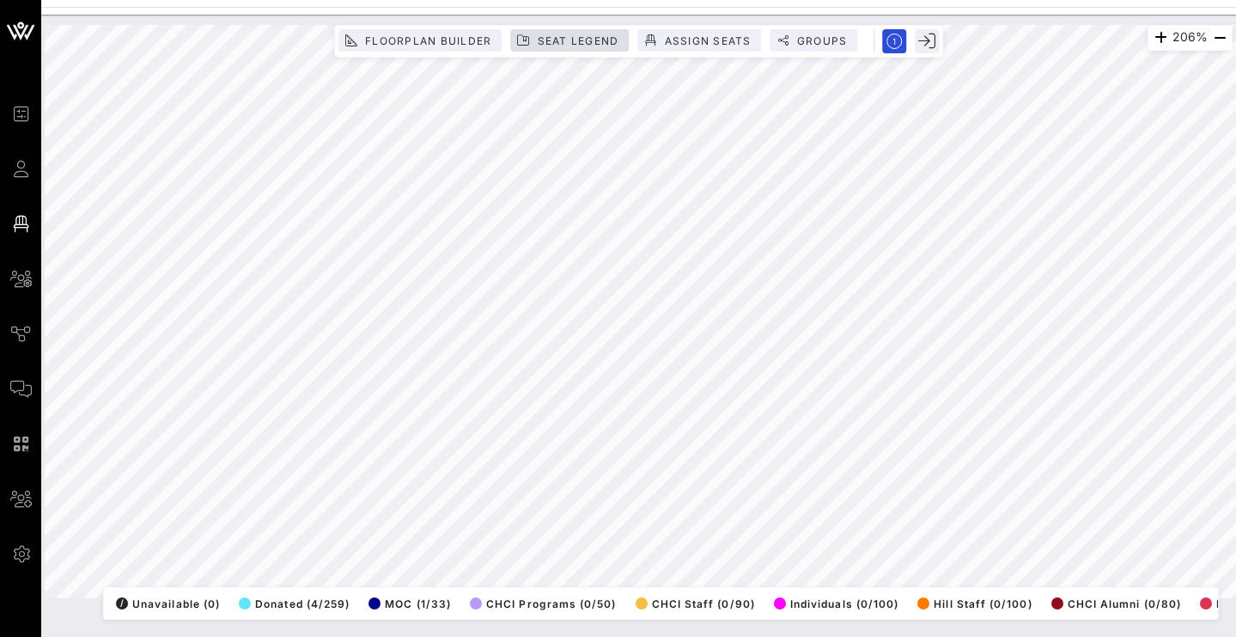
click at [594, 38] on span "Seat Legend" at bounding box center [577, 40] width 82 height 13
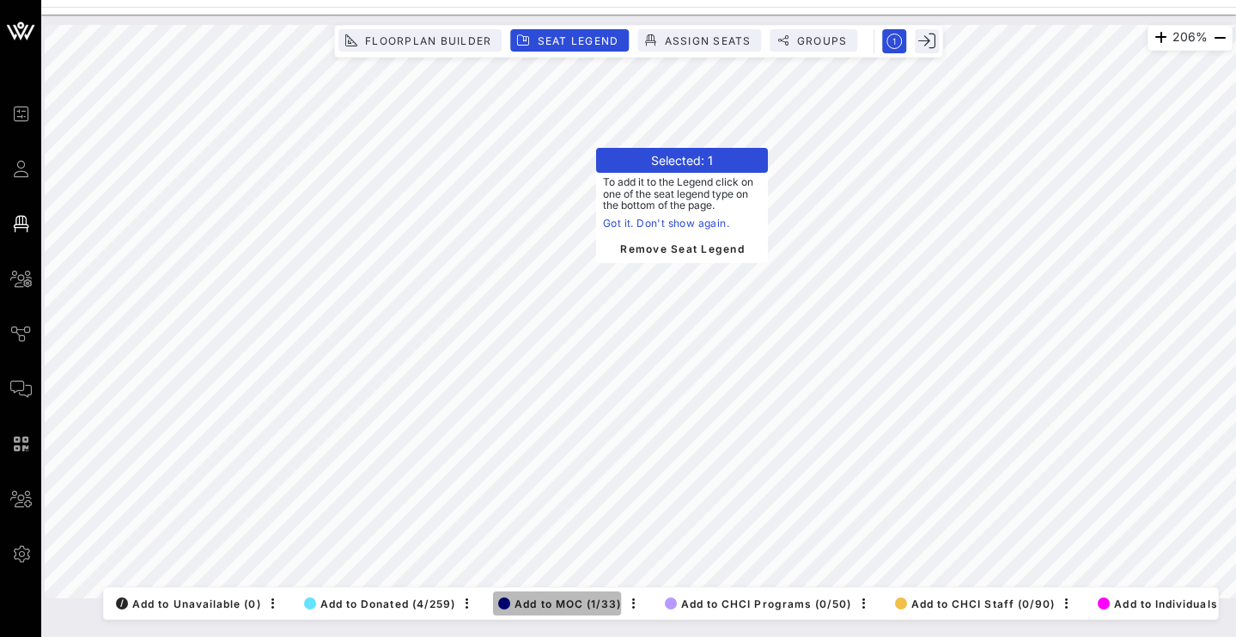
click at [522, 597] on span "Add to MOC (1/33)" at bounding box center [559, 603] width 123 height 13
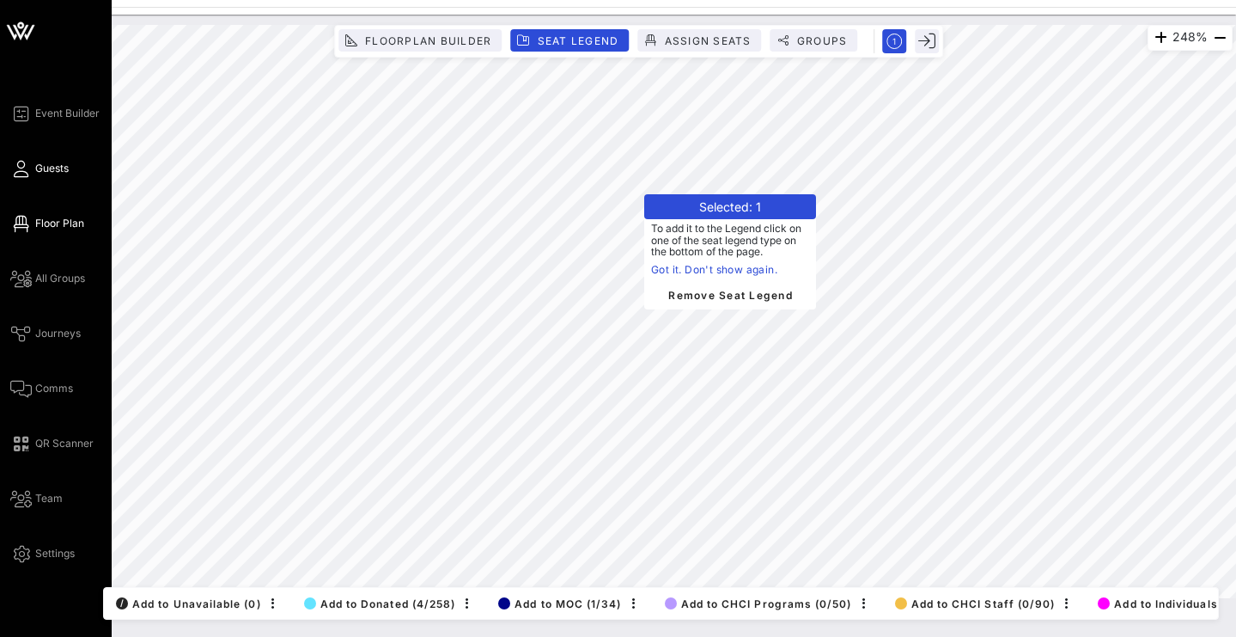
click at [61, 158] on link "Guests" at bounding box center [39, 168] width 58 height 21
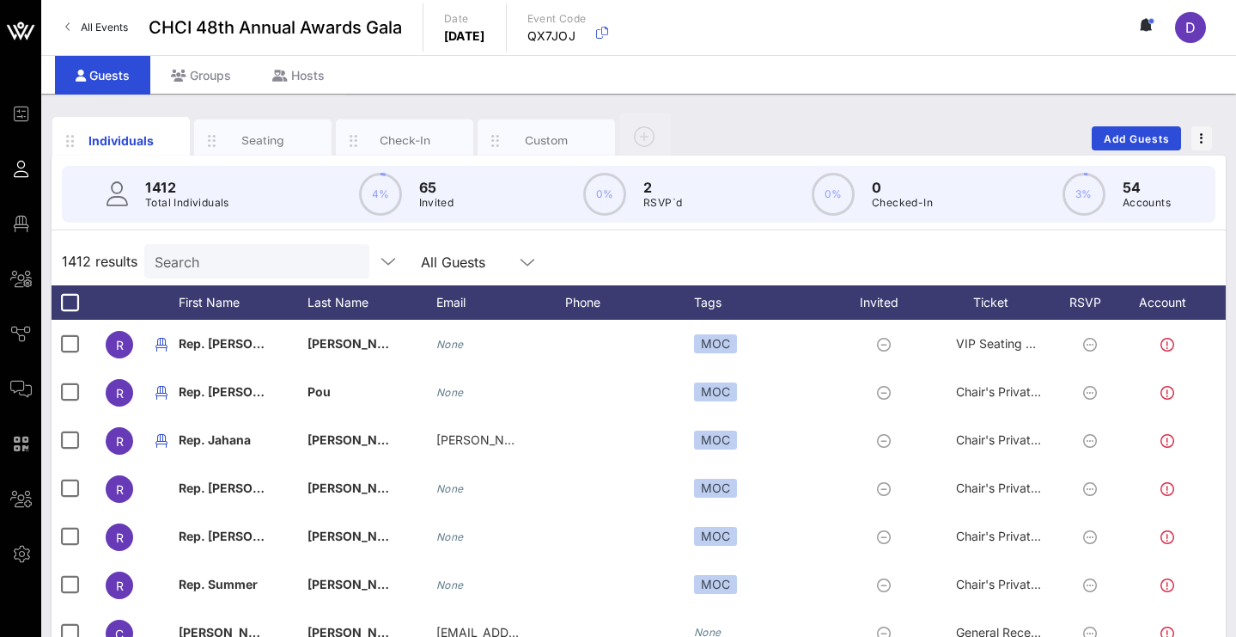
click at [334, 262] on input "Search" at bounding box center [255, 261] width 201 height 22
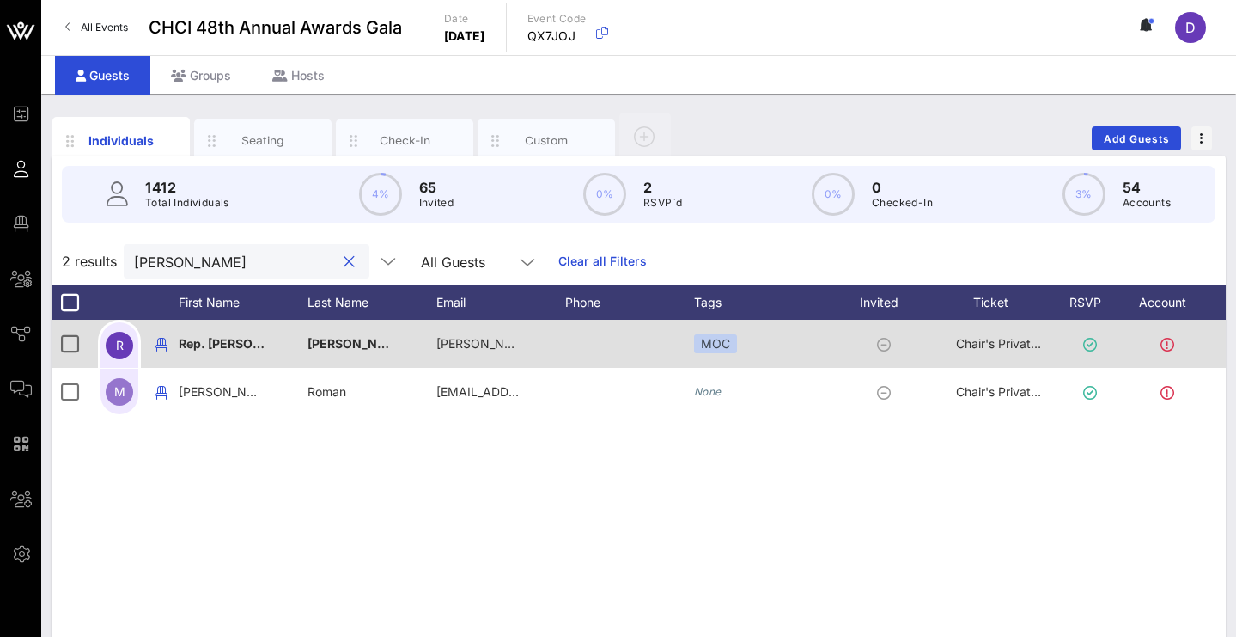
type input "[PERSON_NAME]"
click at [284, 344] on div "Rep. [PERSON_NAME]" at bounding box center [243, 354] width 129 height 68
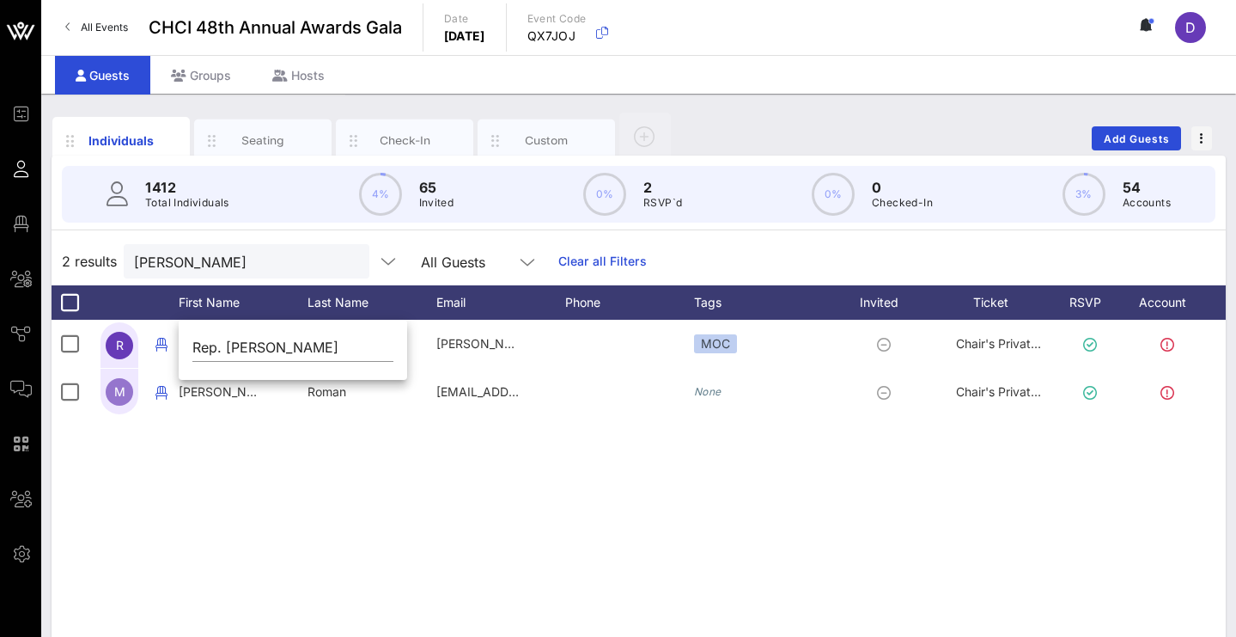
click at [262, 430] on div "R Rep. Ritchie Torres [EMAIL_ADDRESS][DOMAIN_NAME] MOC Chair's Private Receptio…" at bounding box center [639, 577] width 1174 height 515
click at [296, 148] on div "Seating" at bounding box center [263, 140] width 76 height 16
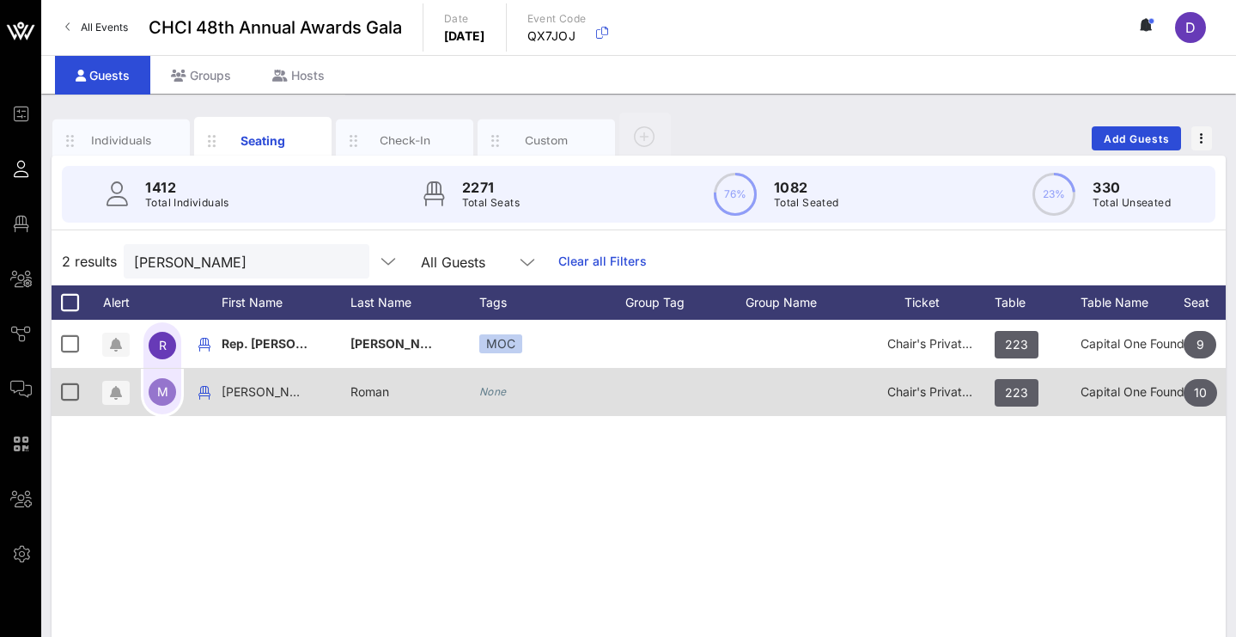
click at [166, 395] on span "M" at bounding box center [162, 391] width 11 height 15
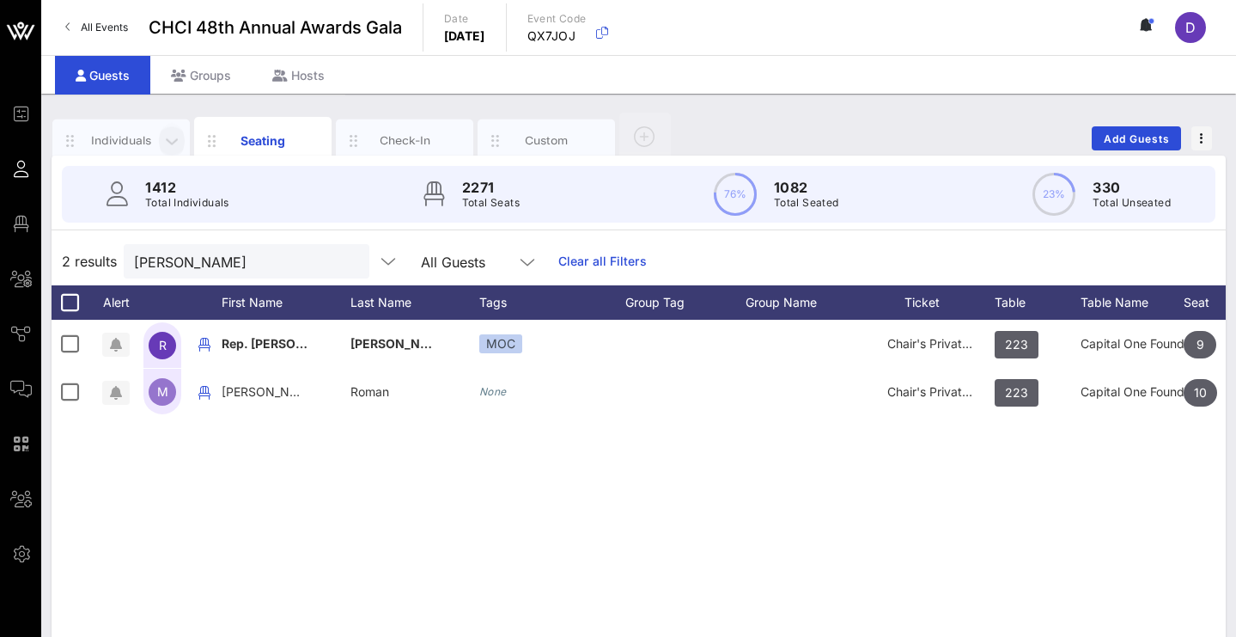
click at [178, 125] on button "button" at bounding box center [172, 140] width 26 height 37
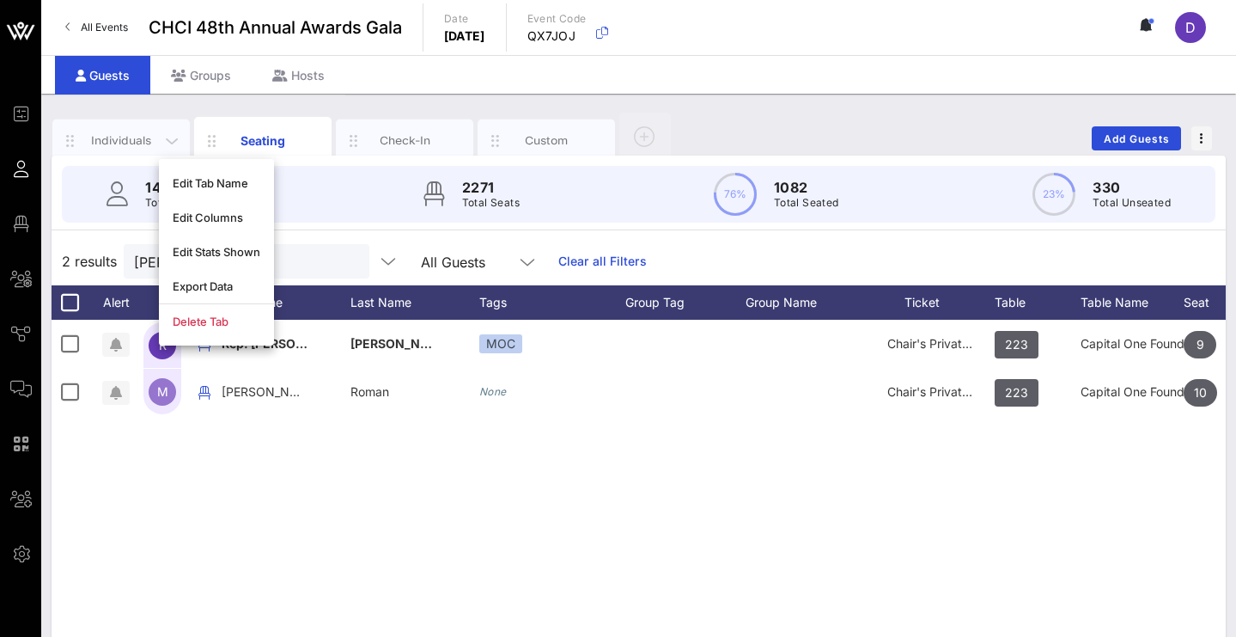
click at [130, 143] on div "Individuals" at bounding box center [121, 140] width 76 height 16
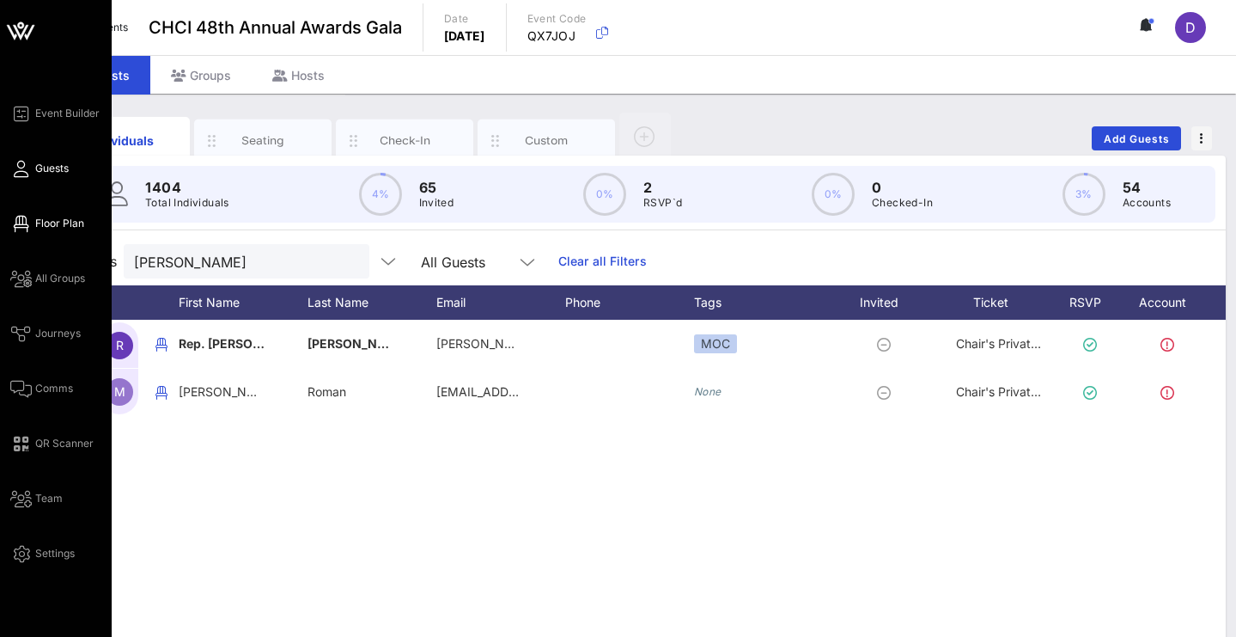
drag, startPoint x: 64, startPoint y: 222, endPoint x: 19, endPoint y: 228, distance: 45.1
click at [64, 222] on span "Floor Plan" at bounding box center [59, 223] width 49 height 15
click at [14, 225] on icon at bounding box center [20, 224] width 21 height 3
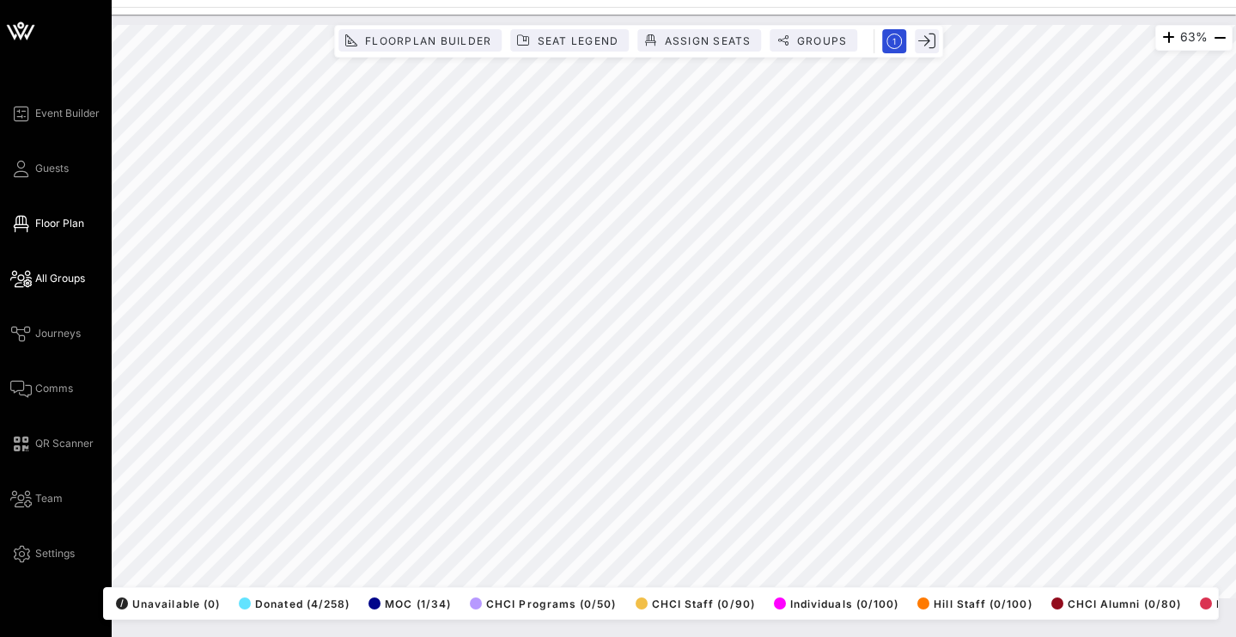
click at [52, 284] on span "All Groups" at bounding box center [60, 278] width 50 height 15
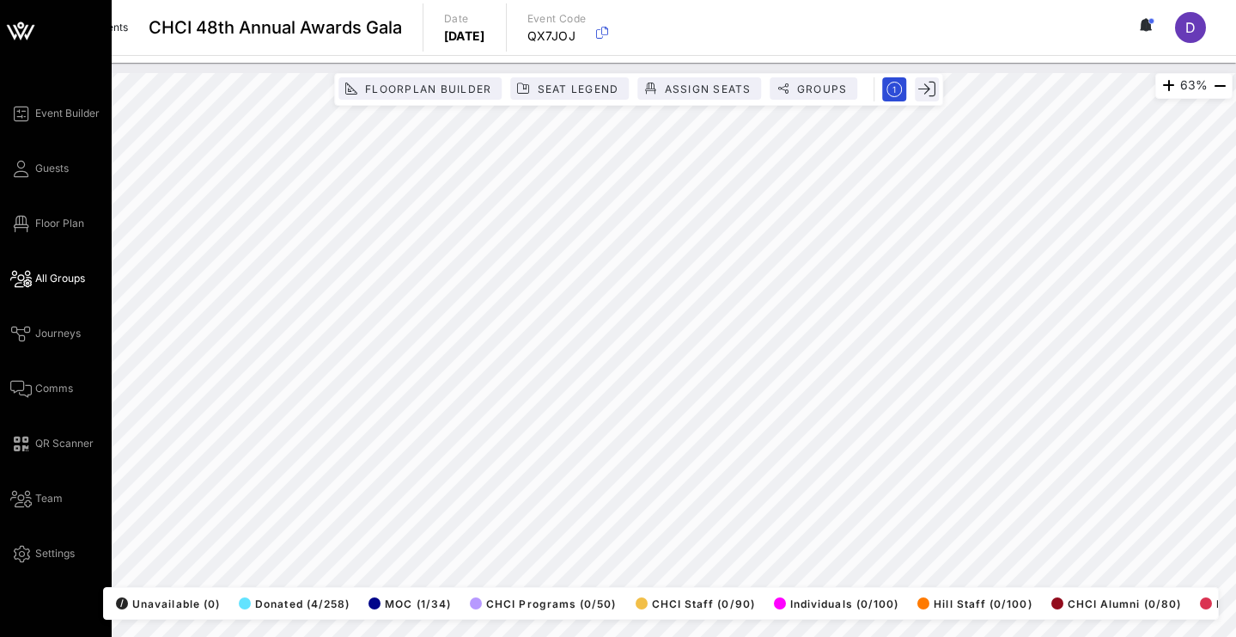
click at [52, 282] on span "All Groups" at bounding box center [60, 278] width 50 height 15
click at [54, 168] on span "Guests" at bounding box center [52, 168] width 34 height 15
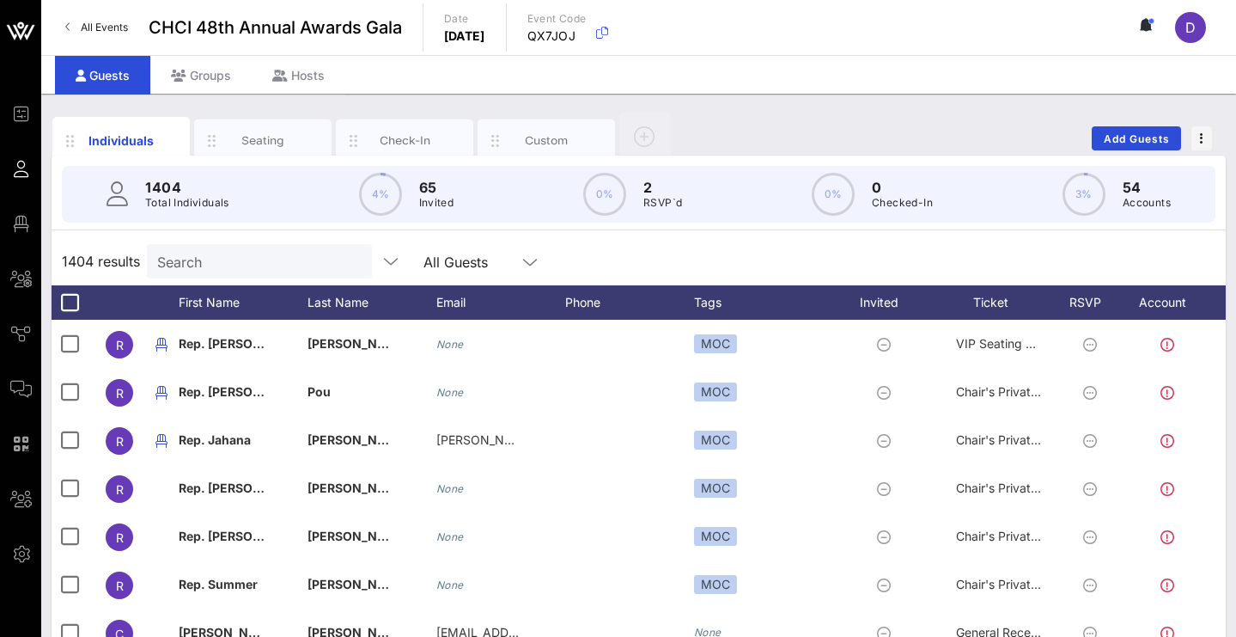
click at [101, 82] on div "Guests" at bounding box center [102, 75] width 95 height 39
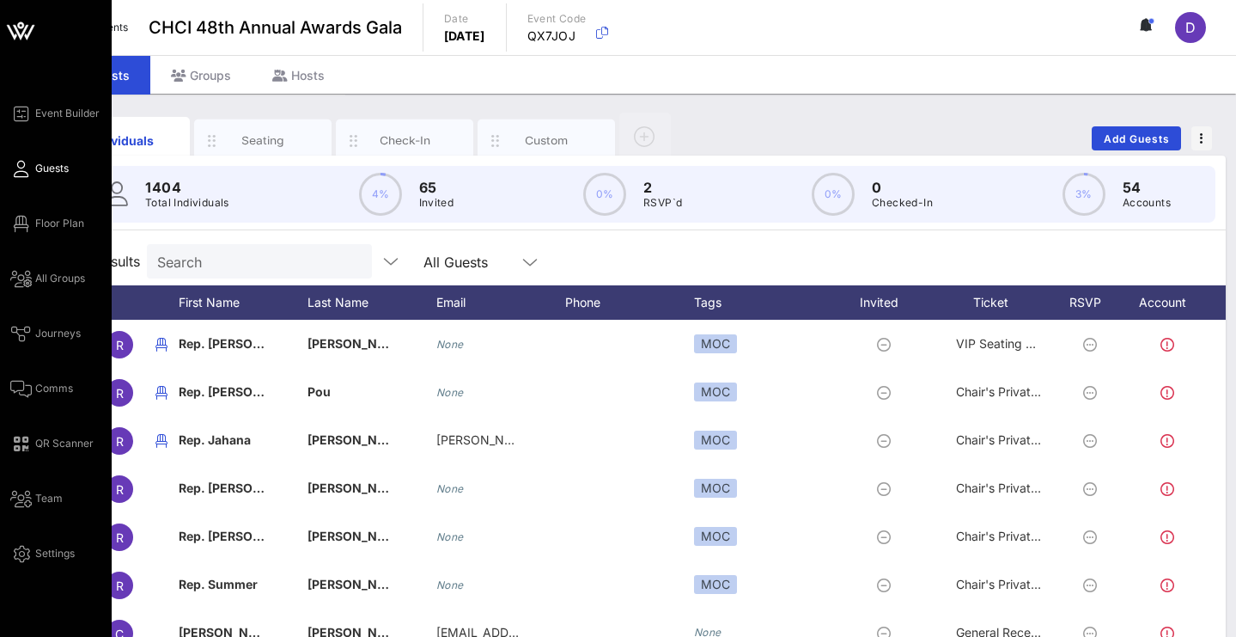
click at [34, 169] on link "Guests" at bounding box center [39, 168] width 58 height 21
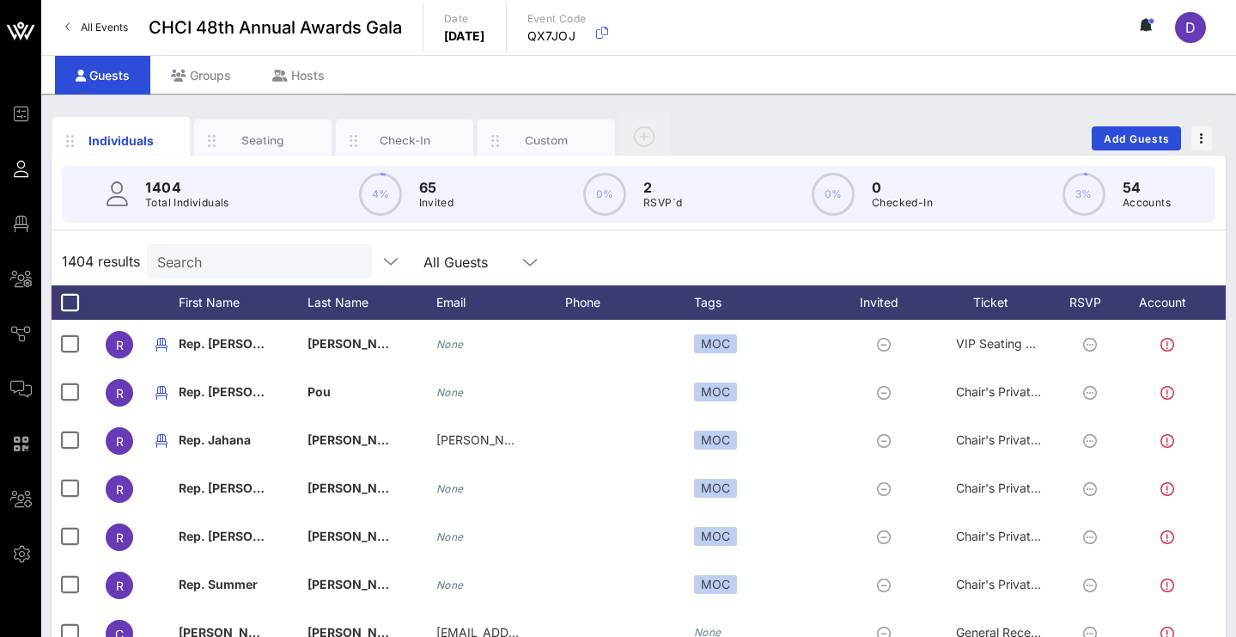
click at [345, 96] on div "Individuals Seating Check-In Custom Add Guests 1404 Total Individuals 4% 65 Inv…" at bounding box center [638, 473] width 1195 height 759
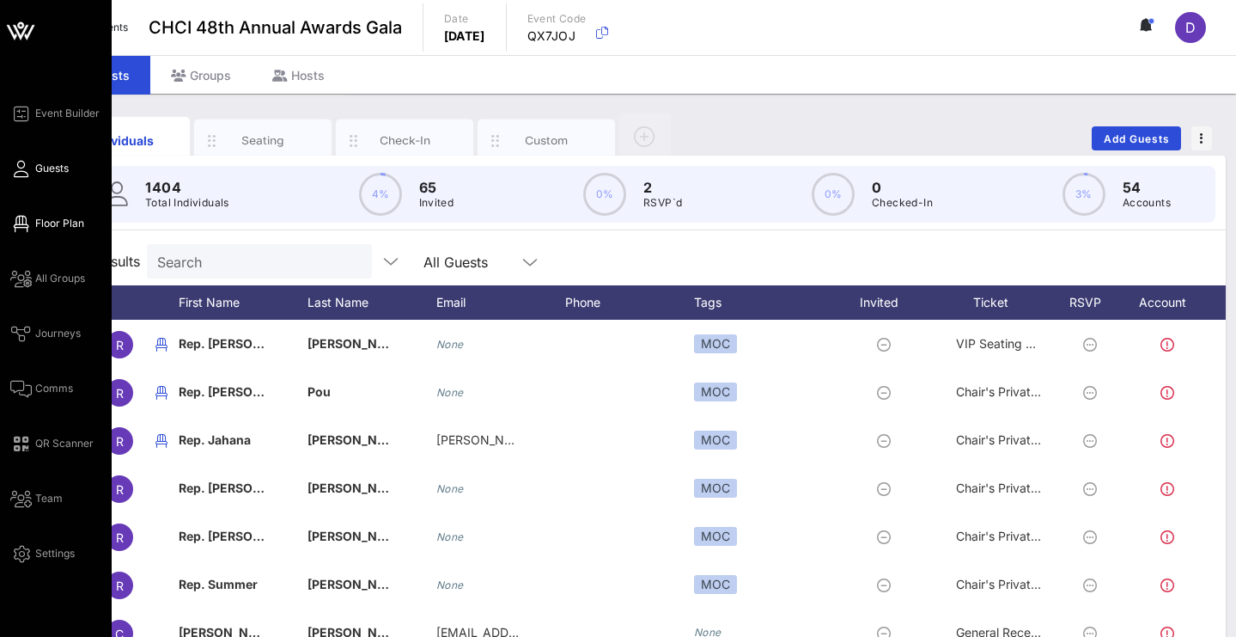
click at [52, 205] on div "Event Builder Guests Floor Plan All Groups Journeys Comms QR Scanner Team Setti…" at bounding box center [60, 333] width 101 height 460
click at [46, 227] on span "Floor Plan" at bounding box center [59, 223] width 49 height 15
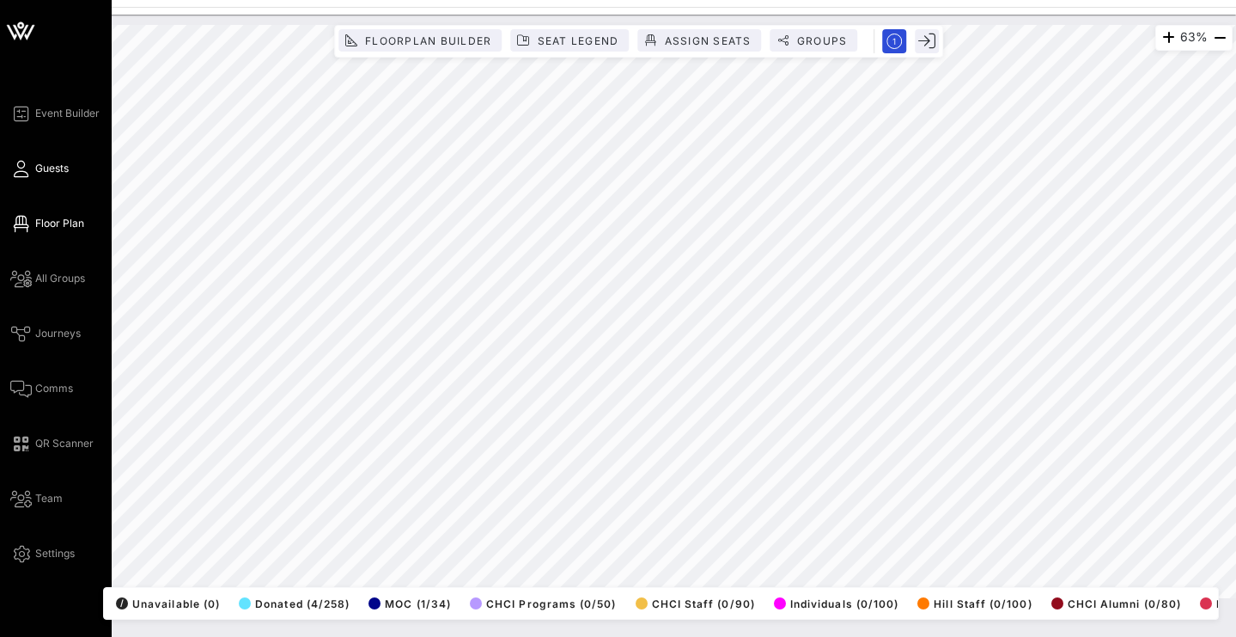
click at [12, 163] on link "Guests" at bounding box center [39, 168] width 58 height 21
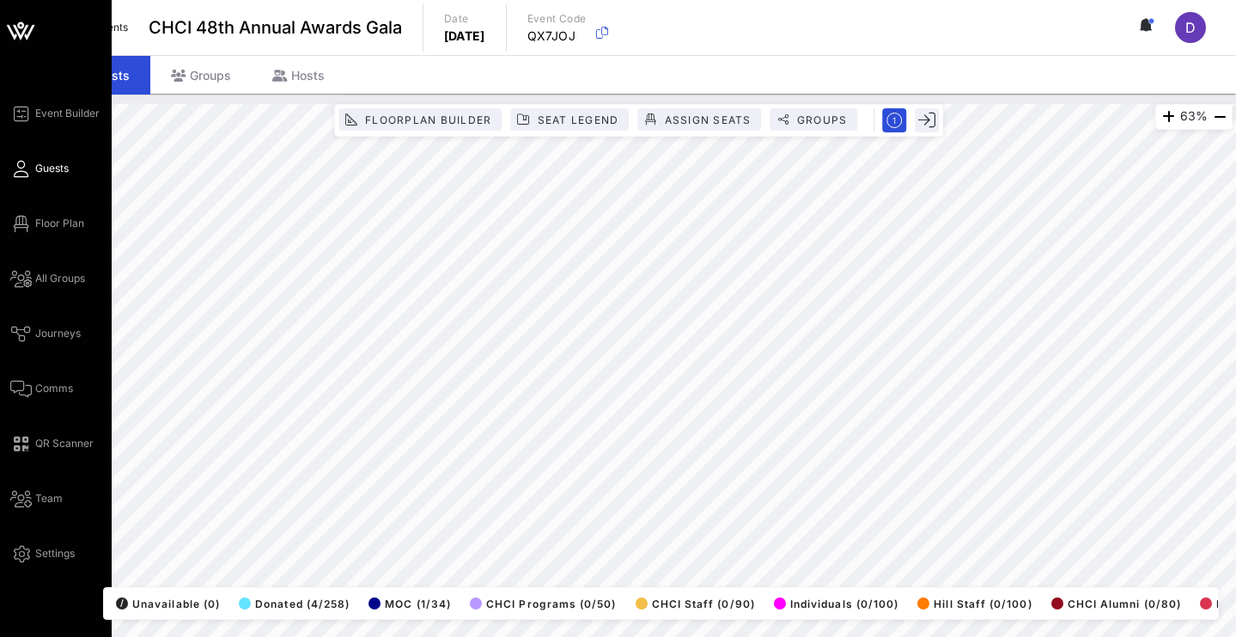
click at [27, 168] on icon at bounding box center [20, 169] width 21 height 3
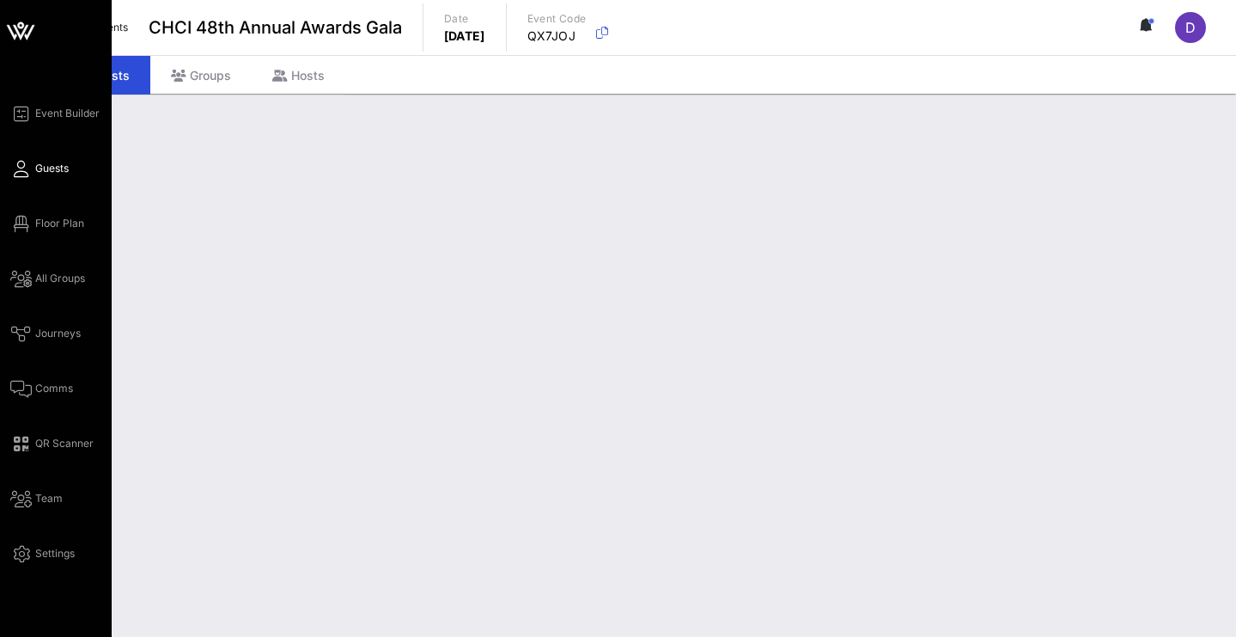
click at [9, 176] on div "Event Builder Guests Floor Plan All Groups Journeys Comms QR Scanner Team Setti…" at bounding box center [56, 318] width 112 height 637
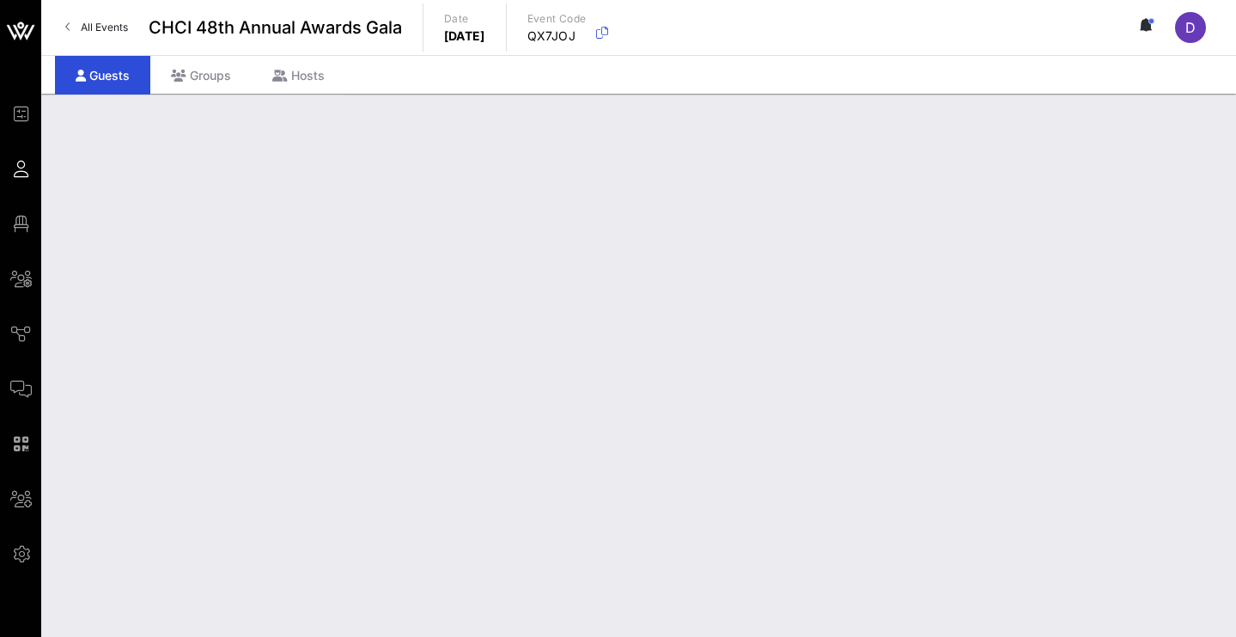
click at [27, 170] on icon at bounding box center [20, 169] width 21 height 3
click at [265, 197] on input "Search" at bounding box center [257, 203] width 201 height 22
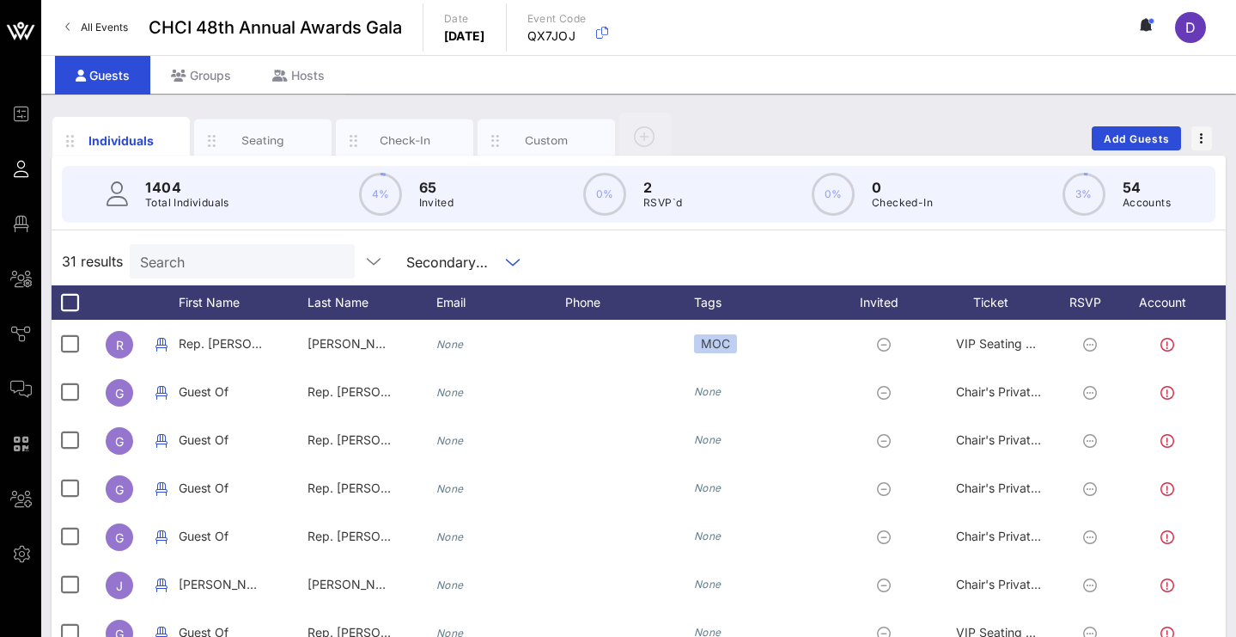
click at [201, 253] on input "Search" at bounding box center [240, 261] width 201 height 22
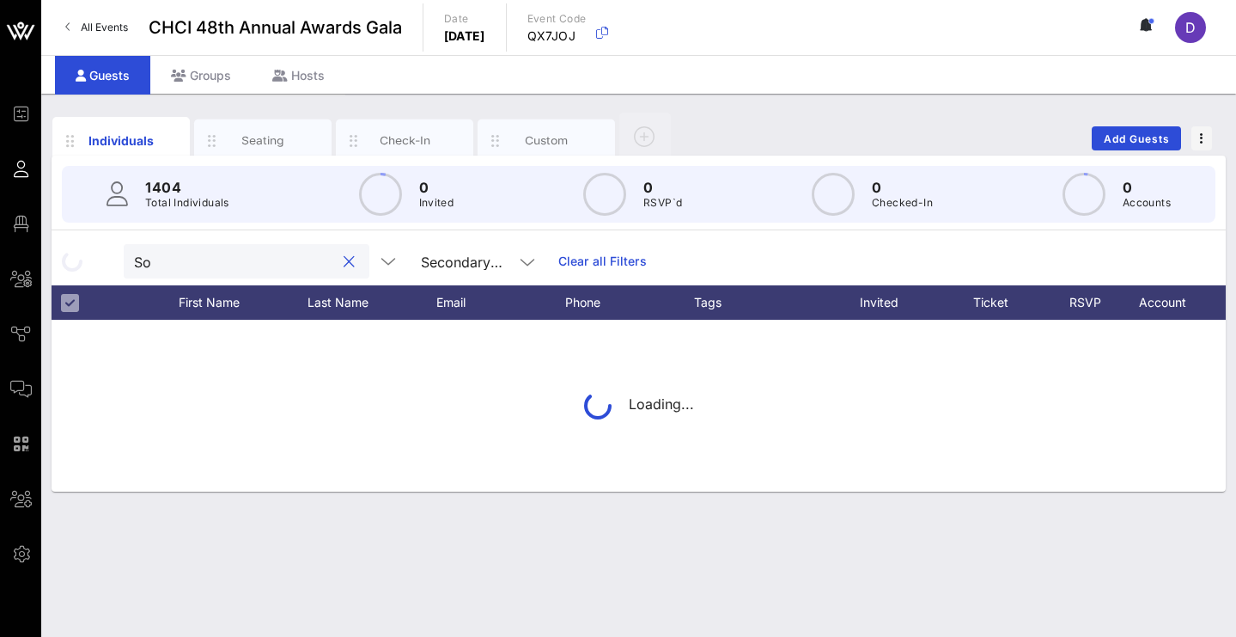
type input "S"
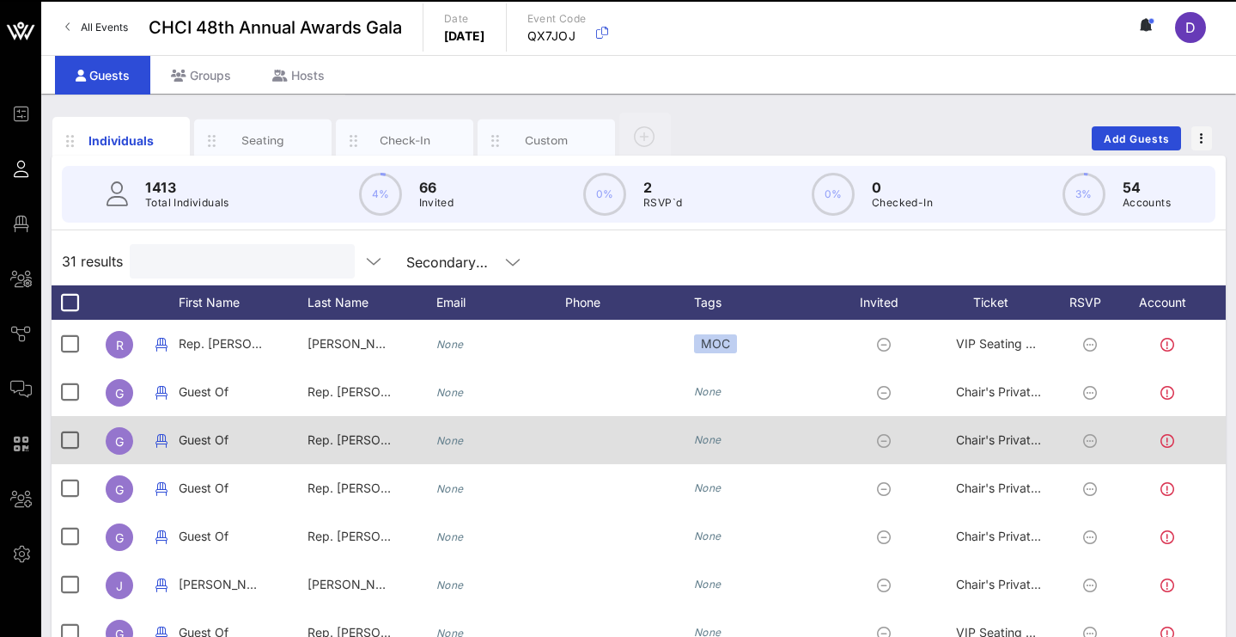
click at [892, 456] on div at bounding box center [887, 440] width 94 height 48
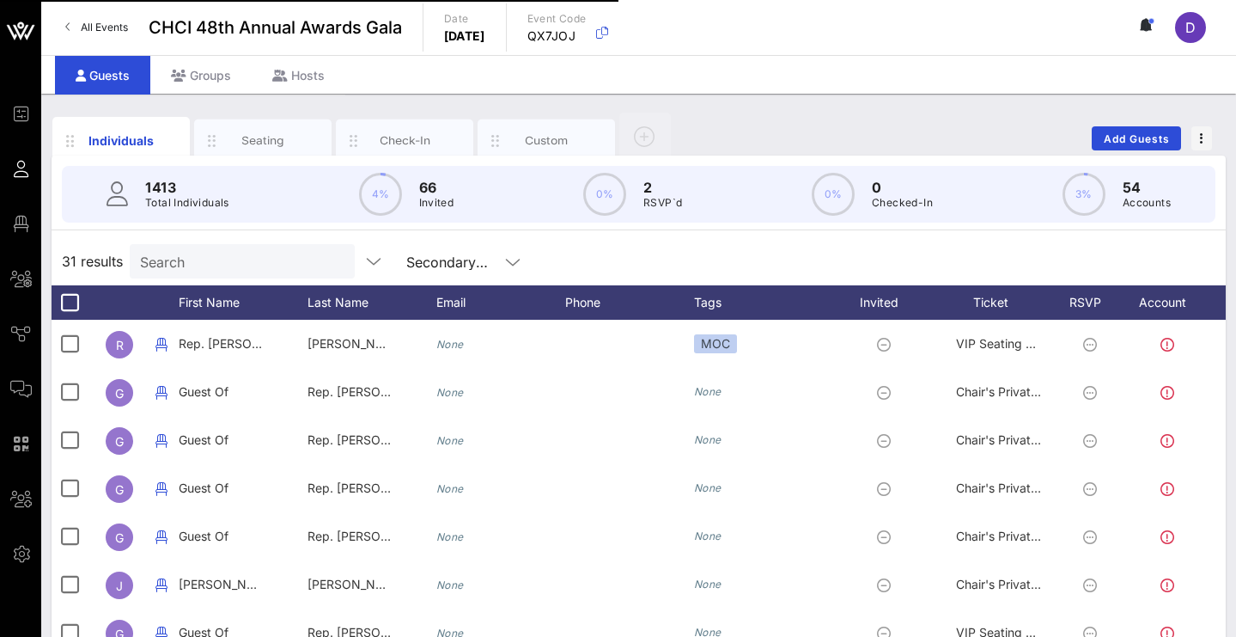
click at [665, 229] on div "1413 Total Individuals 4% 66 Invited 0% 2 RSVP`d 0% 0 Checked-In 3% 54 Accounts" at bounding box center [638, 193] width 1195 height 77
